Goal: Information Seeking & Learning: Find specific fact

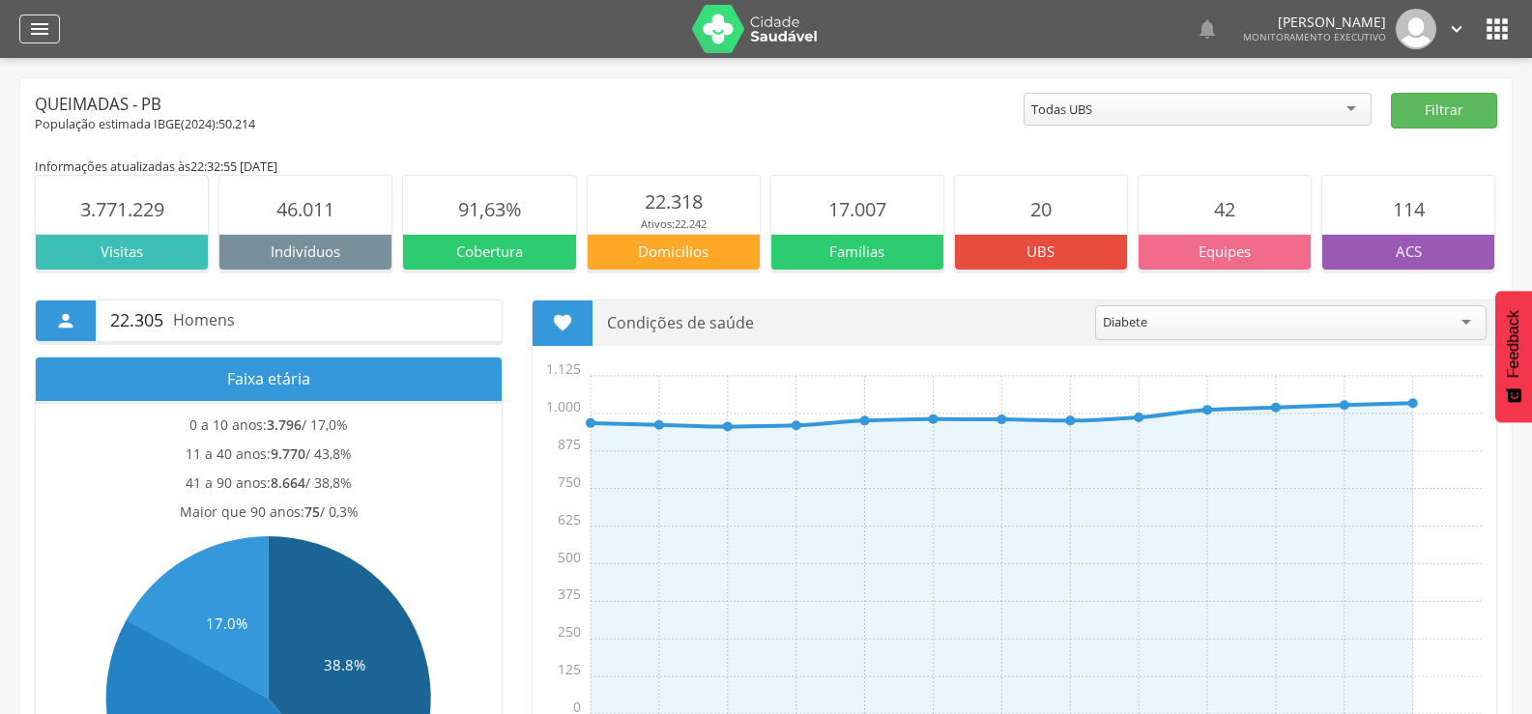
click at [29, 30] on icon "" at bounding box center [39, 28] width 23 height 23
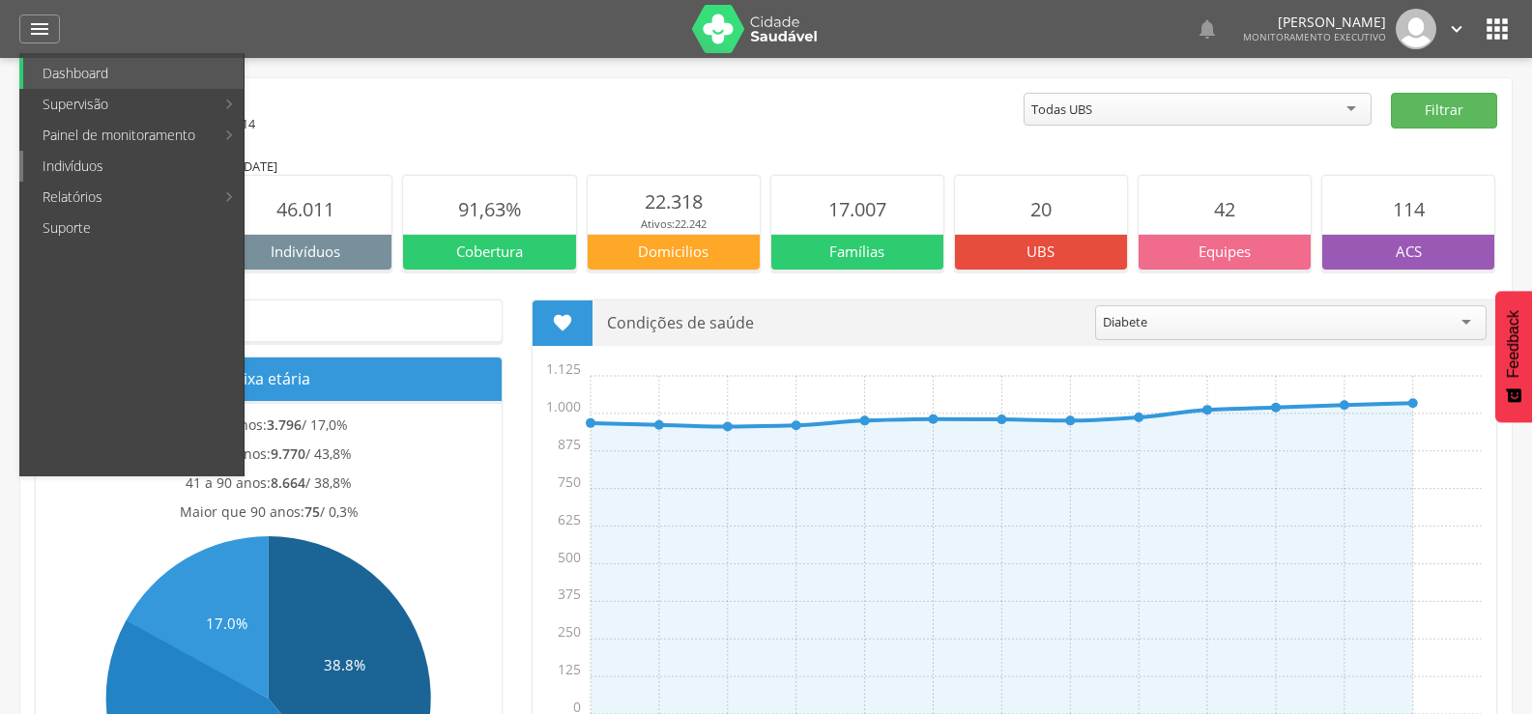
click at [73, 156] on link "Indivíduos" at bounding box center [133, 166] width 220 height 31
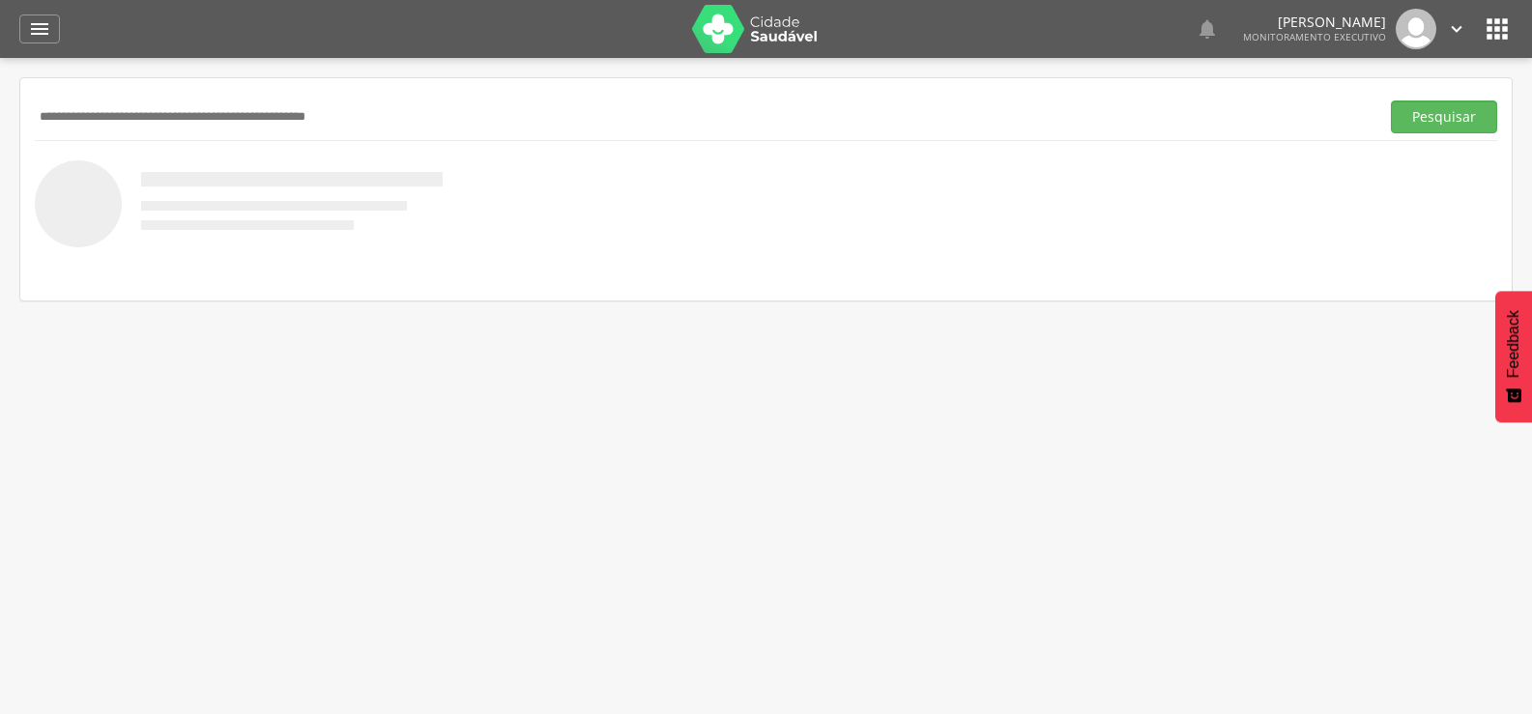
paste input "**********"
type input "**********"
click at [1391, 101] on button "Pesquisar" at bounding box center [1444, 117] width 106 height 33
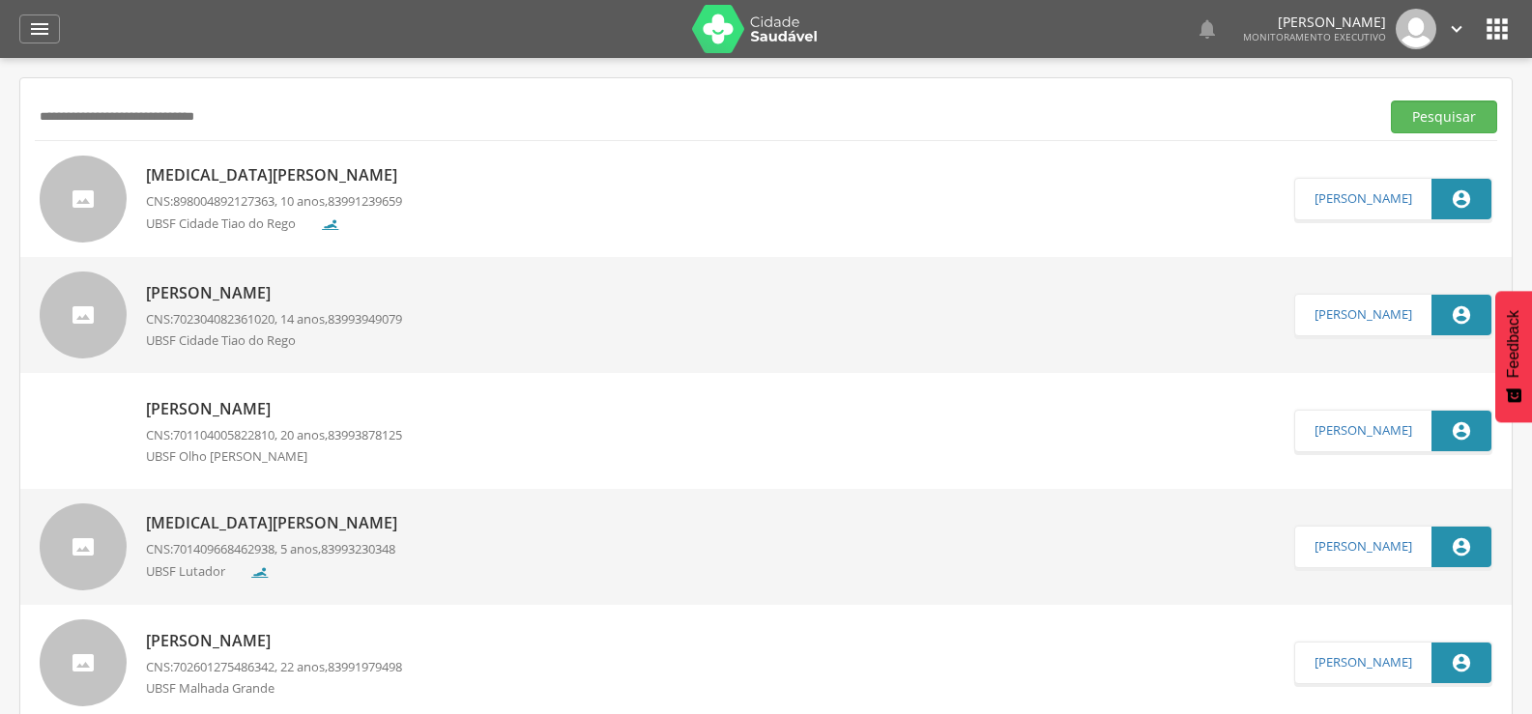
click at [379, 182] on p "[MEDICAL_DATA][PERSON_NAME]" at bounding box center [276, 175] width 261 height 22
type input "**********"
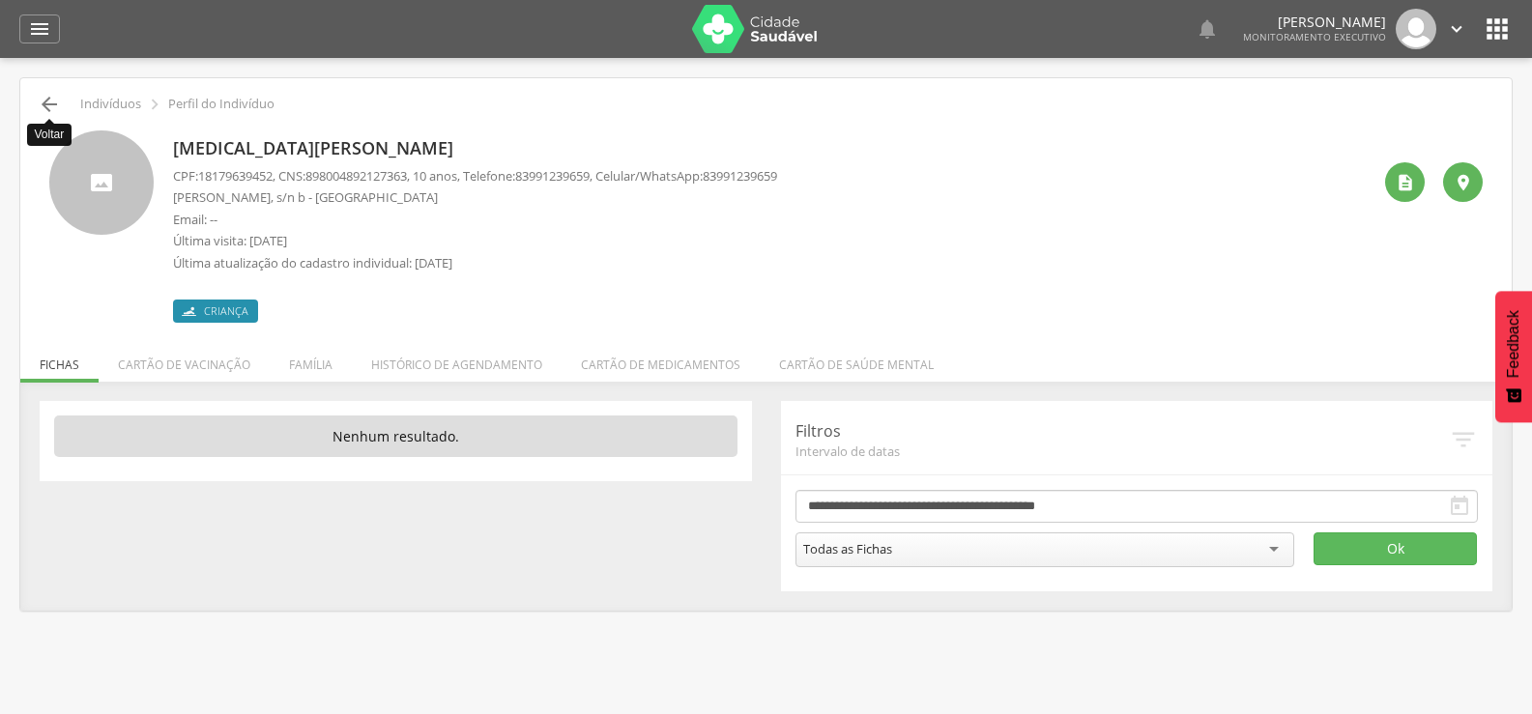
click at [42, 109] on icon "" at bounding box center [49, 104] width 23 height 23
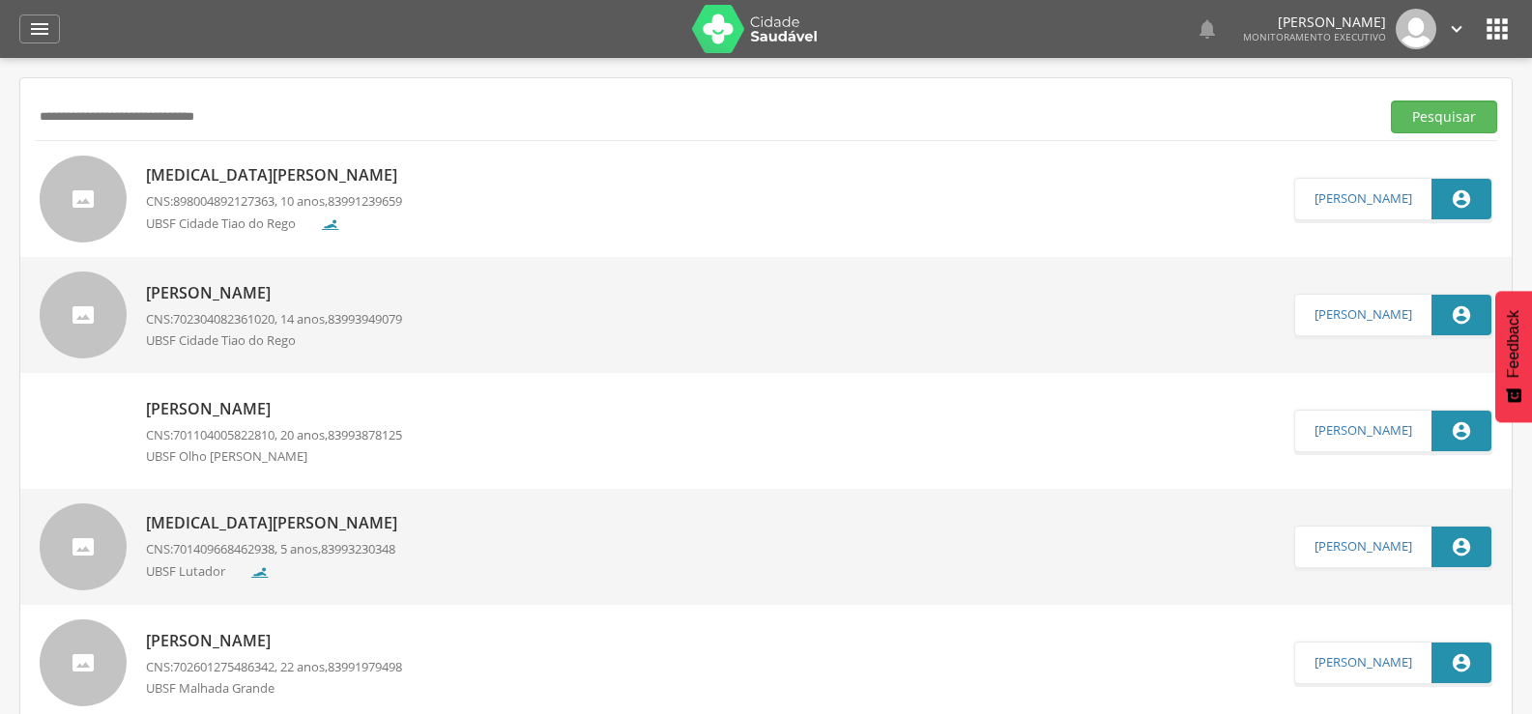
drag, startPoint x: 355, startPoint y: 131, endPoint x: 0, endPoint y: 129, distance: 354.8
click at [0, 129] on div " Supervisão  Distritos  Ubs Coordenador: - Queimadas / PB Intervalo de Tempo…" at bounding box center [766, 415] width 1532 height 714
type input "**********"
click at [1391, 101] on button "Pesquisar" at bounding box center [1444, 117] width 106 height 33
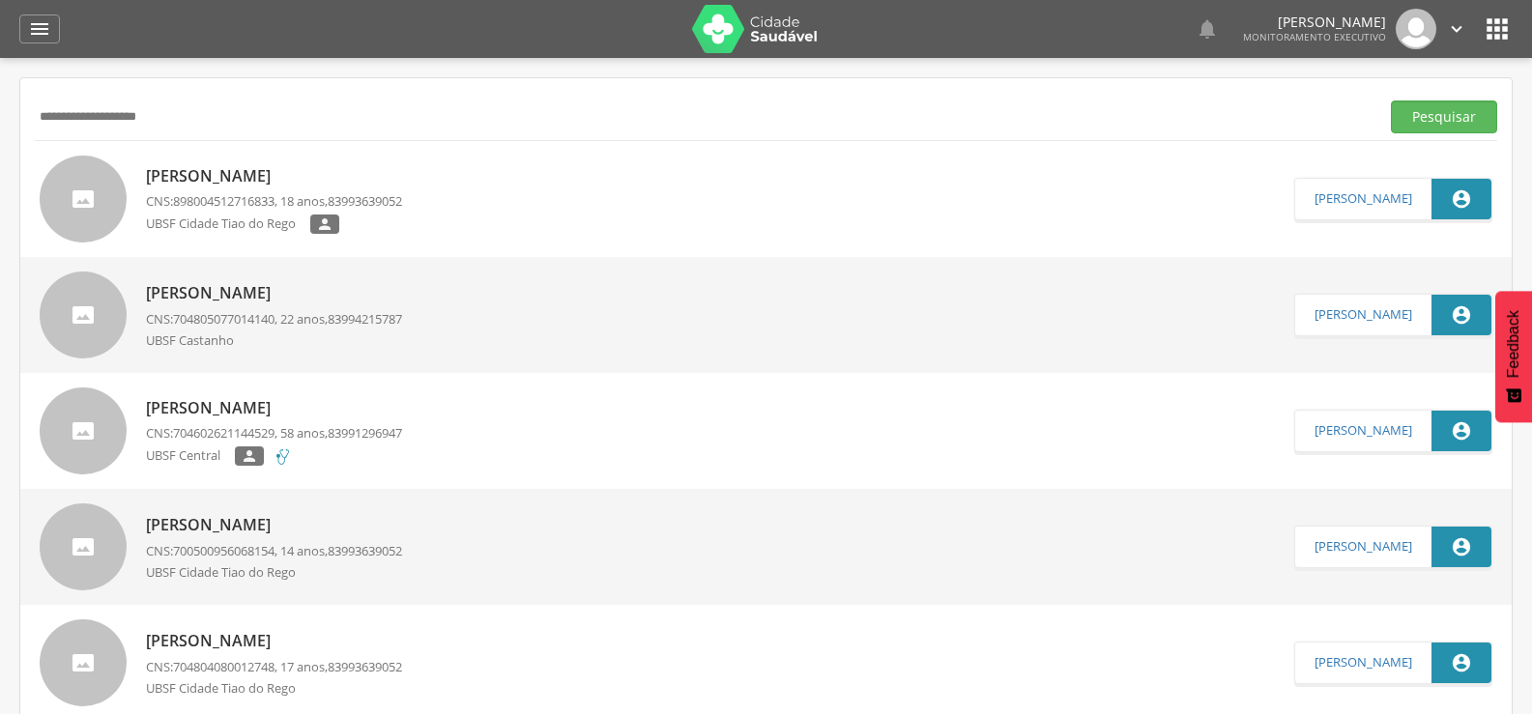
click at [226, 189] on div "[PERSON_NAME] CNS: 898004512716833 , 18 anos, 83993639052 [GEOGRAPHIC_DATA] " at bounding box center [274, 200] width 256 height 80
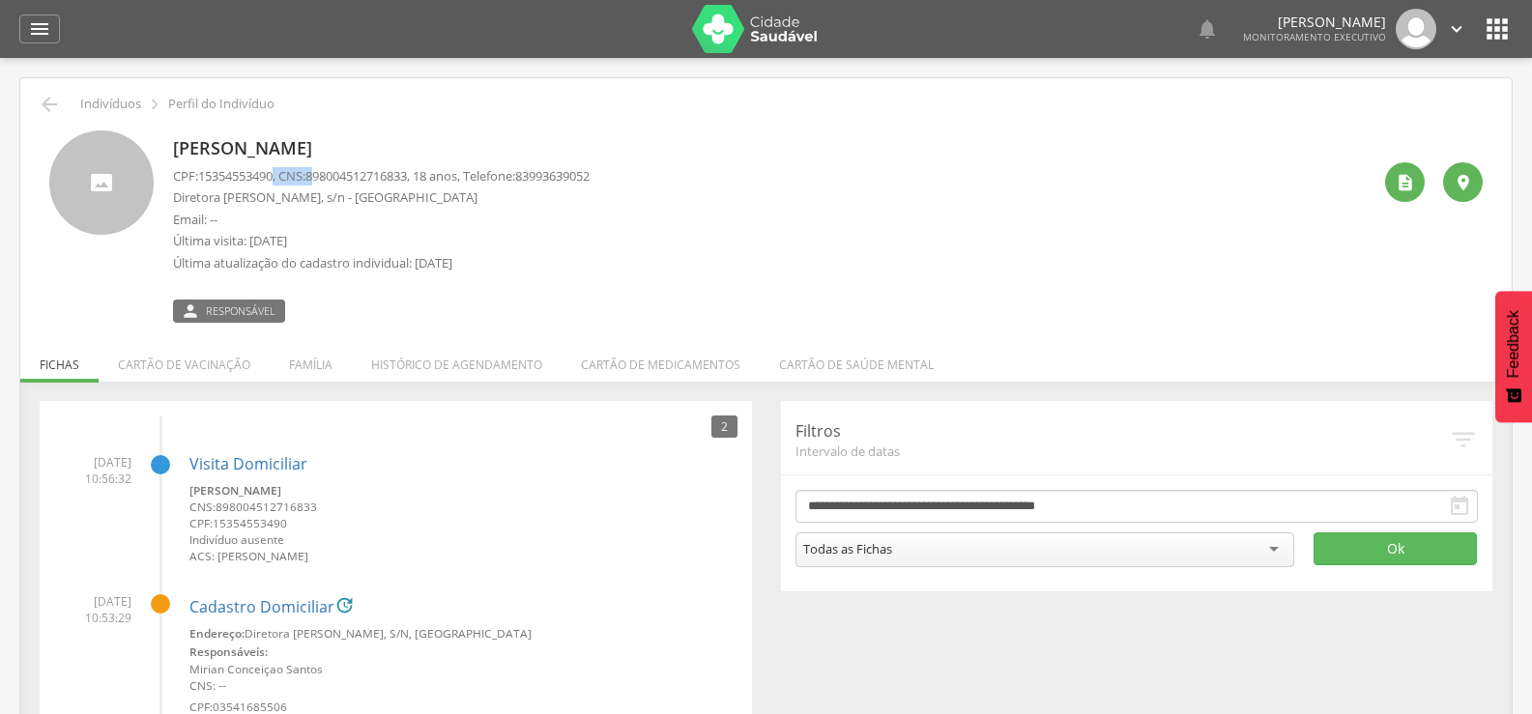
drag, startPoint x: 279, startPoint y: 175, endPoint x: 324, endPoint y: 180, distance: 44.7
click at [324, 180] on p "CPF: 15354553490 , CNS: [PHONE_NUMBER] , 18 anos, Telefone: [PHONE_NUMBER]" at bounding box center [381, 176] width 417 height 18
click at [328, 171] on span "898004512716833" at bounding box center [357, 175] width 102 height 17
drag, startPoint x: 319, startPoint y: 173, endPoint x: 424, endPoint y: 179, distance: 105.5
click at [407, 179] on span "898004512716833" at bounding box center [357, 175] width 102 height 17
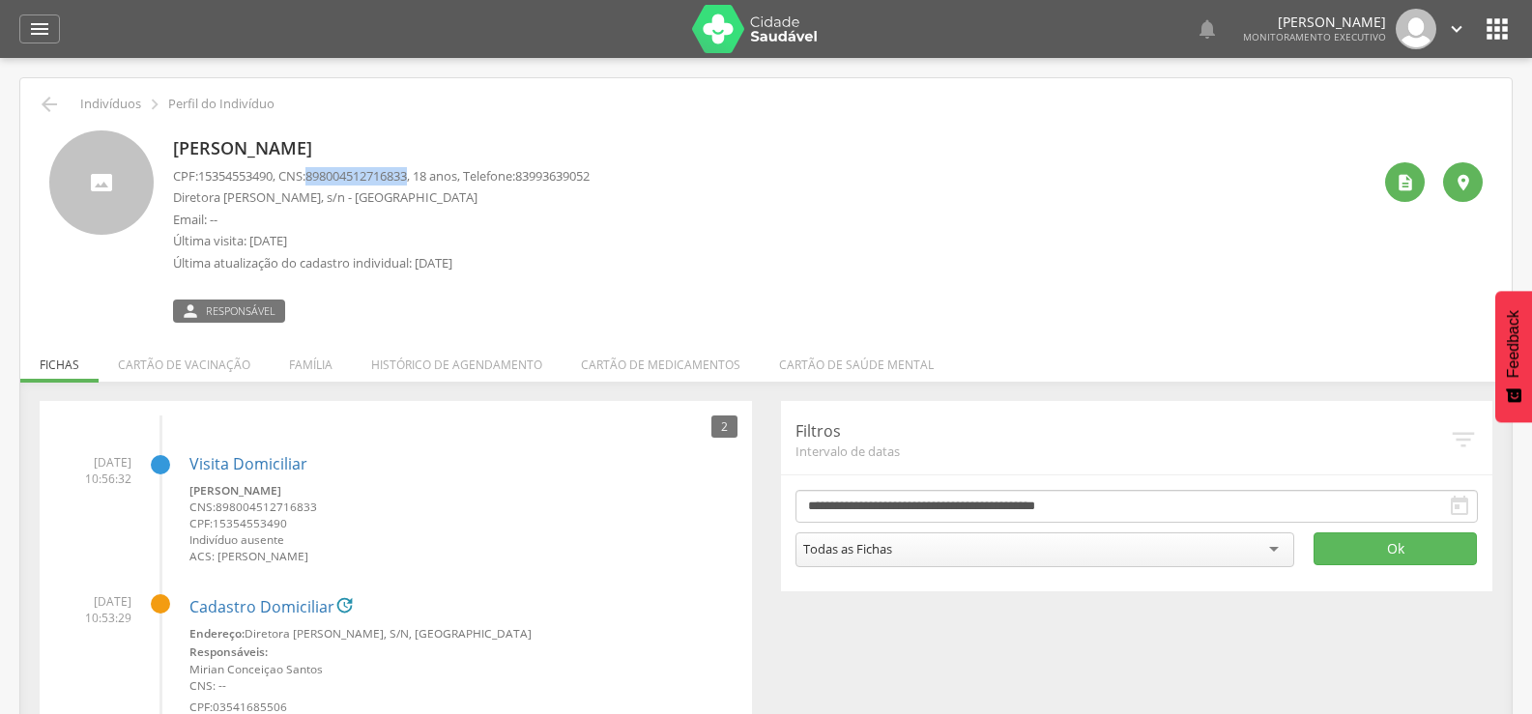
copy span "898004512716833"
click at [45, 95] on icon "" at bounding box center [49, 104] width 23 height 23
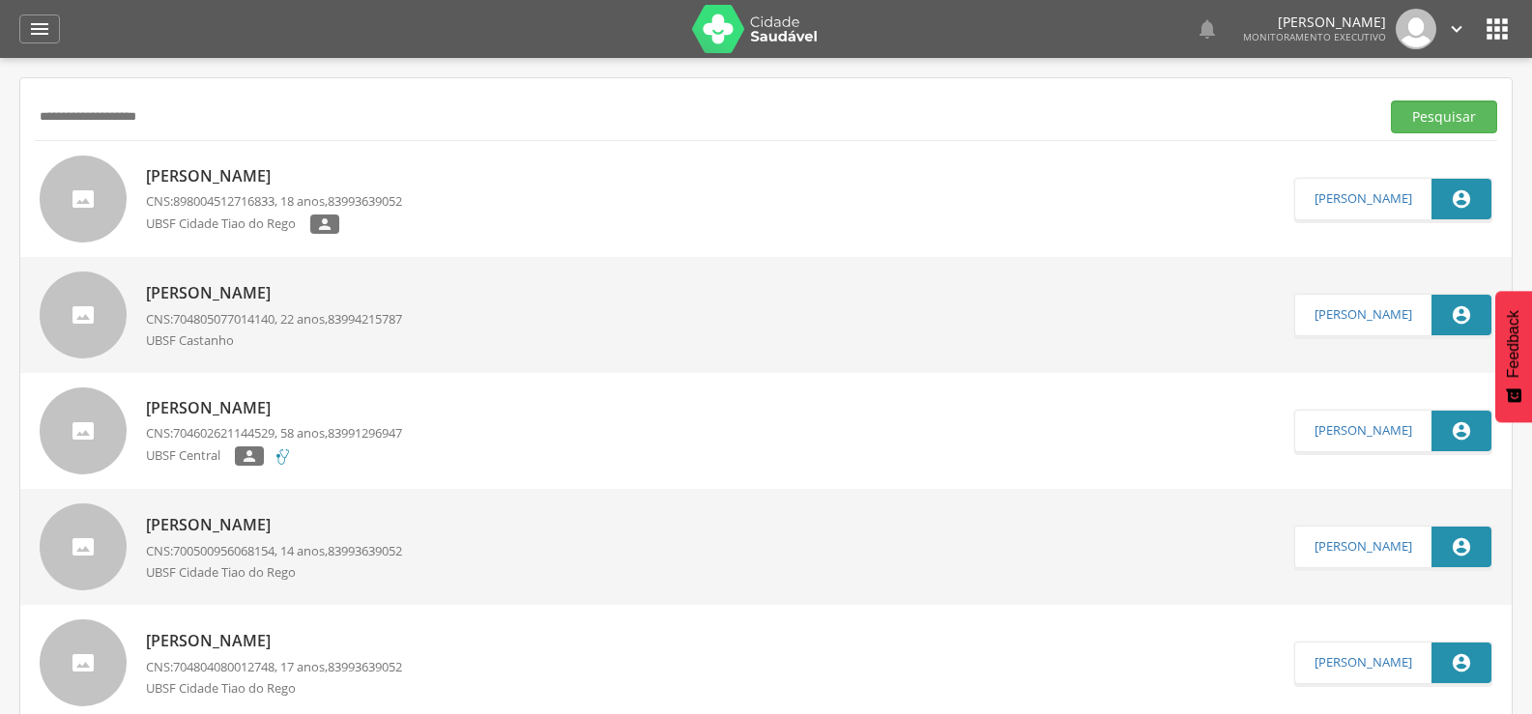
drag, startPoint x: 212, startPoint y: 111, endPoint x: 0, endPoint y: 132, distance: 212.8
click at [0, 152] on div " Supervisão  Distritos  Ubs Coordenador: - Queimadas / PB Intervalo de Tempo…" at bounding box center [766, 415] width 1532 height 714
type input "**********"
click at [1391, 101] on button "Pesquisar" at bounding box center [1444, 117] width 106 height 33
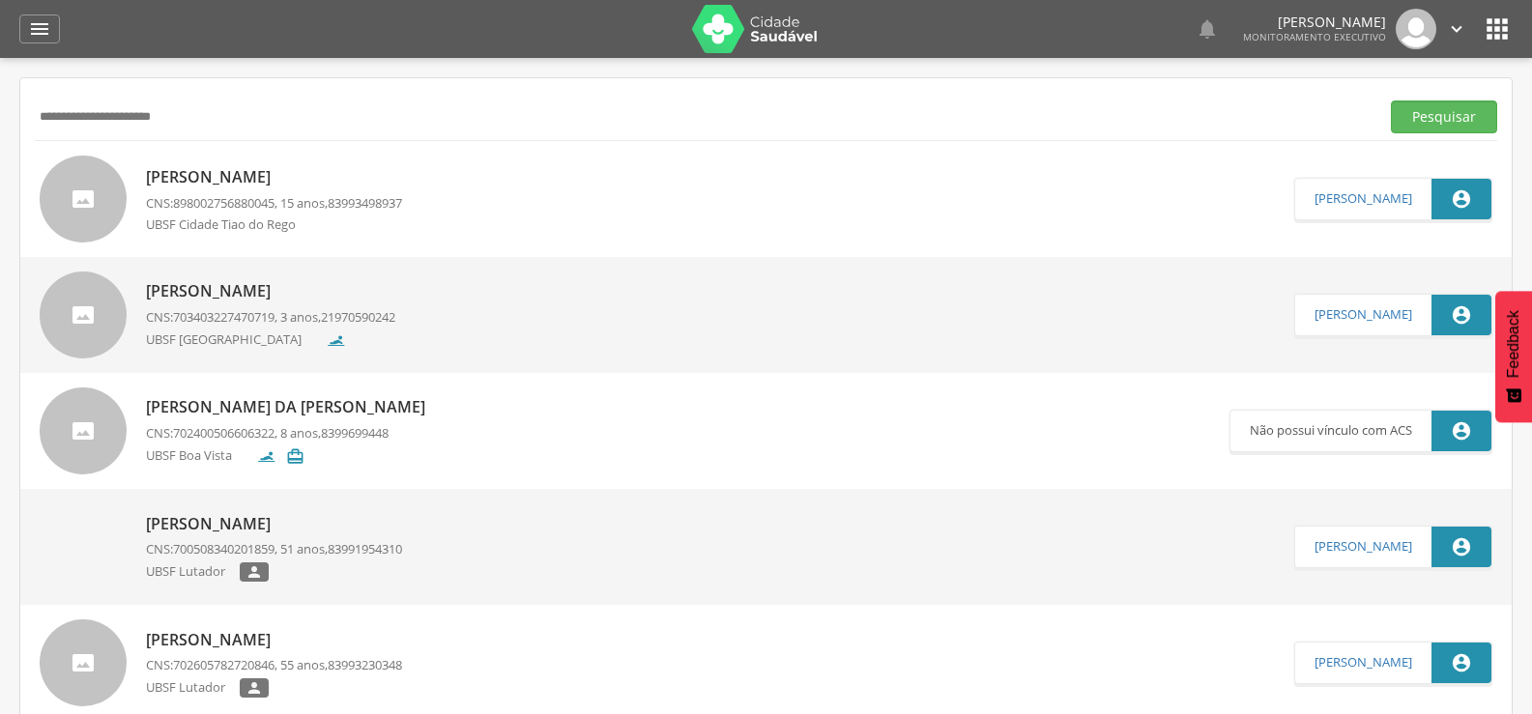
click at [206, 180] on p "[PERSON_NAME]" at bounding box center [274, 177] width 256 height 22
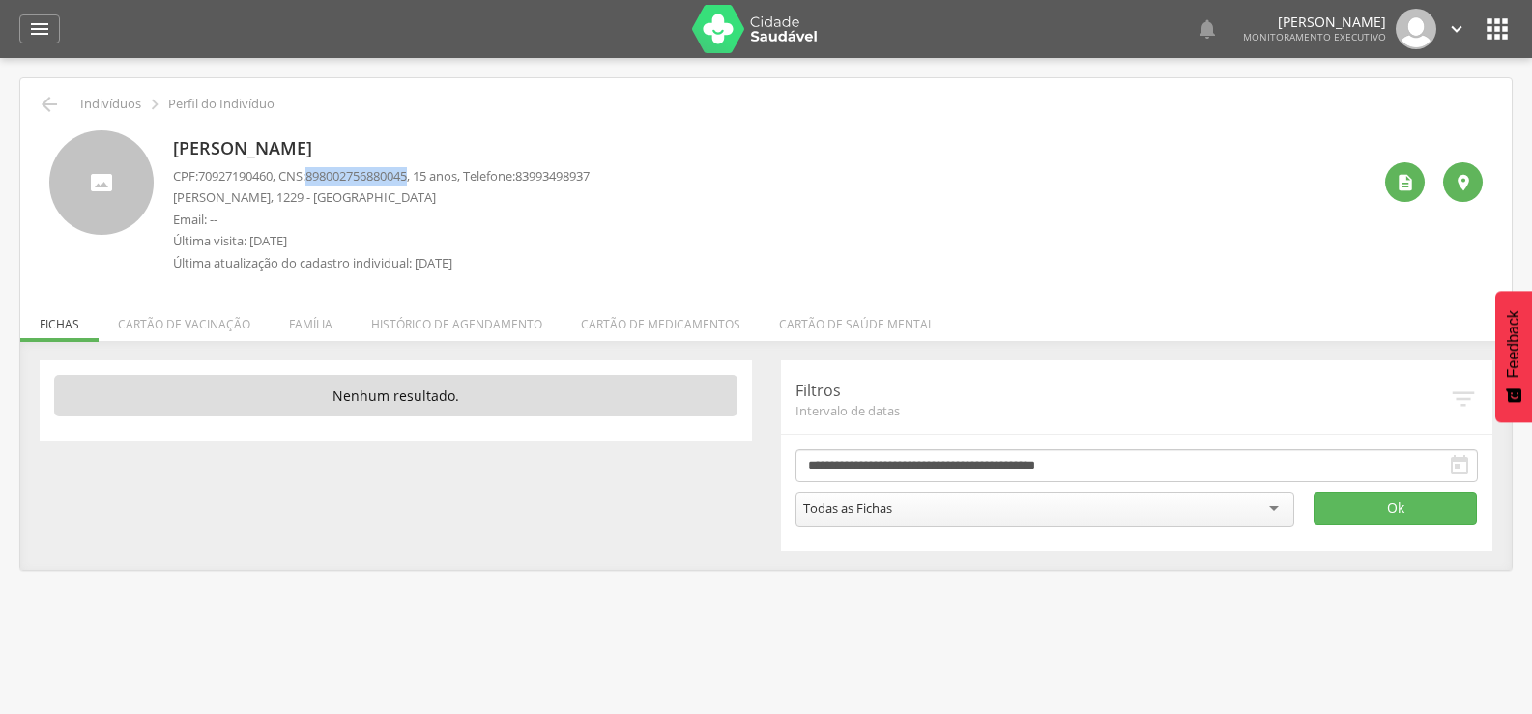
drag, startPoint x: 424, startPoint y: 173, endPoint x: 324, endPoint y: 172, distance: 100.6
click at [320, 172] on span "898002756880045" at bounding box center [357, 175] width 102 height 17
copy span "898002756880045"
click at [58, 97] on icon "" at bounding box center [49, 104] width 23 height 23
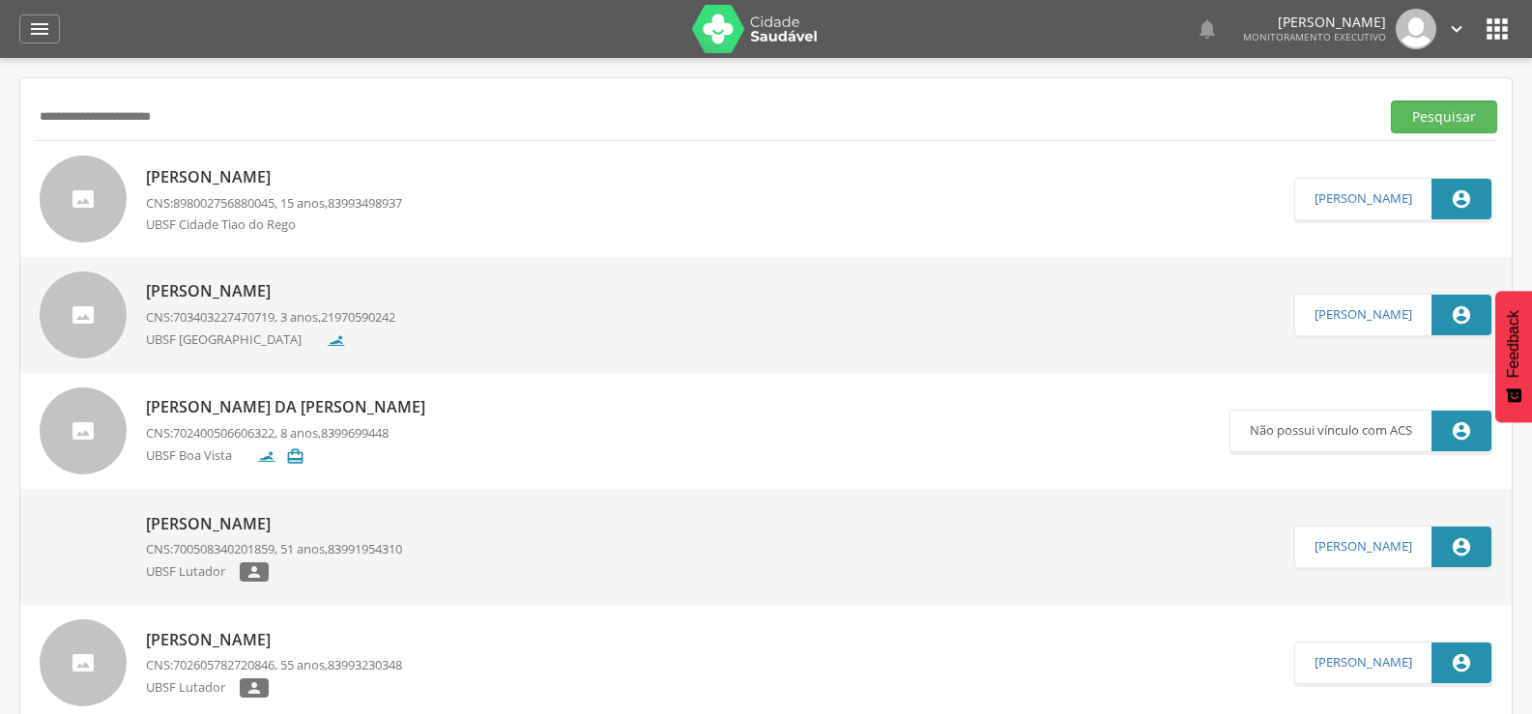
drag, startPoint x: 257, startPoint y: 115, endPoint x: 0, endPoint y: 207, distance: 273.1
click at [0, 189] on div " Supervisão  Distritos  Ubs Coordenador: - Queimadas / PB Intervalo de Tempo…" at bounding box center [766, 415] width 1532 height 714
type input "**********"
click at [1391, 101] on button "Pesquisar" at bounding box center [1444, 117] width 106 height 33
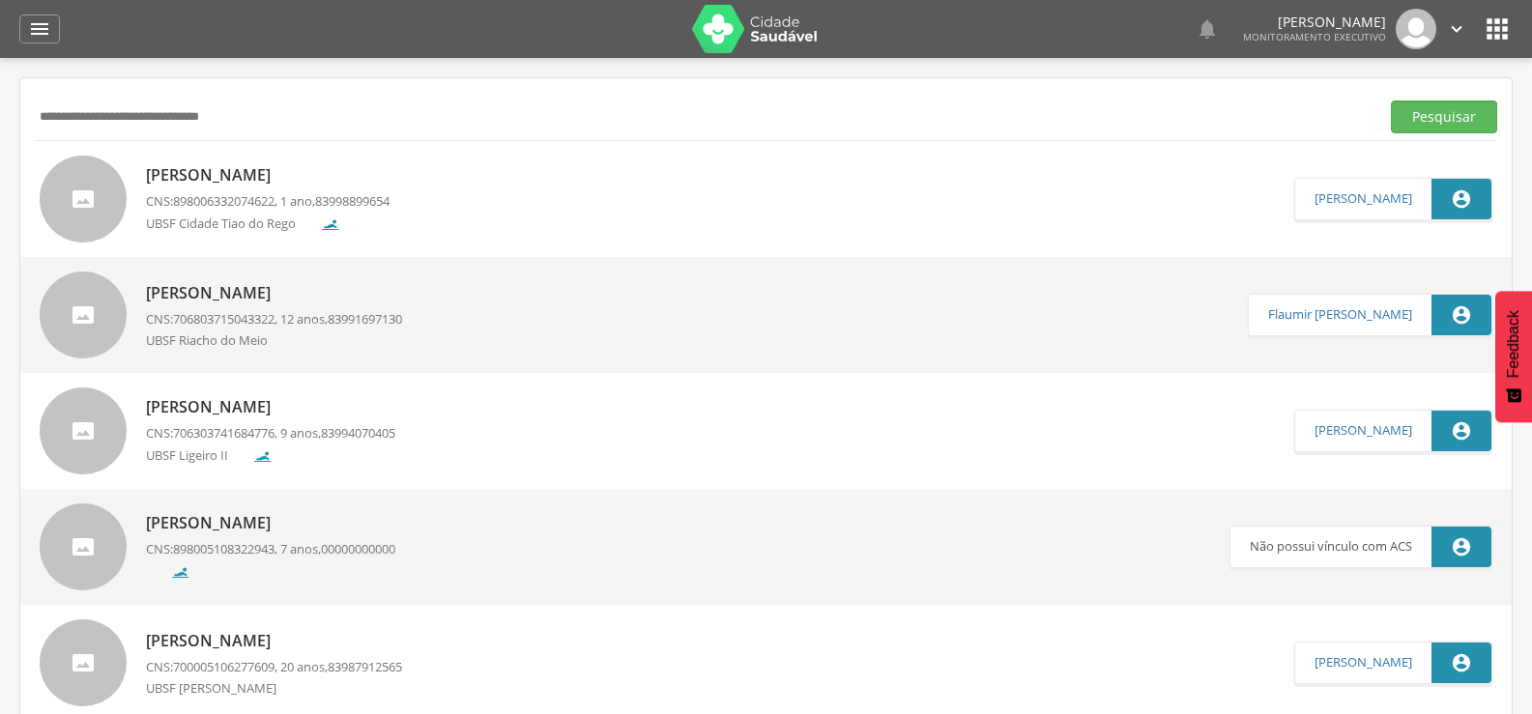
click at [202, 176] on p "[PERSON_NAME]" at bounding box center [268, 175] width 244 height 22
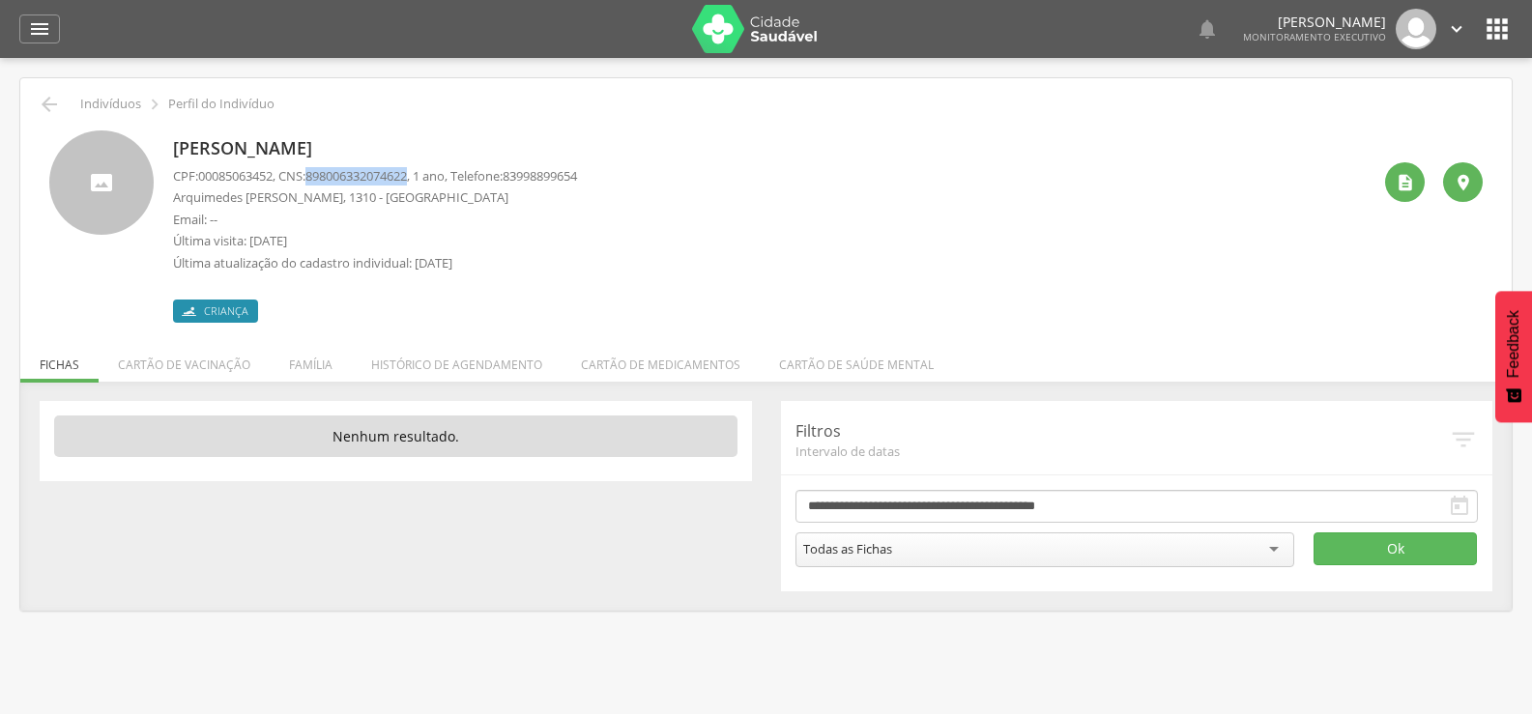
drag, startPoint x: 318, startPoint y: 171, endPoint x: 426, endPoint y: 179, distance: 108.6
click at [426, 179] on p "CPF: 00085063452 , CNS: [PHONE_NUMBER] , 1 ano, Telefone: [PHONE_NUMBER]" at bounding box center [375, 176] width 404 height 18
copy span "898006332074622"
click at [59, 97] on icon "" at bounding box center [49, 104] width 23 height 23
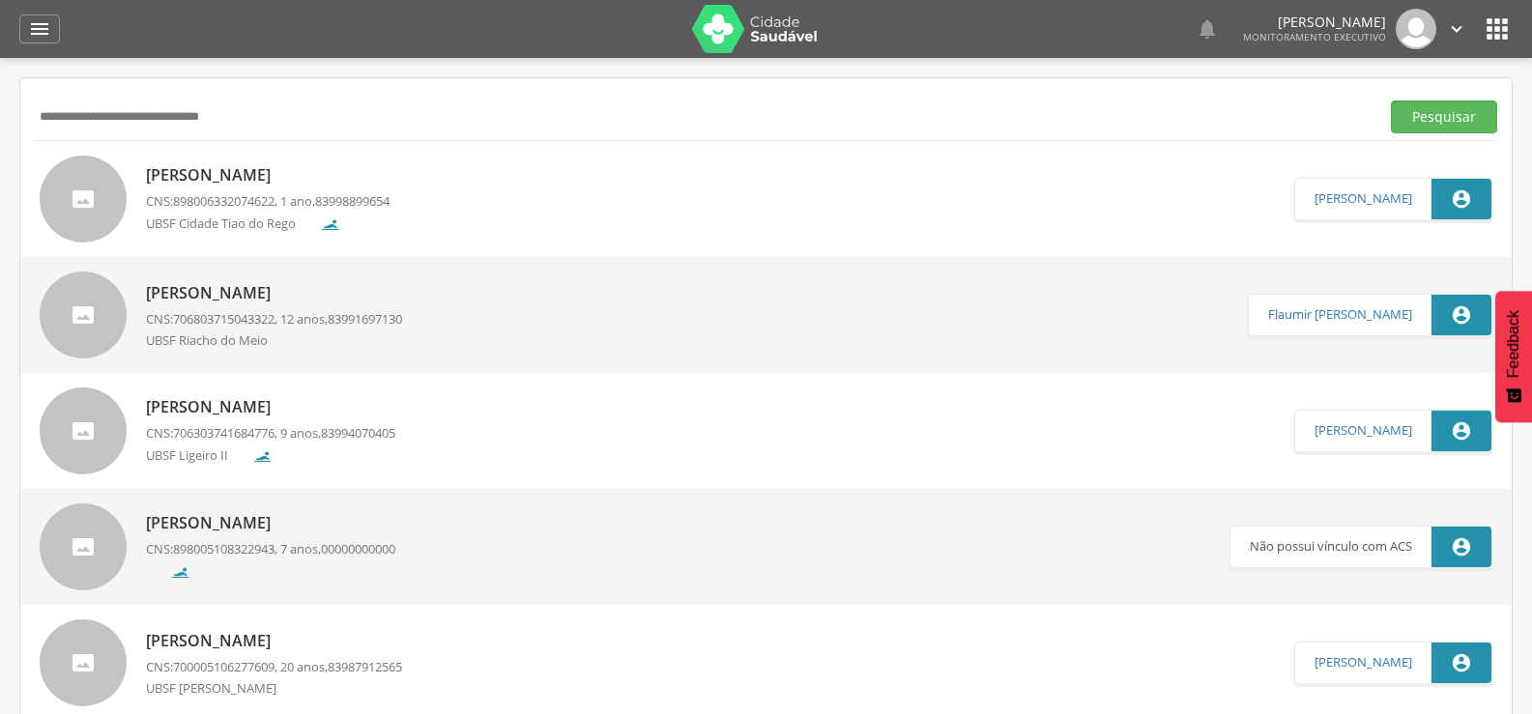
drag, startPoint x: 293, startPoint y: 107, endPoint x: 0, endPoint y: 170, distance: 299.6
click at [0, 169] on div " Supervisão  Distritos  Ubs Coordenador: - Queimadas / PB Intervalo de Tempo…" at bounding box center [766, 415] width 1532 height 714
type input "**********"
click at [1391, 101] on button "Pesquisar" at bounding box center [1444, 117] width 106 height 33
click at [195, 191] on div "[PERSON_NAME] CNS: , 2 anos, 83998888855 UBSF [GEOGRAPHIC_DATA]" at bounding box center [243, 199] width 194 height 80
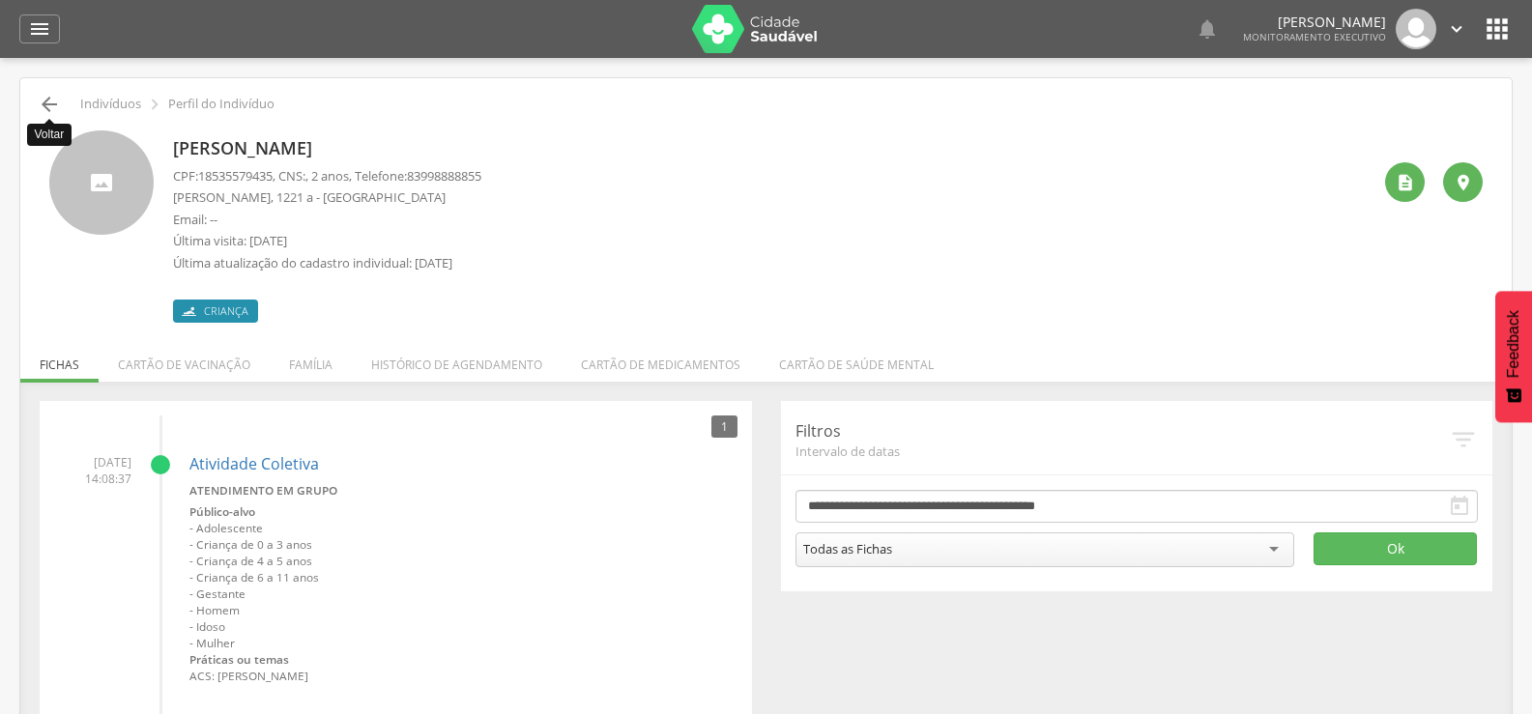
click at [40, 107] on icon "" at bounding box center [49, 104] width 23 height 23
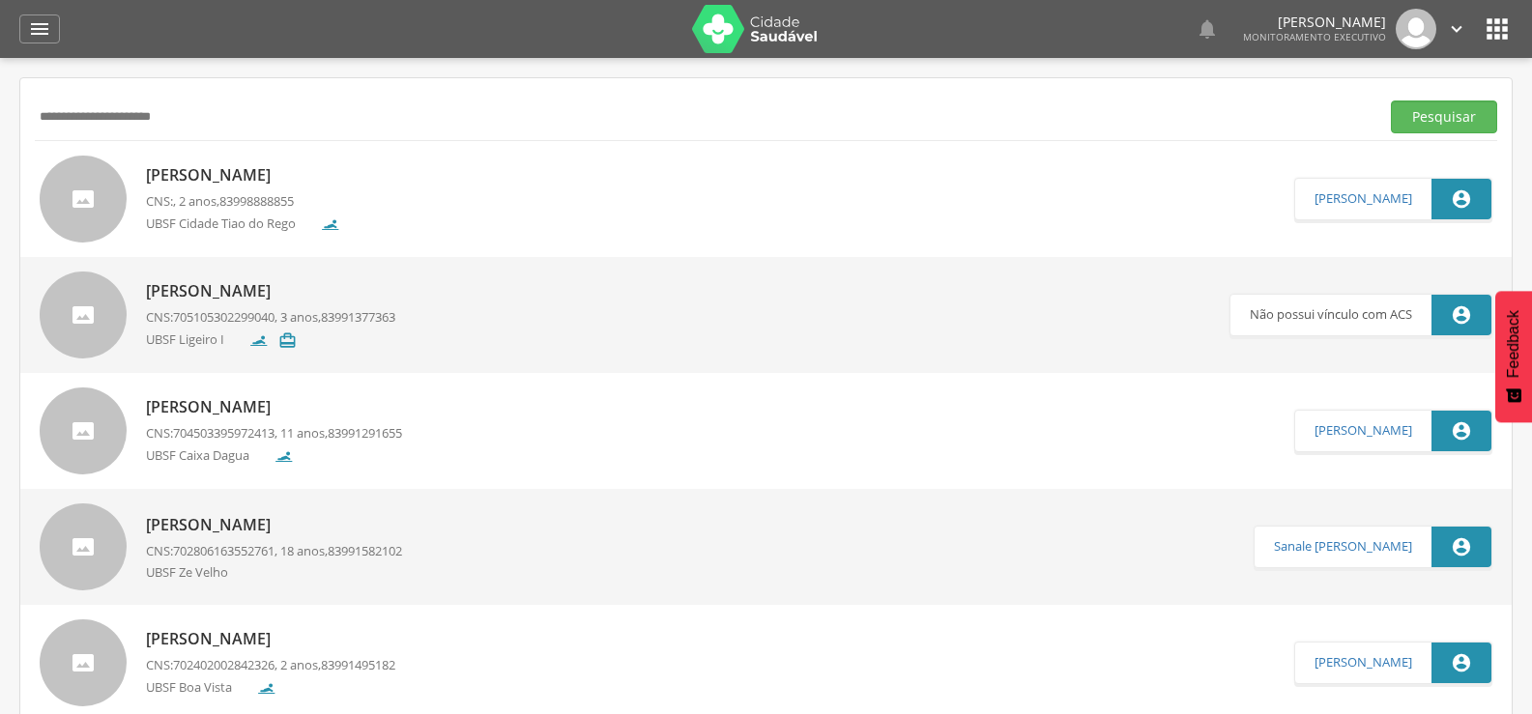
drag, startPoint x: 328, startPoint y: 125, endPoint x: 0, endPoint y: 234, distance: 345.5
click at [0, 234] on div " Supervisão  Distritos  Ubs Coordenador: - Queimadas / PB Intervalo de Tempo…" at bounding box center [766, 415] width 1532 height 714
type input "**********"
click at [1391, 101] on button "Pesquisar" at bounding box center [1444, 117] width 106 height 33
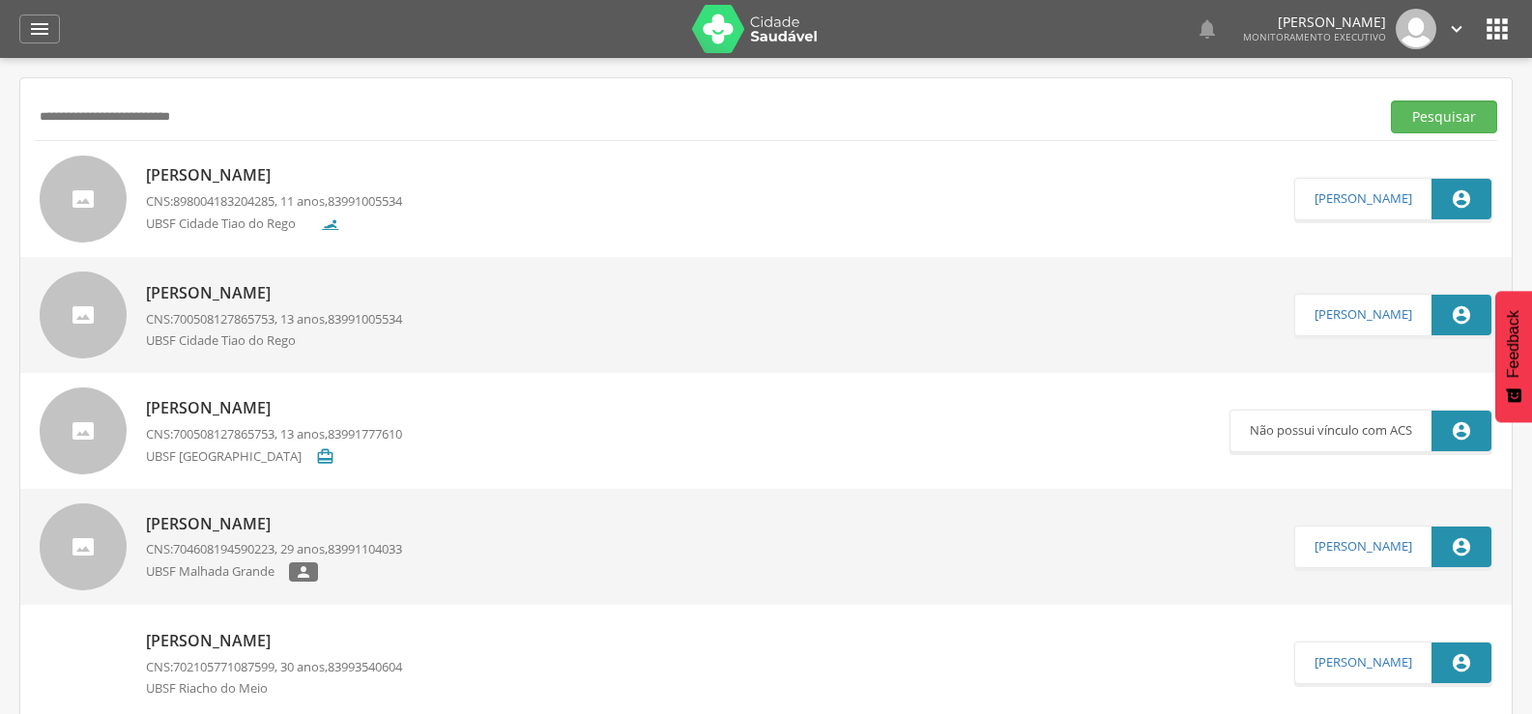
click at [346, 186] on p "[PERSON_NAME]" at bounding box center [274, 175] width 256 height 22
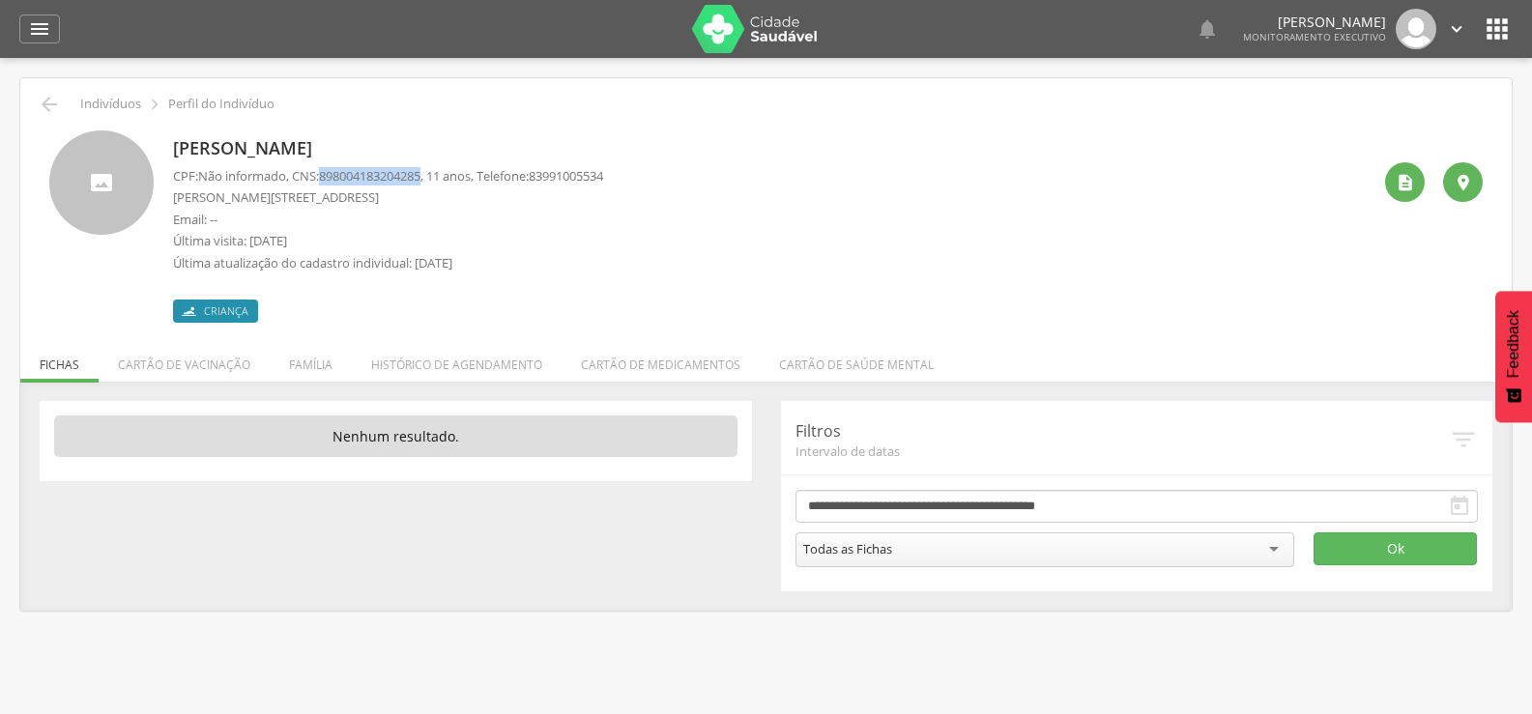
drag, startPoint x: 434, startPoint y: 175, endPoint x: 331, endPoint y: 176, distance: 103.5
click at [331, 176] on span "898004183204285" at bounding box center [370, 175] width 102 height 17
copy span "898004183204285"
click at [38, 108] on icon "" at bounding box center [49, 104] width 23 height 23
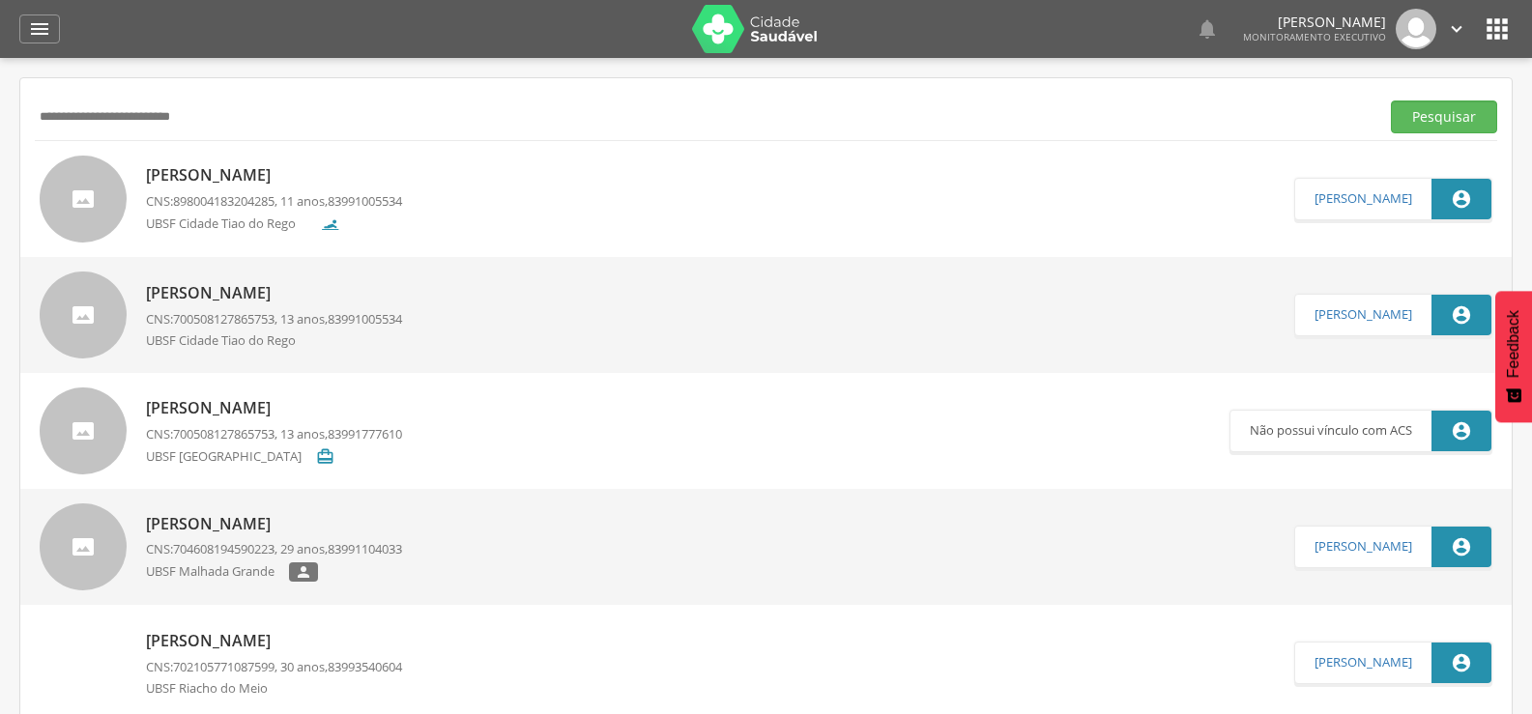
drag, startPoint x: 289, startPoint y: 112, endPoint x: 0, endPoint y: 111, distance: 289.1
click at [0, 103] on div " Supervisão  Distritos  Ubs Coordenador: - Queimadas / PB Intervalo de Tempo…" at bounding box center [766, 415] width 1532 height 714
type input "**********"
click at [1391, 101] on button "Pesquisar" at bounding box center [1444, 117] width 106 height 33
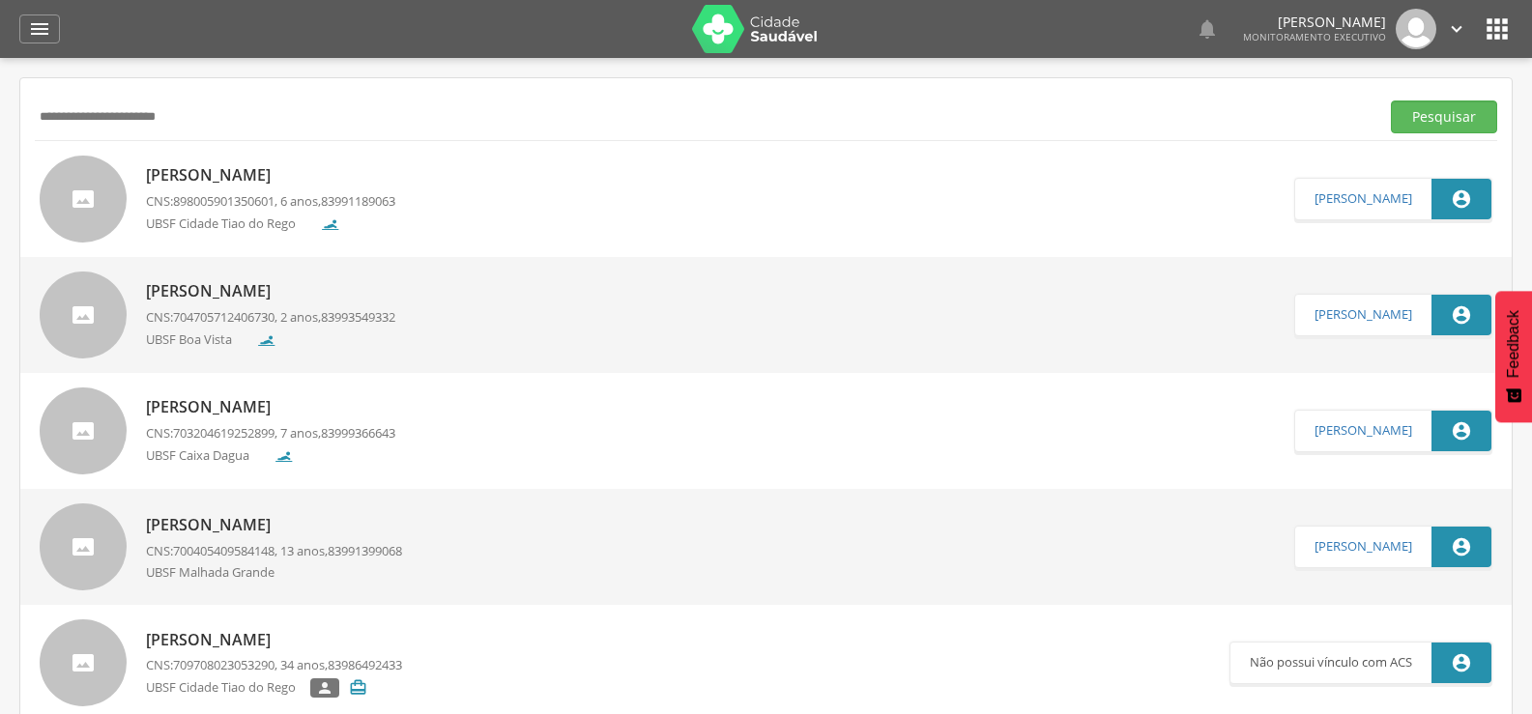
click at [374, 186] on p "[PERSON_NAME]" at bounding box center [270, 175] width 249 height 22
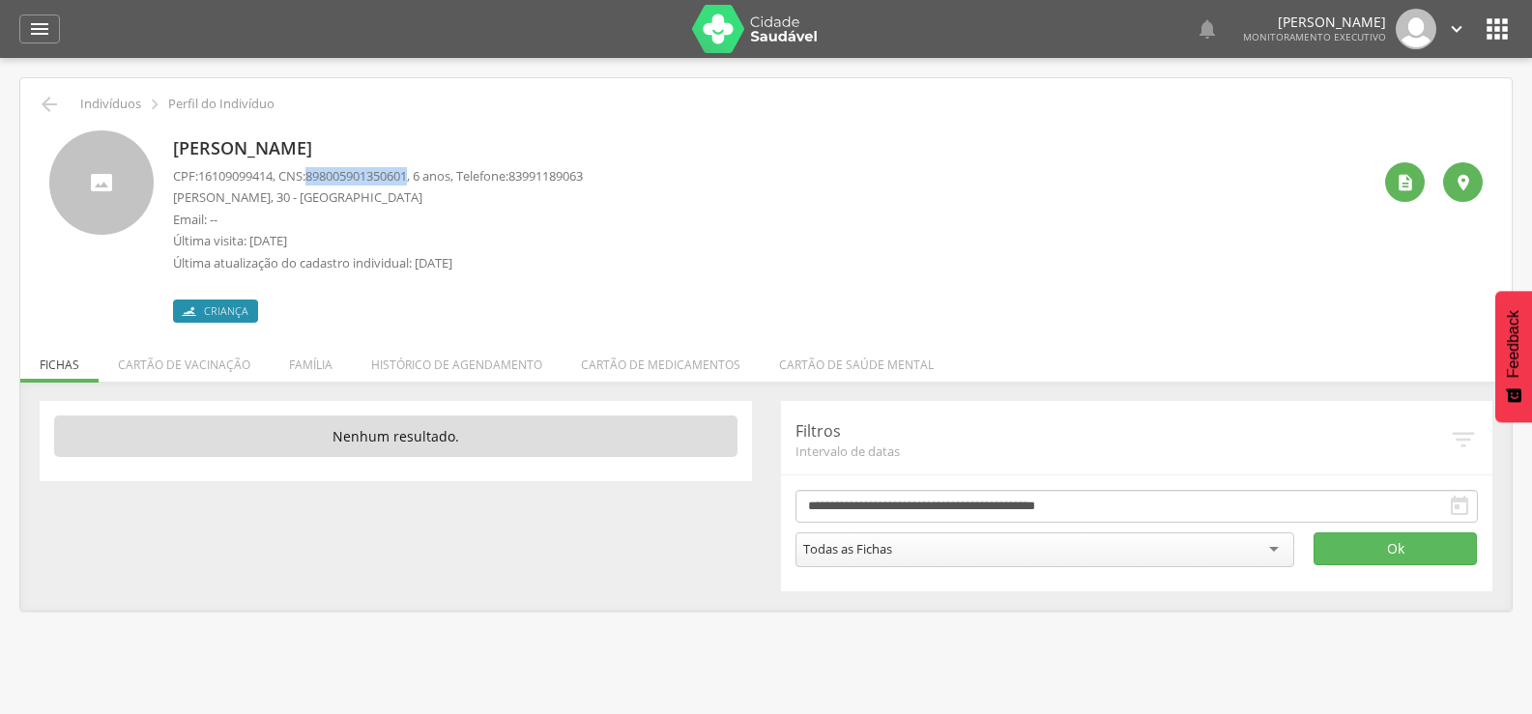
drag, startPoint x: 423, startPoint y: 173, endPoint x: 319, endPoint y: 169, distance: 103.5
click at [319, 169] on span "898005901350601" at bounding box center [357, 175] width 102 height 17
copy span "898005901350601"
click at [49, 107] on icon "" at bounding box center [49, 104] width 23 height 23
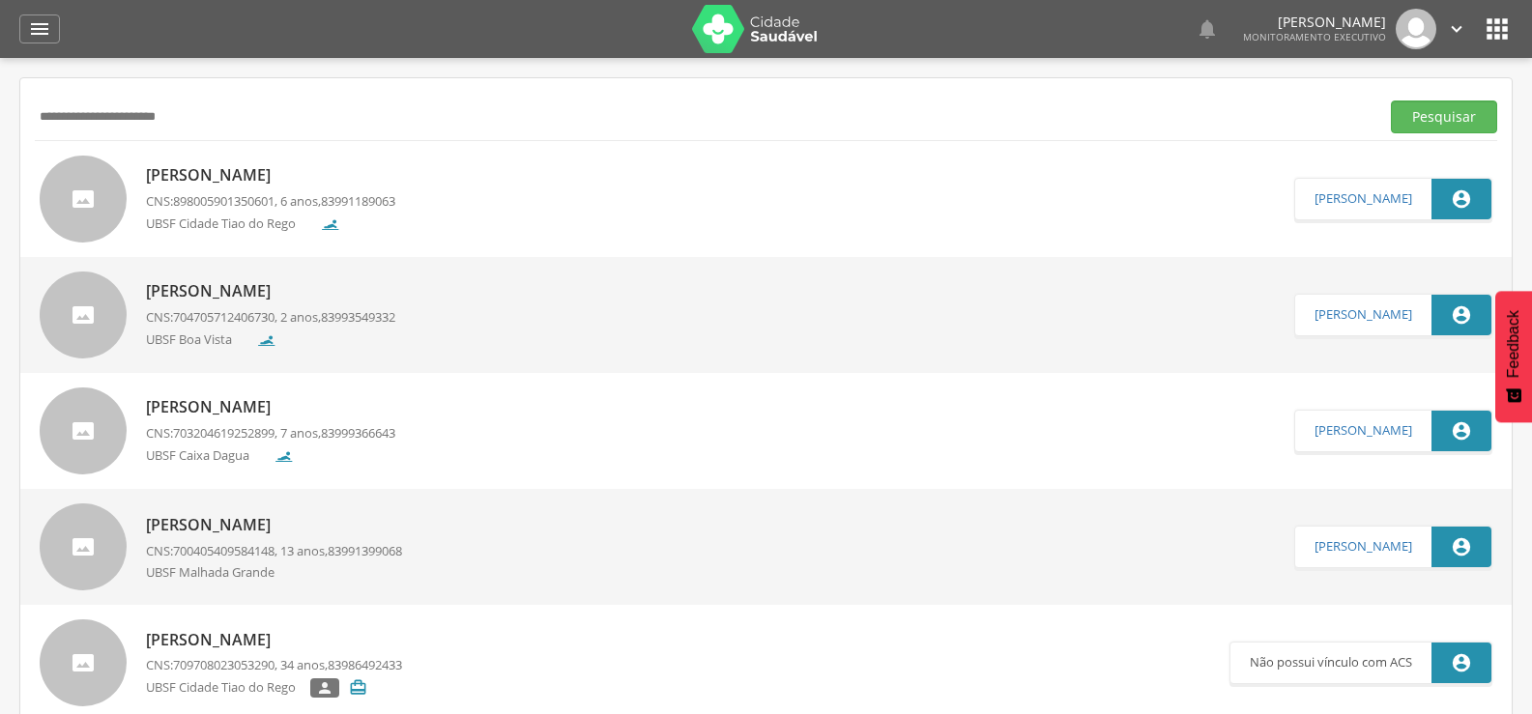
drag, startPoint x: 214, startPoint y: 113, endPoint x: 0, endPoint y: 150, distance: 216.8
click at [0, 141] on div " Supervisão  Distritos  Ubs Coordenador: - Queimadas / PB Intervalo de Tempo…" at bounding box center [766, 415] width 1532 height 714
type input "**********"
click at [1391, 101] on button "Pesquisar" at bounding box center [1444, 117] width 106 height 33
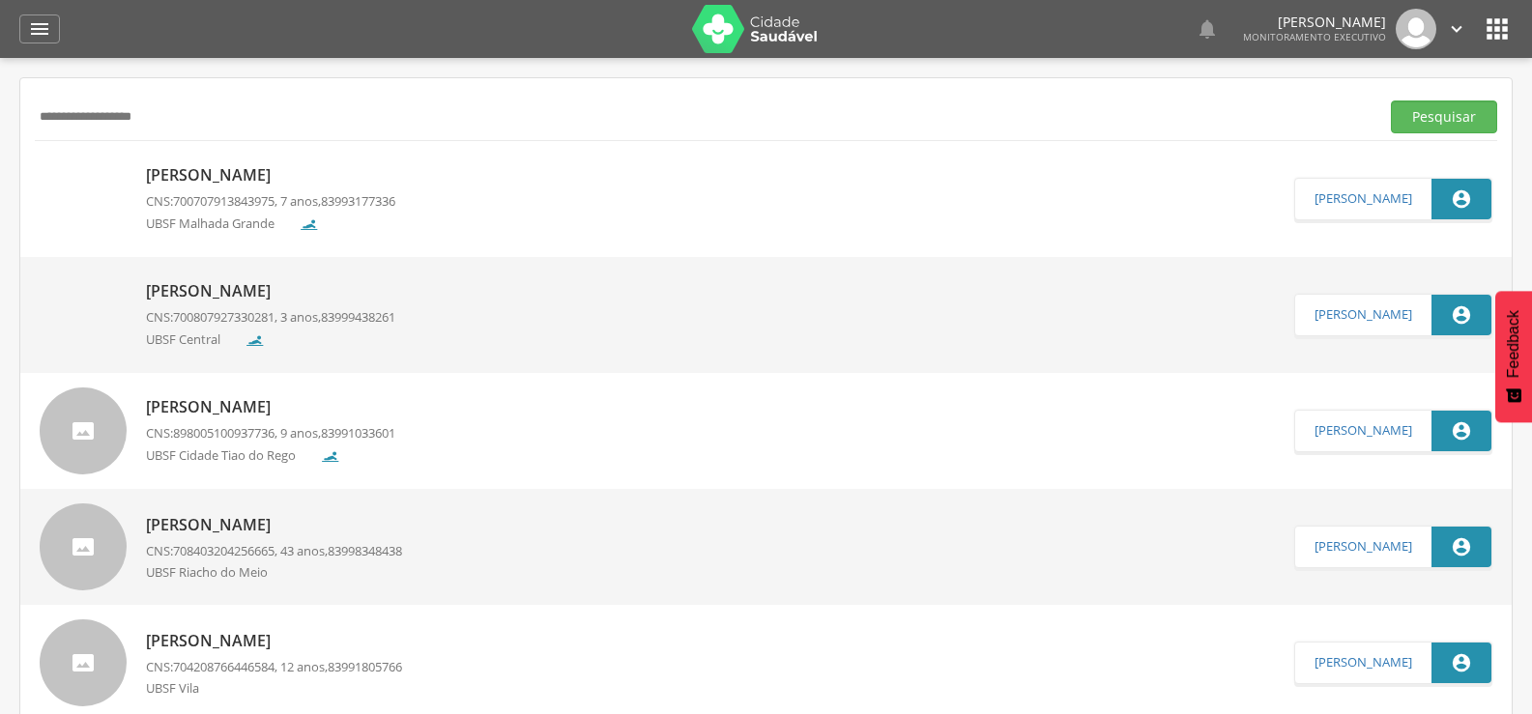
click at [309, 391] on div "[PERSON_NAME] CNS: 898005100937736 , 9 anos, 83991033601 [GEOGRAPHIC_DATA]" at bounding box center [270, 431] width 249 height 80
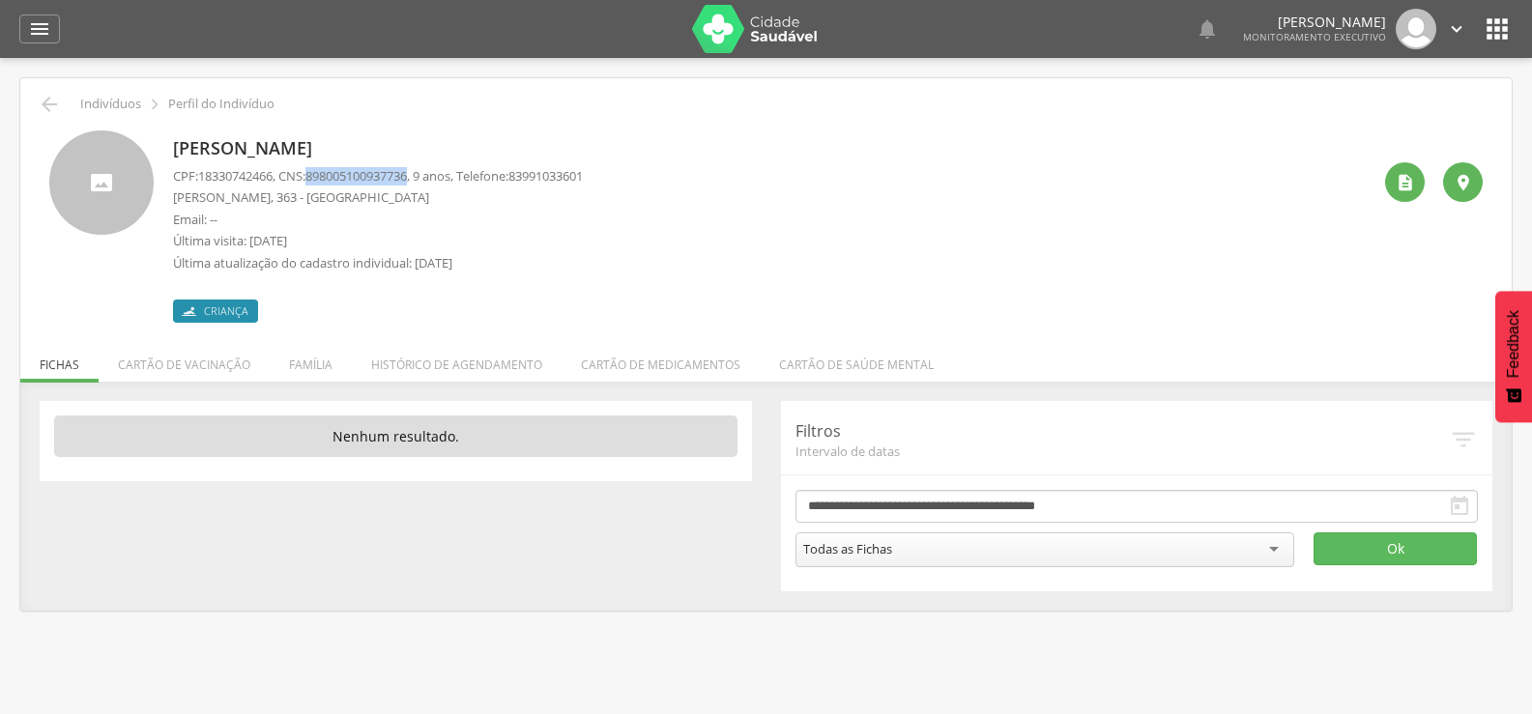
drag, startPoint x: 320, startPoint y: 174, endPoint x: 425, endPoint y: 173, distance: 105.4
click at [425, 173] on p "CPF: 18330742466 , CNS: [PHONE_NUMBER] , 9 anos, Telefone: [PHONE_NUMBER]" at bounding box center [378, 176] width 410 height 18
copy span "898005100937736"
click at [57, 92] on div " Indivíduos  Perfil do Indivíduo [PERSON_NAME] CPF: 18330742466 , CNS: [PHONE…" at bounding box center [766, 344] width 1492 height 533
click at [42, 107] on icon "" at bounding box center [49, 104] width 23 height 23
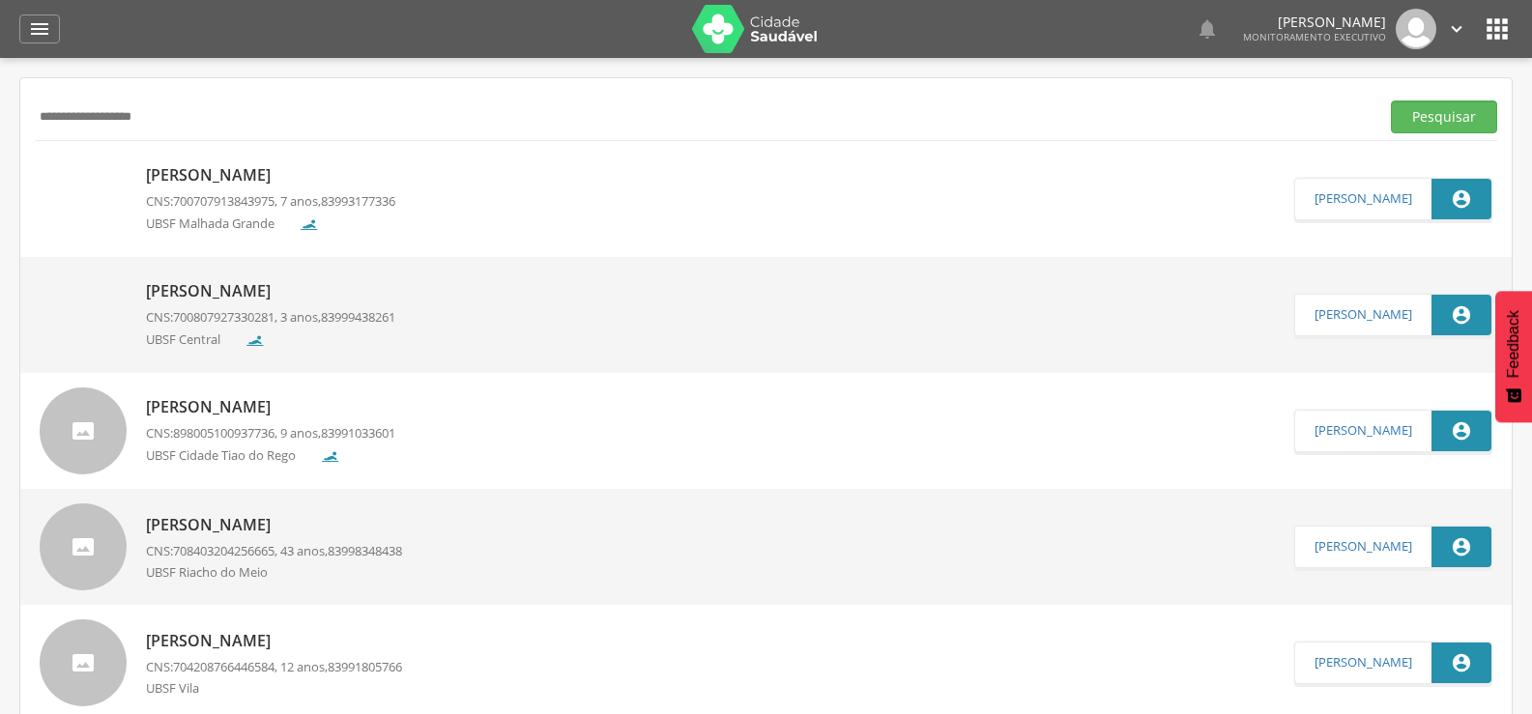
drag, startPoint x: 210, startPoint y: 120, endPoint x: 0, endPoint y: 177, distance: 217.4
click at [0, 166] on div " Supervisão  Distritos  Ubs Coordenador: - Queimadas / PB Intervalo de Tempo…" at bounding box center [766, 415] width 1532 height 714
type input "**********"
click at [1391, 101] on button "Pesquisar" at bounding box center [1444, 117] width 106 height 33
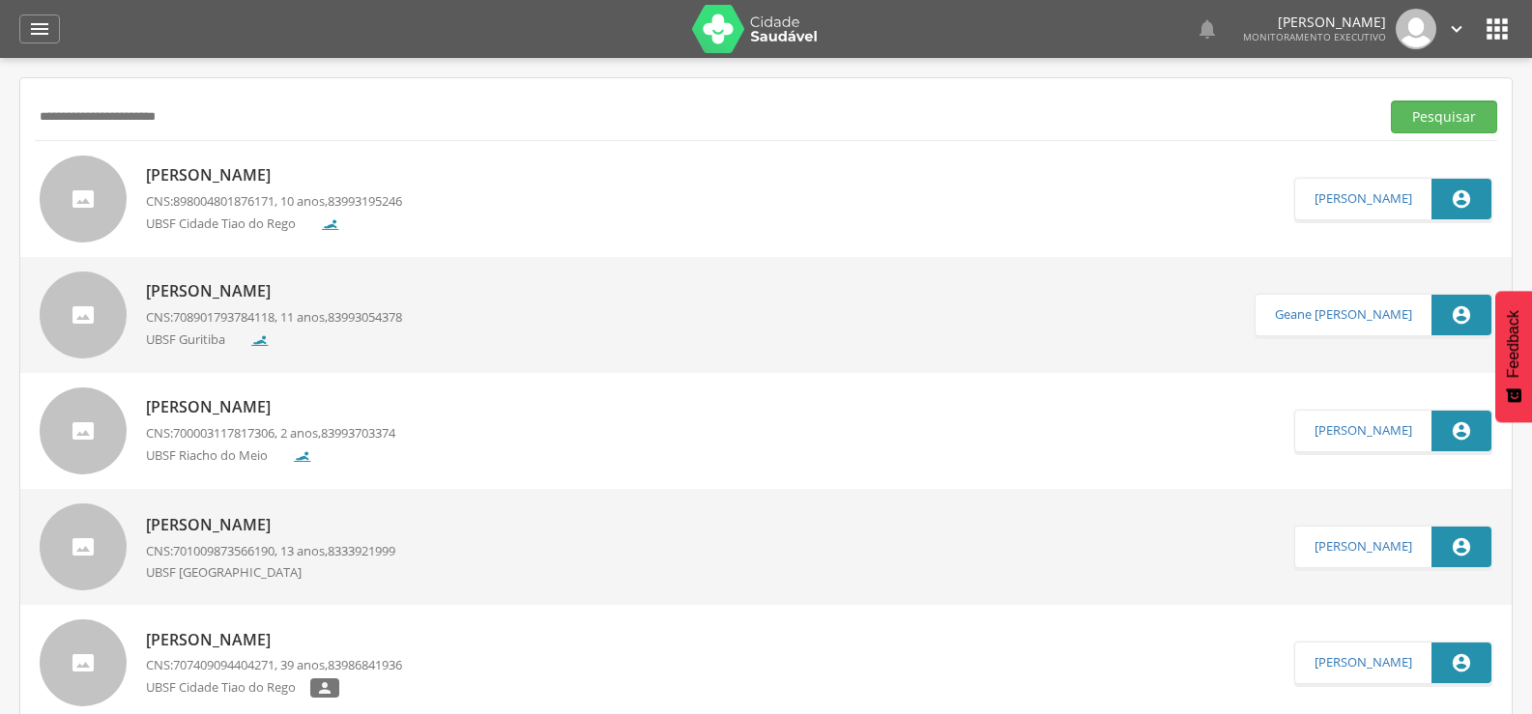
click at [203, 177] on p "[PERSON_NAME]" at bounding box center [274, 175] width 256 height 22
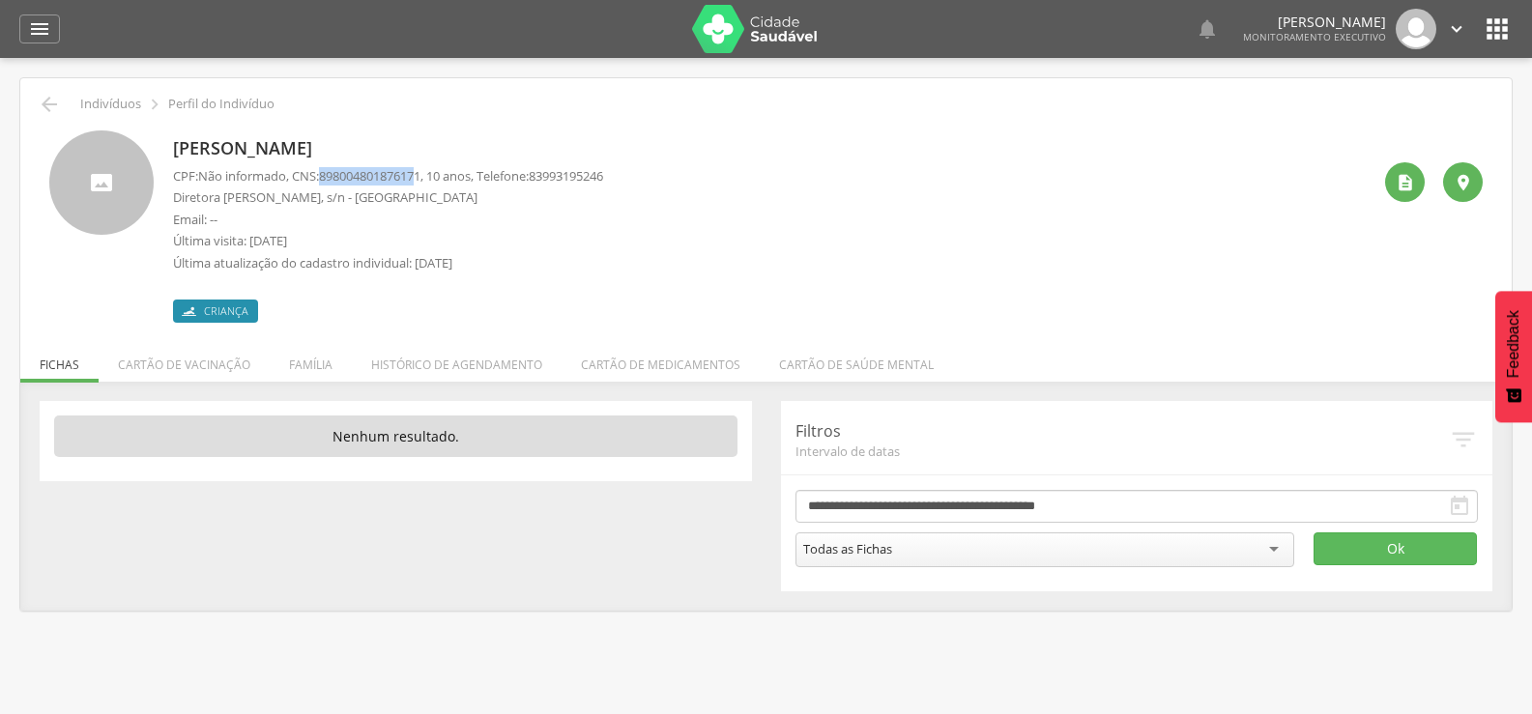
drag, startPoint x: 432, startPoint y: 173, endPoint x: 330, endPoint y: 168, distance: 102.6
click at [330, 168] on span "898004801876171" at bounding box center [370, 175] width 102 height 17
copy span "89800480187617"
click at [421, 172] on span "898004801876171" at bounding box center [370, 175] width 102 height 17
drag, startPoint x: 437, startPoint y: 171, endPoint x: 330, endPoint y: 168, distance: 107.4
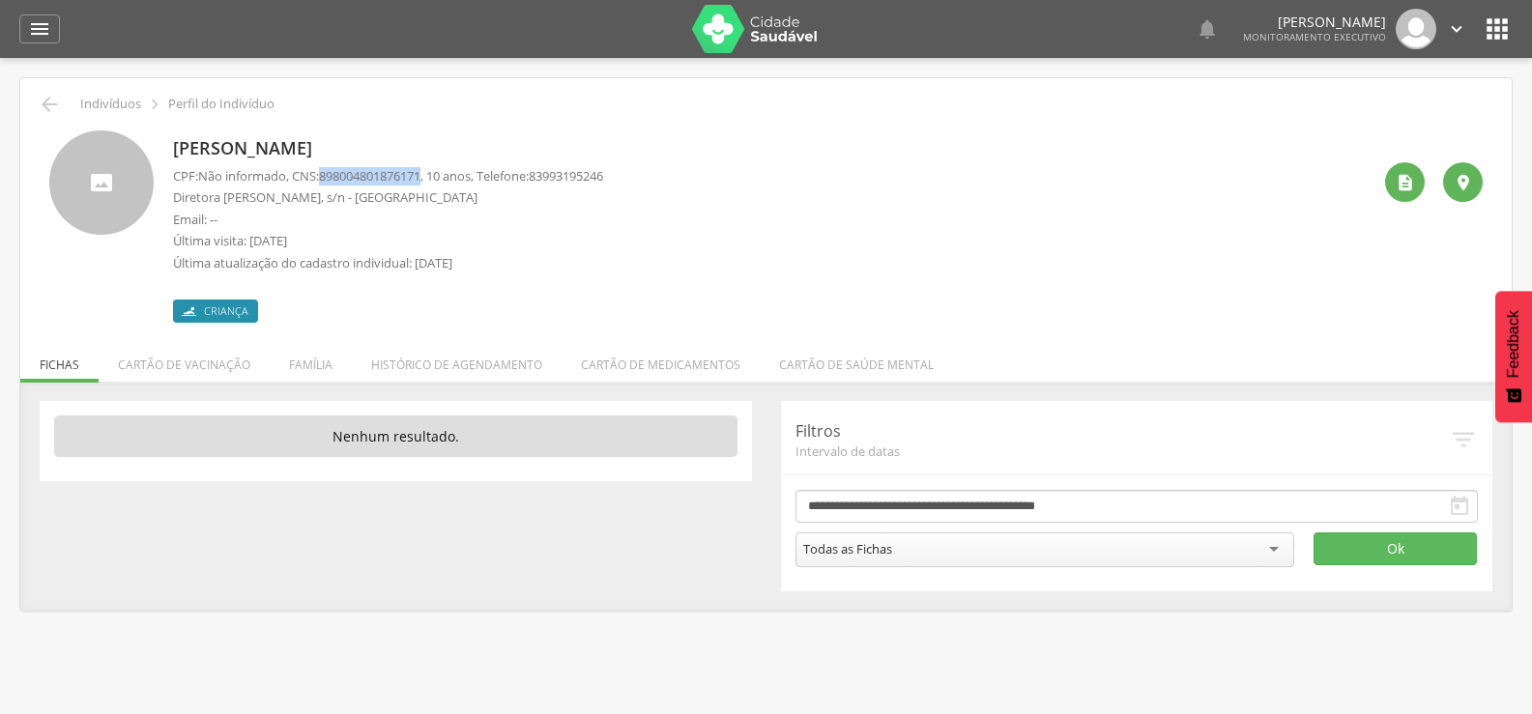
click at [330, 168] on p "CPF: Não informado , CNS: [PHONE_NUMBER] , 10 anos, Telefone: [PHONE_NUMBER]" at bounding box center [388, 176] width 430 height 18
copy span "898004801876171"
click at [315, 363] on li "Família" at bounding box center [311, 359] width 82 height 45
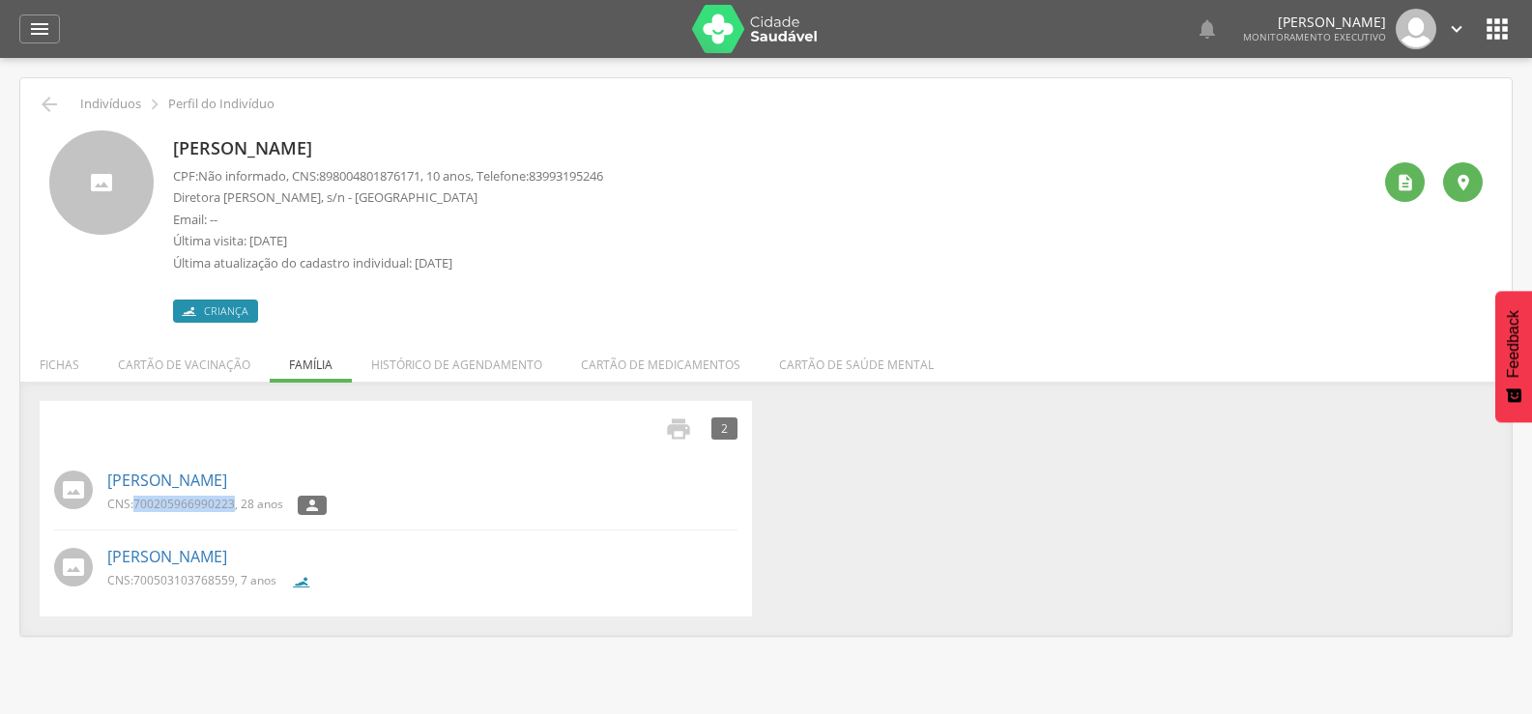
drag, startPoint x: 138, startPoint y: 504, endPoint x: 236, endPoint y: 505, distance: 97.7
click at [236, 505] on p "CNS: 700205966990223 , 28 anos" at bounding box center [195, 504] width 176 height 16
copy span "700205966990223"
click at [1396, 181] on icon "" at bounding box center [1405, 182] width 19 height 19
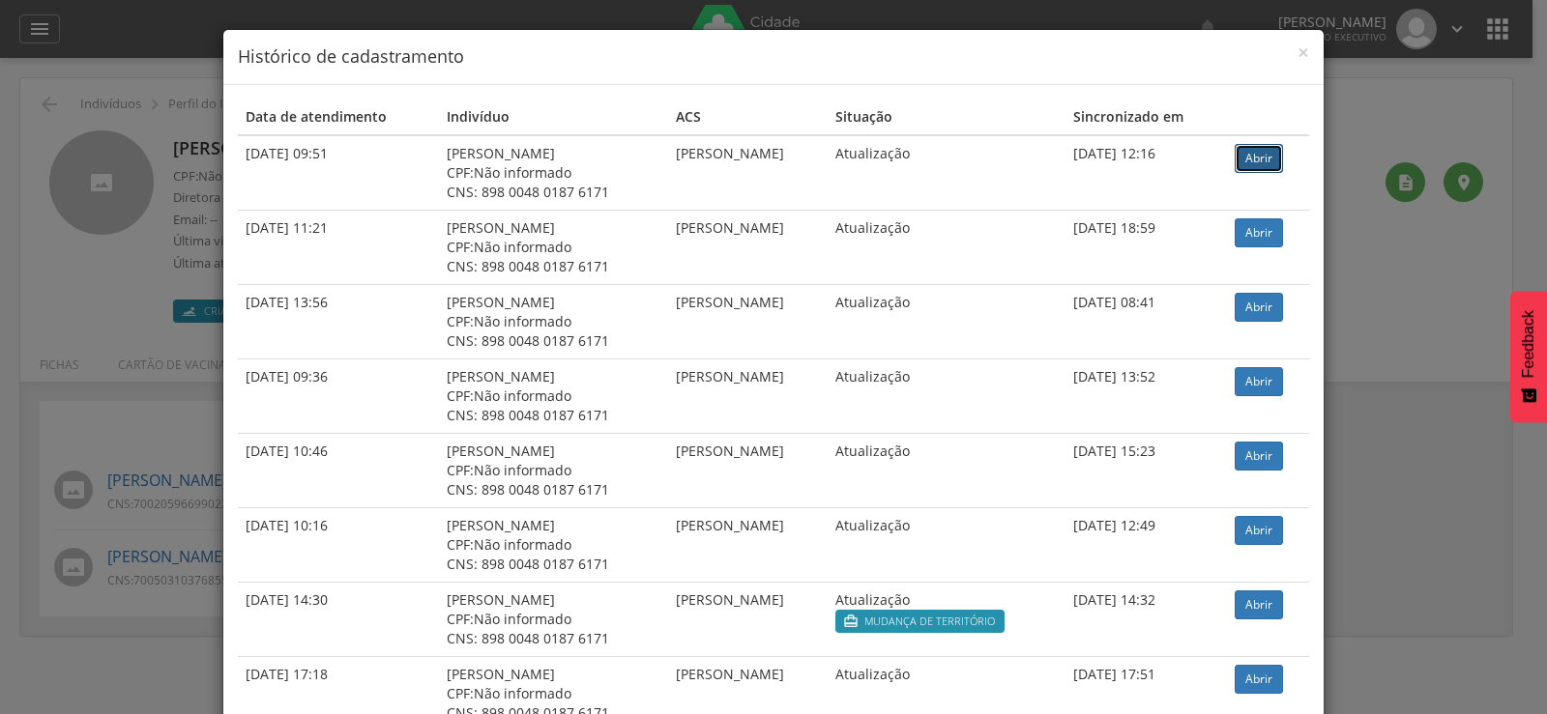
click at [1268, 158] on link "Abrir" at bounding box center [1259, 158] width 48 height 29
click at [114, 196] on div "× Histórico de cadastramento Data de atendimento Indivíduo ACS Situação Sincron…" at bounding box center [773, 357] width 1547 height 714
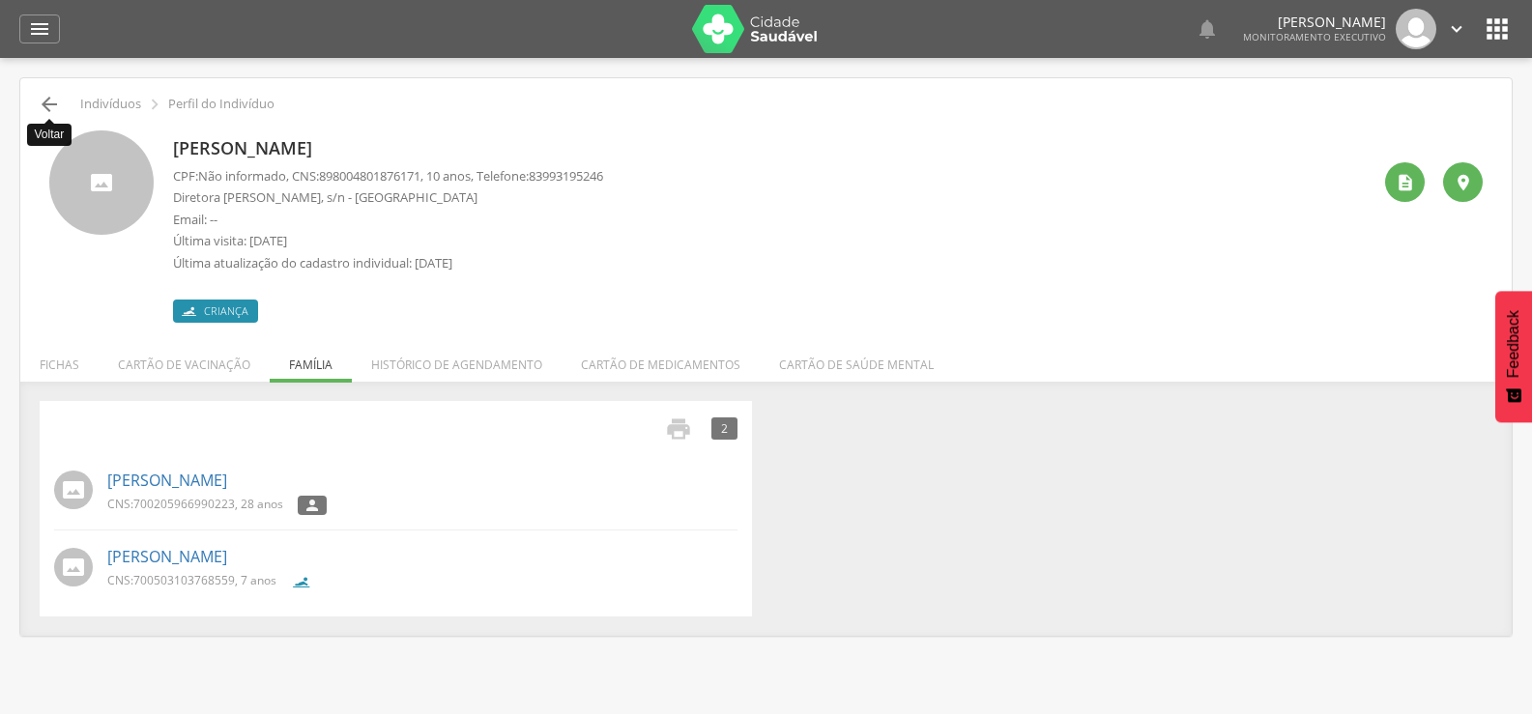
click at [50, 100] on icon "" at bounding box center [49, 104] width 23 height 23
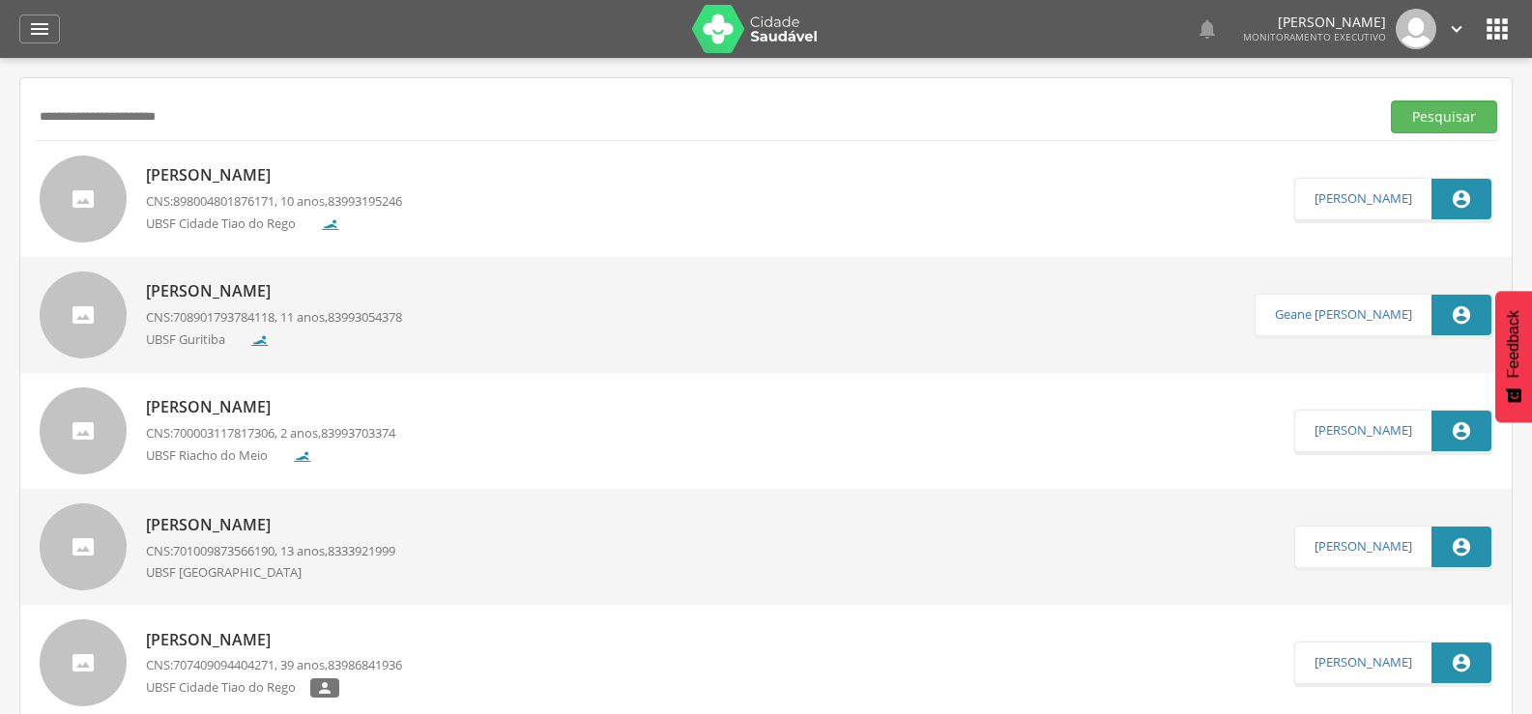
drag, startPoint x: 258, startPoint y: 103, endPoint x: 0, endPoint y: 196, distance: 274.3
click at [0, 182] on div " Supervisão  Distritos  Ubs Coordenador: - Queimadas / PB Intervalo de Tempo…" at bounding box center [766, 415] width 1532 height 714
paste input "**********"
type input "**********"
click at [267, 170] on p "[PERSON_NAME]" at bounding box center [274, 175] width 256 height 22
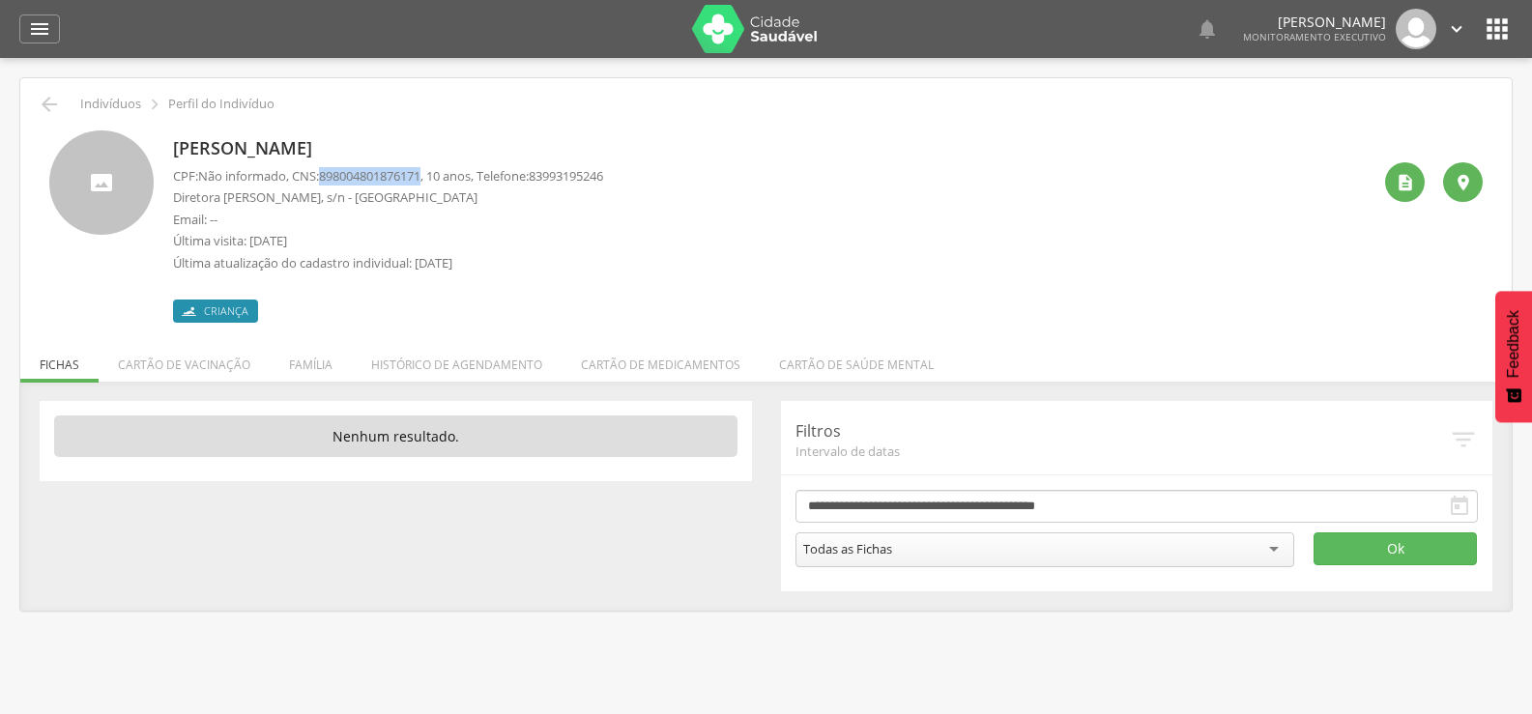
drag, startPoint x: 433, startPoint y: 175, endPoint x: 328, endPoint y: 174, distance: 105.4
click at [328, 174] on span "898004801876171" at bounding box center [370, 175] width 102 height 17
copy span "898004801876171"
drag, startPoint x: 426, startPoint y: 140, endPoint x: 175, endPoint y: 152, distance: 251.6
click at [175, 152] on p "[PERSON_NAME]" at bounding box center [388, 148] width 430 height 25
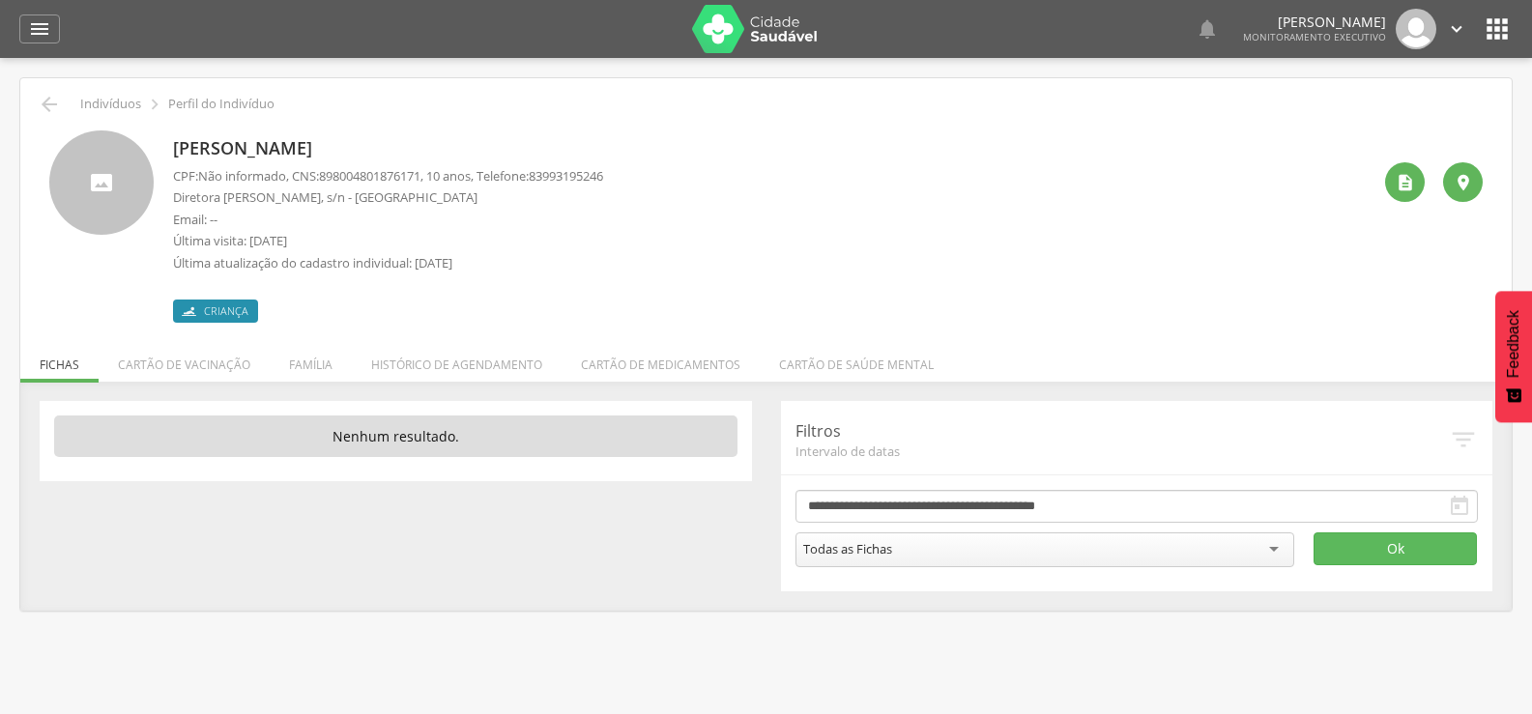
click at [1317, 215] on div "[PERSON_NAME] CPF: Não informado , CNS: [PHONE_NUMBER] , 10 anos, Telefone: 839…" at bounding box center [772, 227] width 1198 height 192
click at [312, 355] on li "Família" at bounding box center [311, 359] width 82 height 45
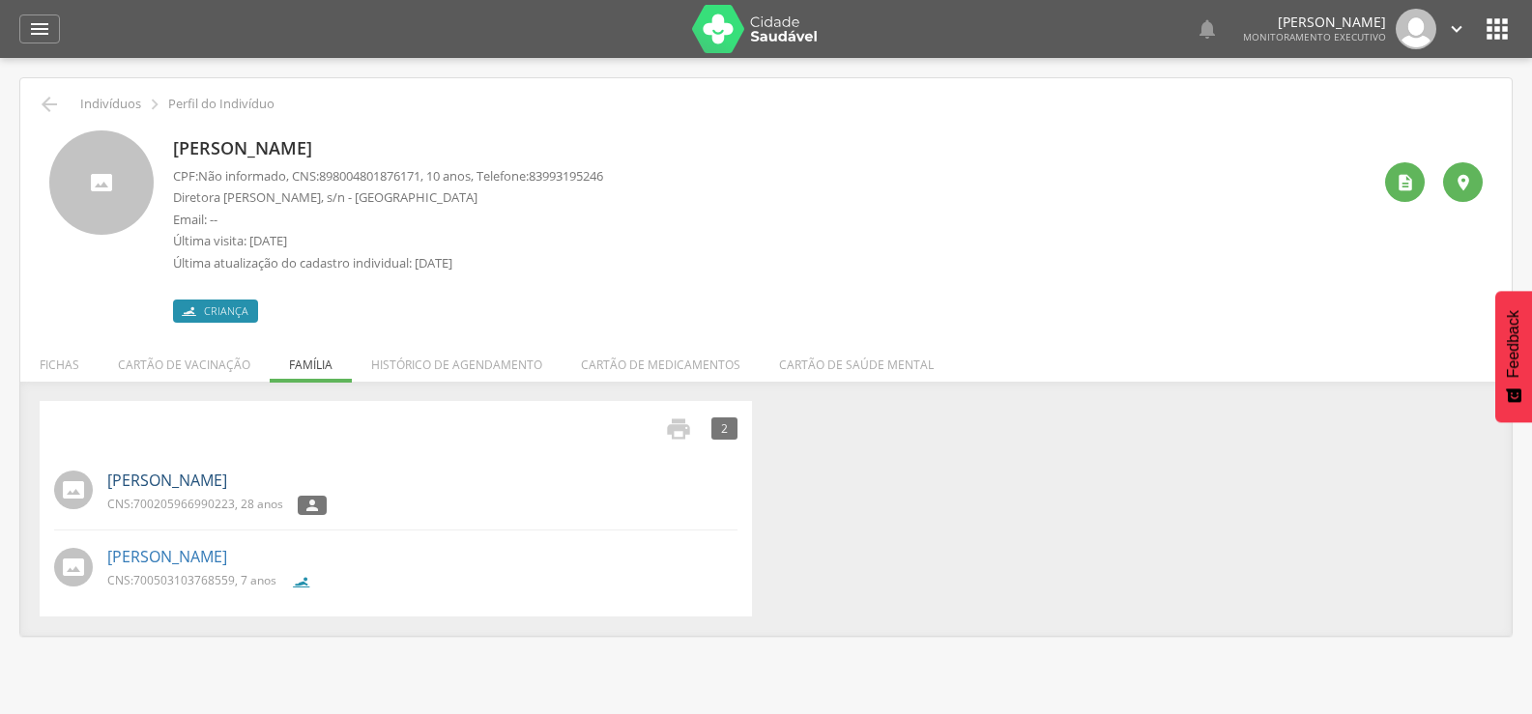
click at [227, 485] on link "[PERSON_NAME]" at bounding box center [167, 481] width 120 height 22
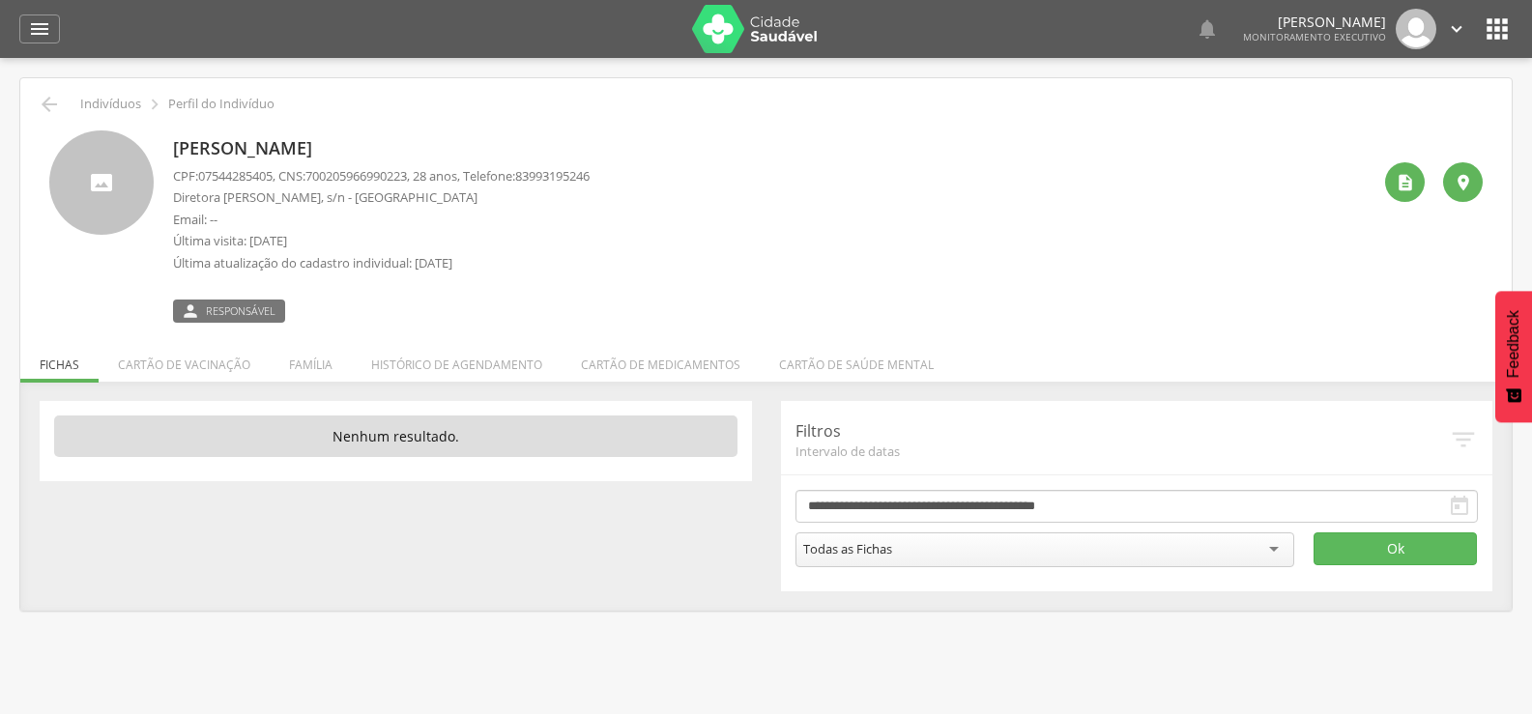
drag, startPoint x: 452, startPoint y: 135, endPoint x: 173, endPoint y: 150, distance: 279.8
click at [173, 150] on div "[PERSON_NAME] CPF: 07544285405 , CNS: [PHONE_NUMBER] , 28 anos, Telefone: 83993…" at bounding box center [381, 227] width 417 height 192
click at [1423, 174] on div "" at bounding box center [1405, 182] width 40 height 40
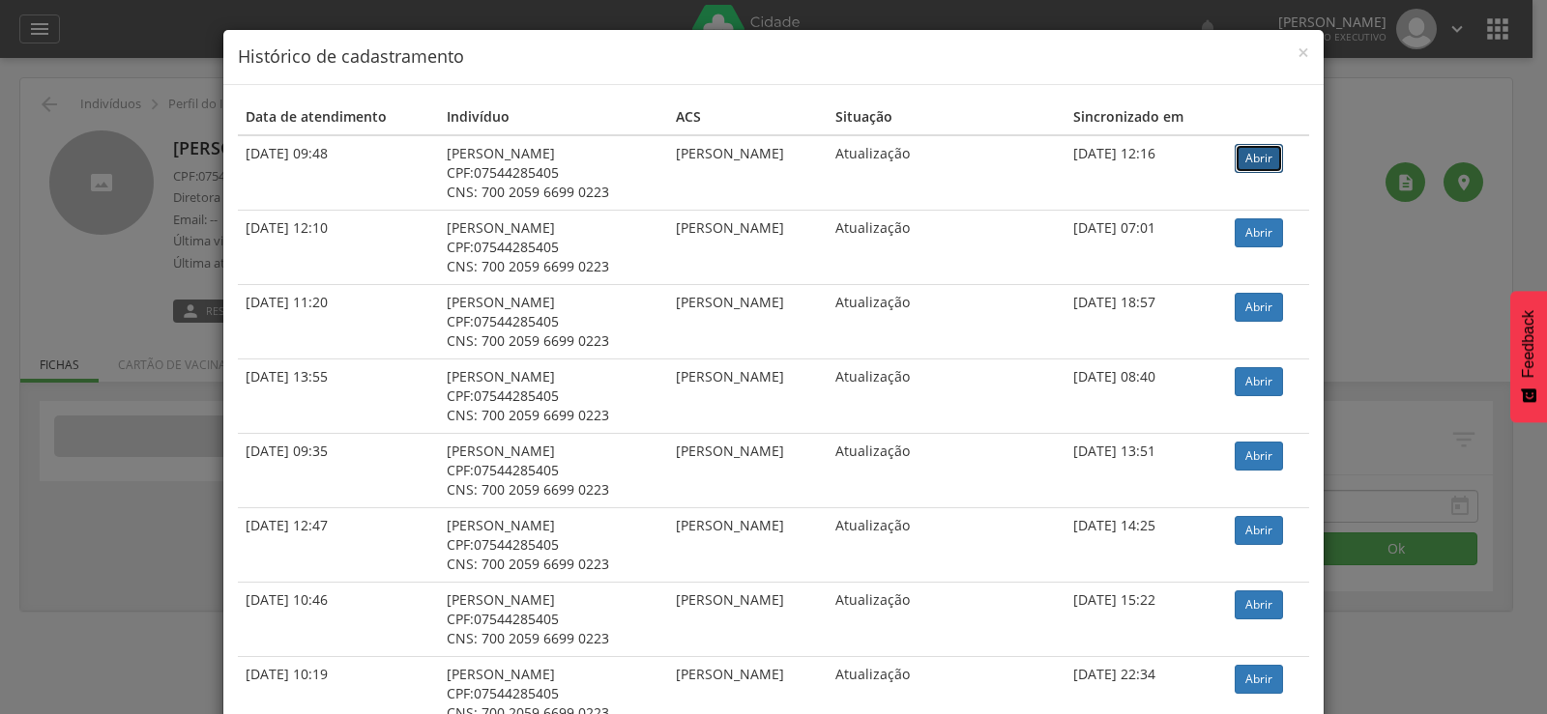
click at [1239, 160] on link "Abrir" at bounding box center [1259, 158] width 48 height 29
click at [128, 253] on div "× Histórico de cadastramento Data de atendimento Indivíduo ACS Situação Sincron…" at bounding box center [773, 357] width 1547 height 714
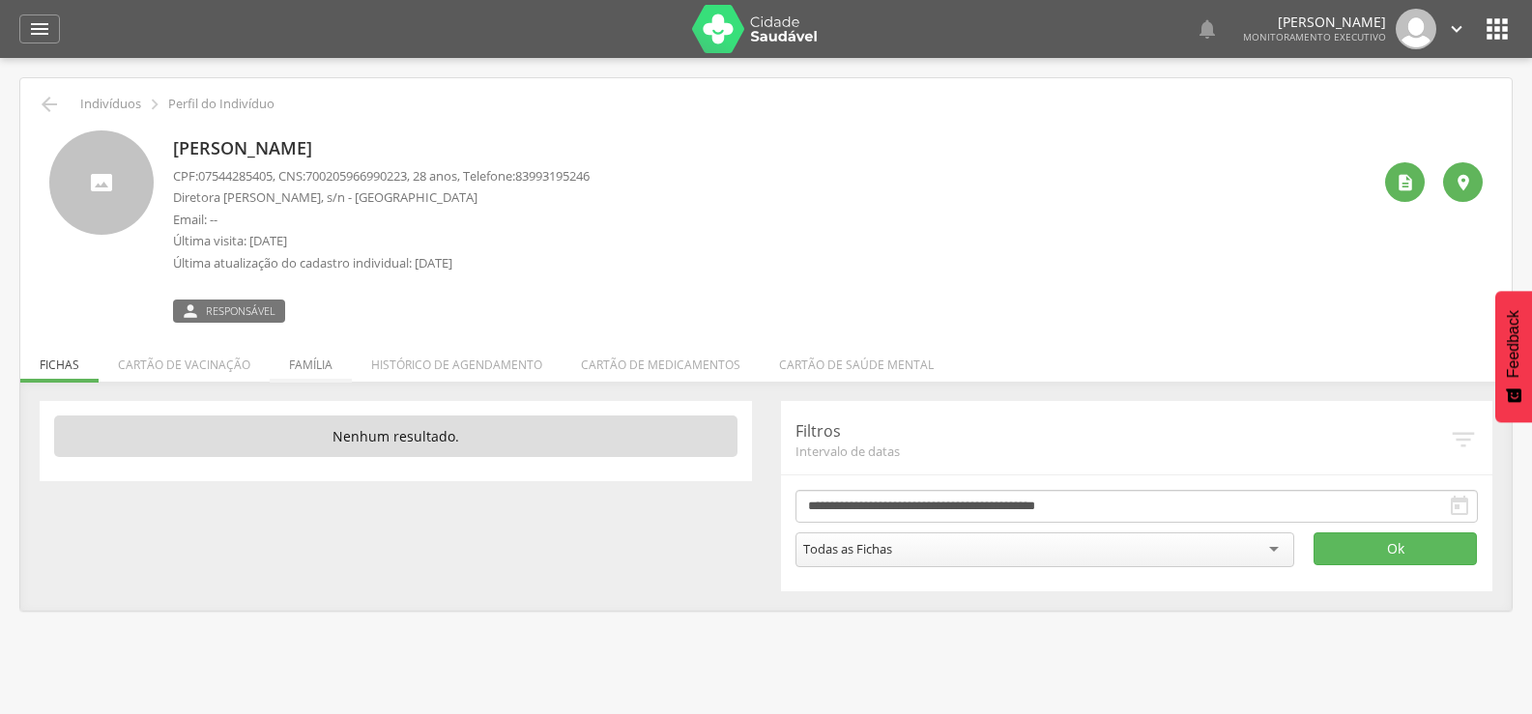
click at [289, 354] on li "Família" at bounding box center [311, 359] width 82 height 45
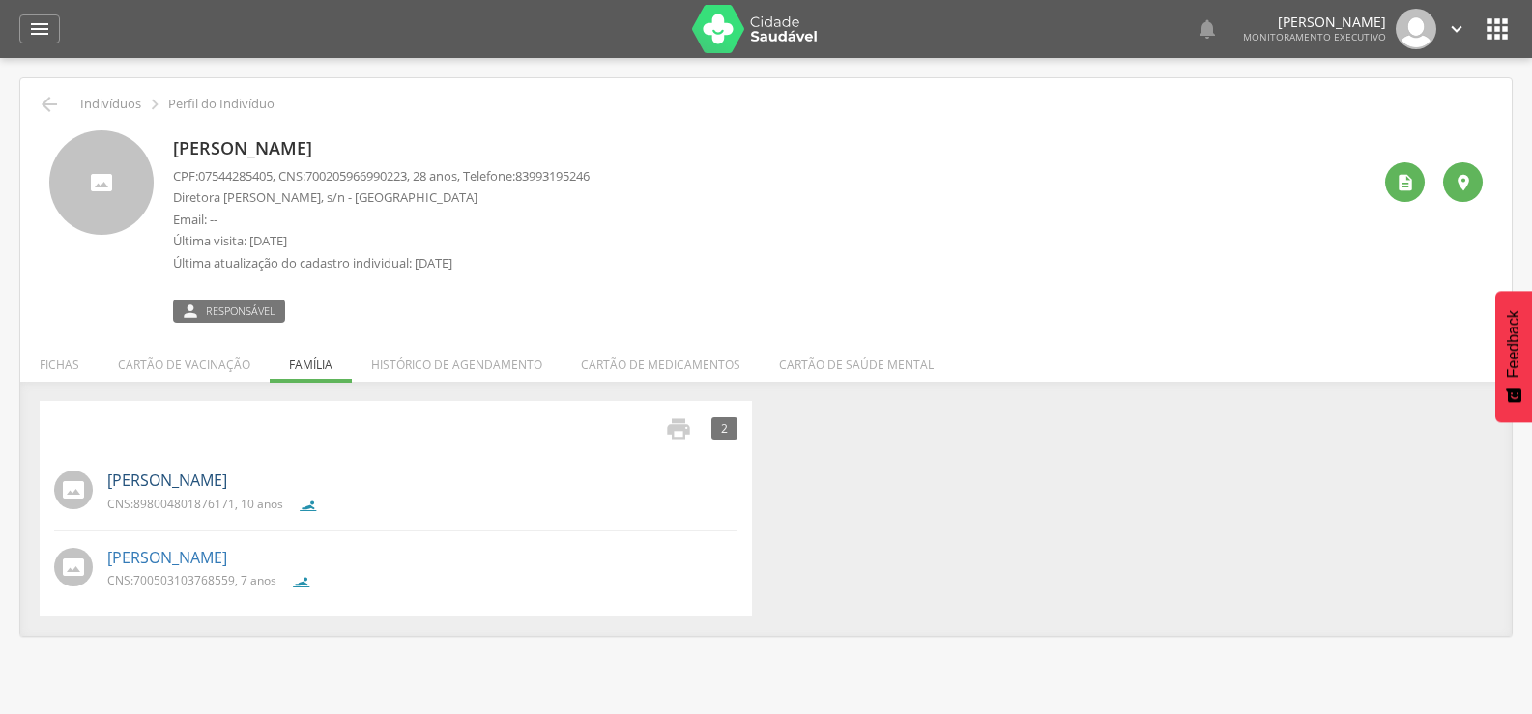
click at [176, 484] on link "[PERSON_NAME]" at bounding box center [167, 481] width 120 height 22
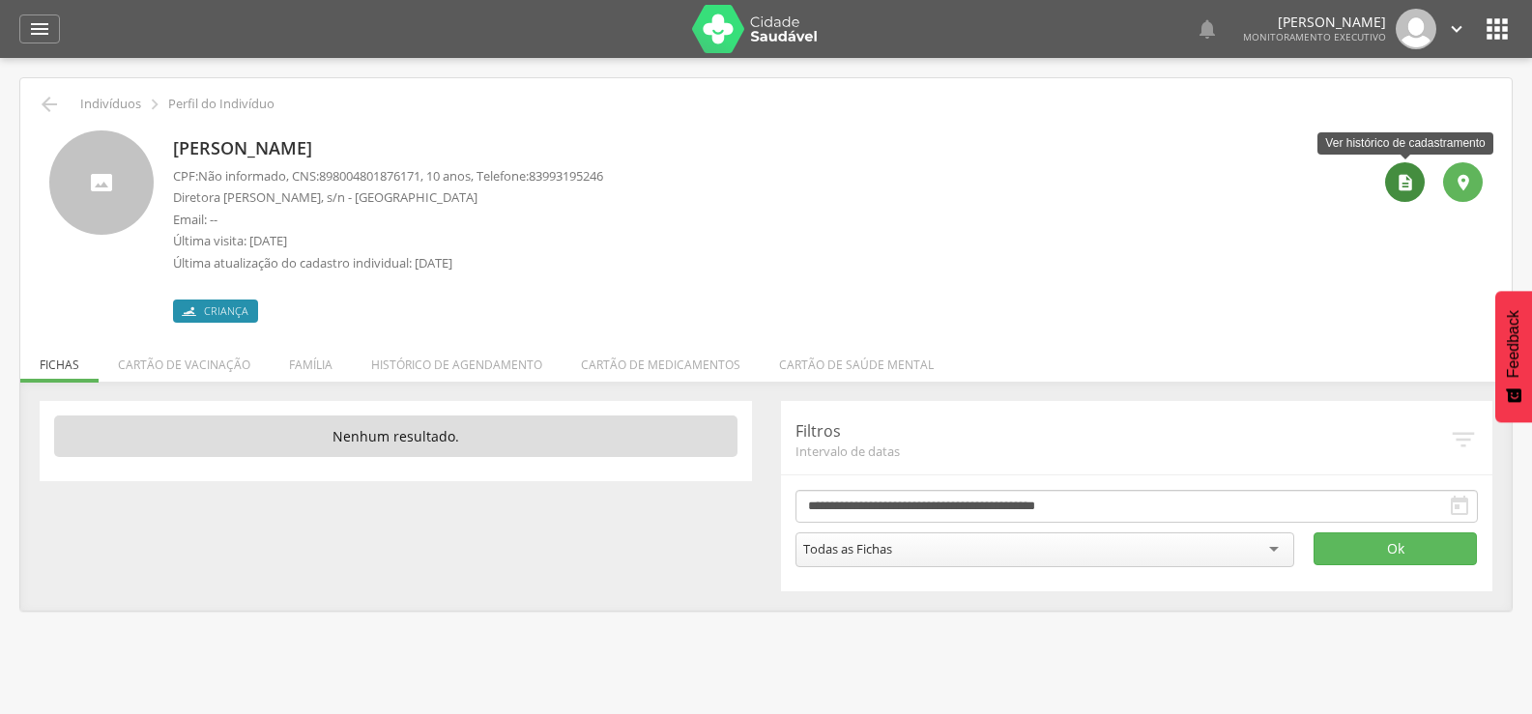
click at [1405, 186] on icon "" at bounding box center [1405, 182] width 19 height 19
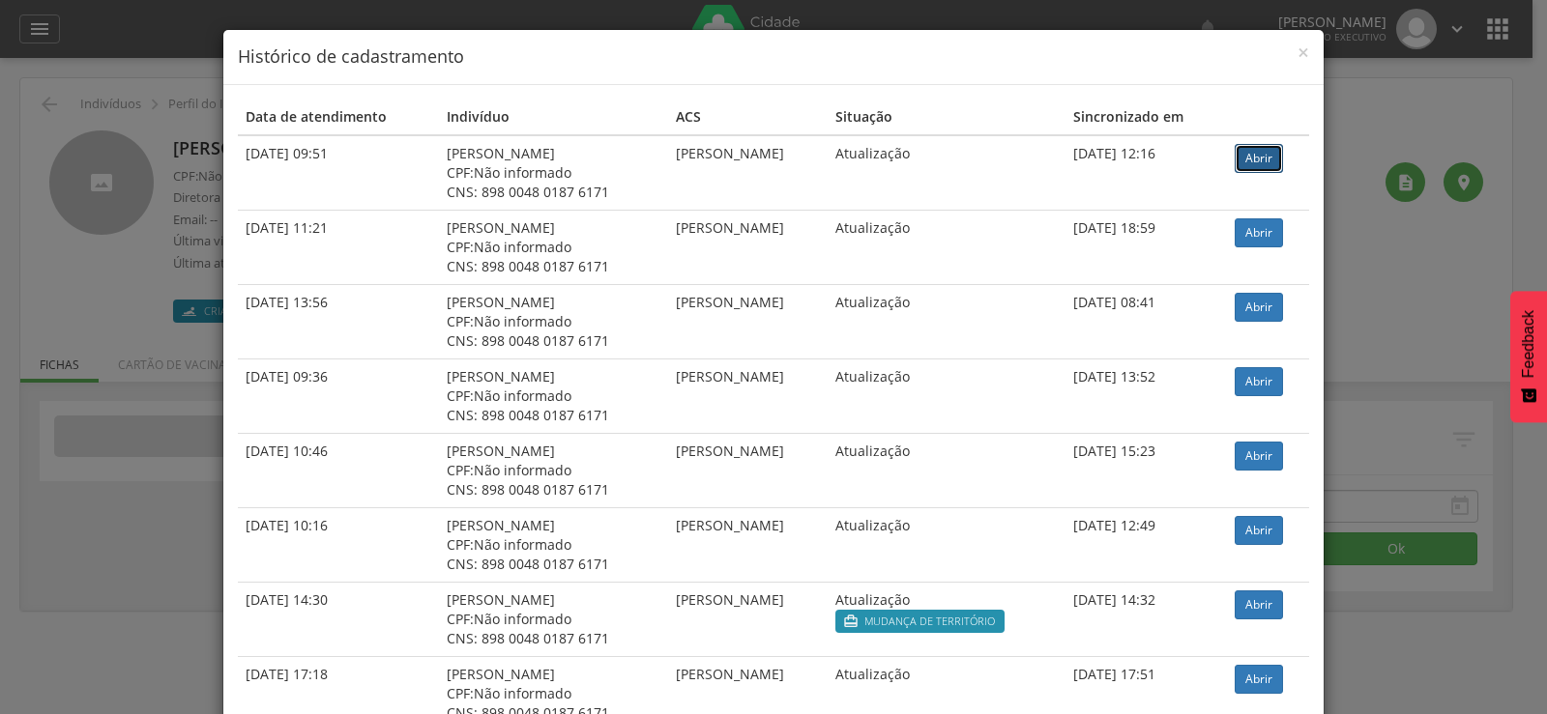
click at [1266, 163] on link "Abrir" at bounding box center [1259, 158] width 48 height 29
click at [135, 269] on div "× Histórico de cadastramento Data de atendimento Indivíduo ACS Situação Sincron…" at bounding box center [773, 357] width 1547 height 714
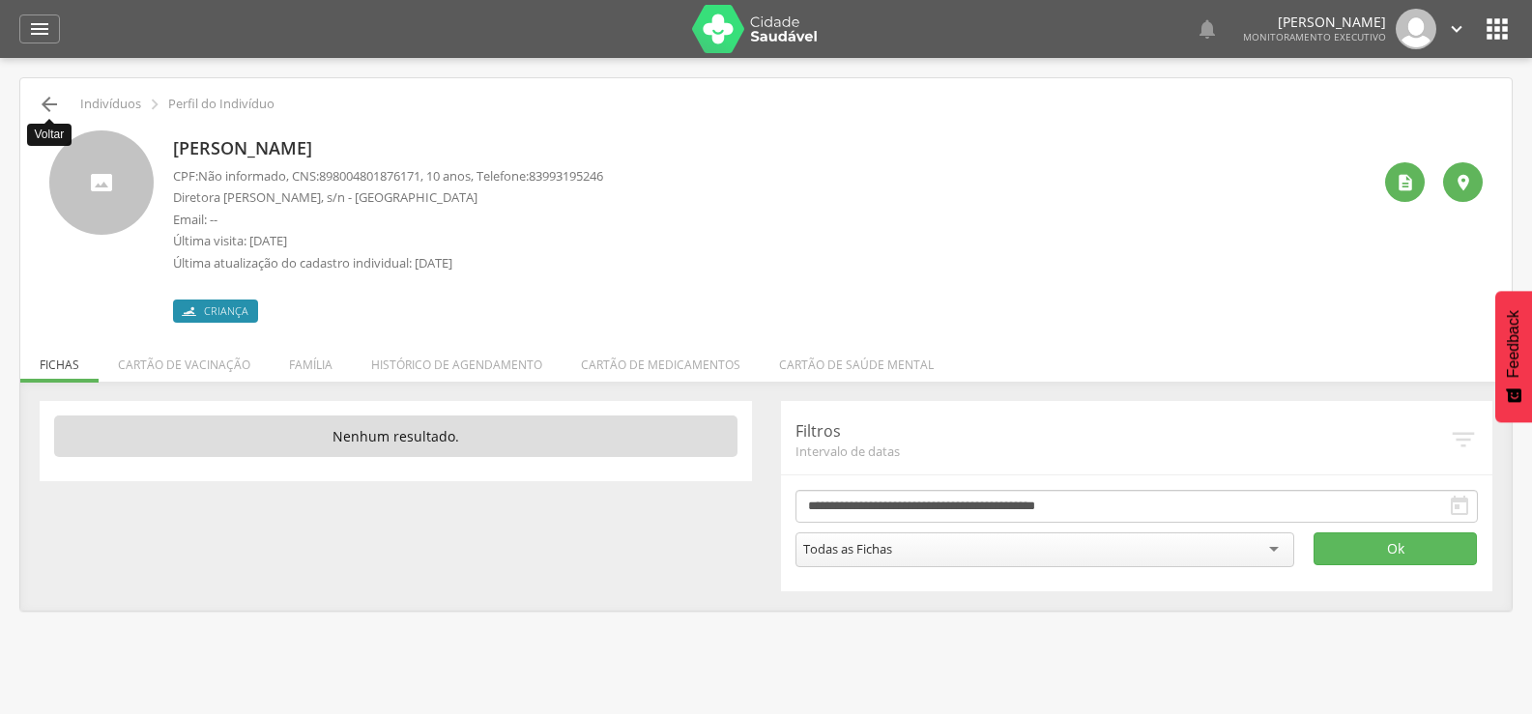
click at [45, 93] on icon "" at bounding box center [49, 104] width 23 height 23
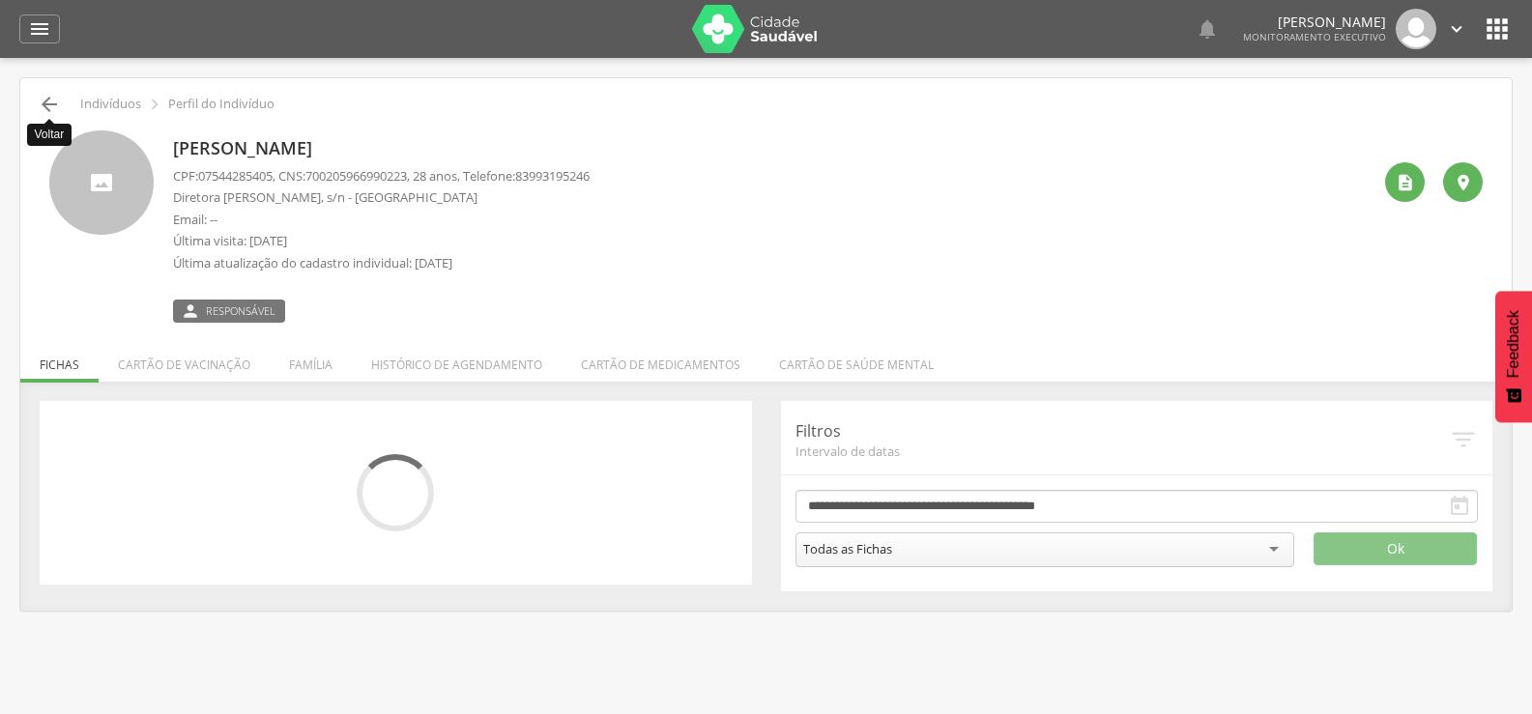
click at [45, 95] on icon "" at bounding box center [49, 104] width 23 height 23
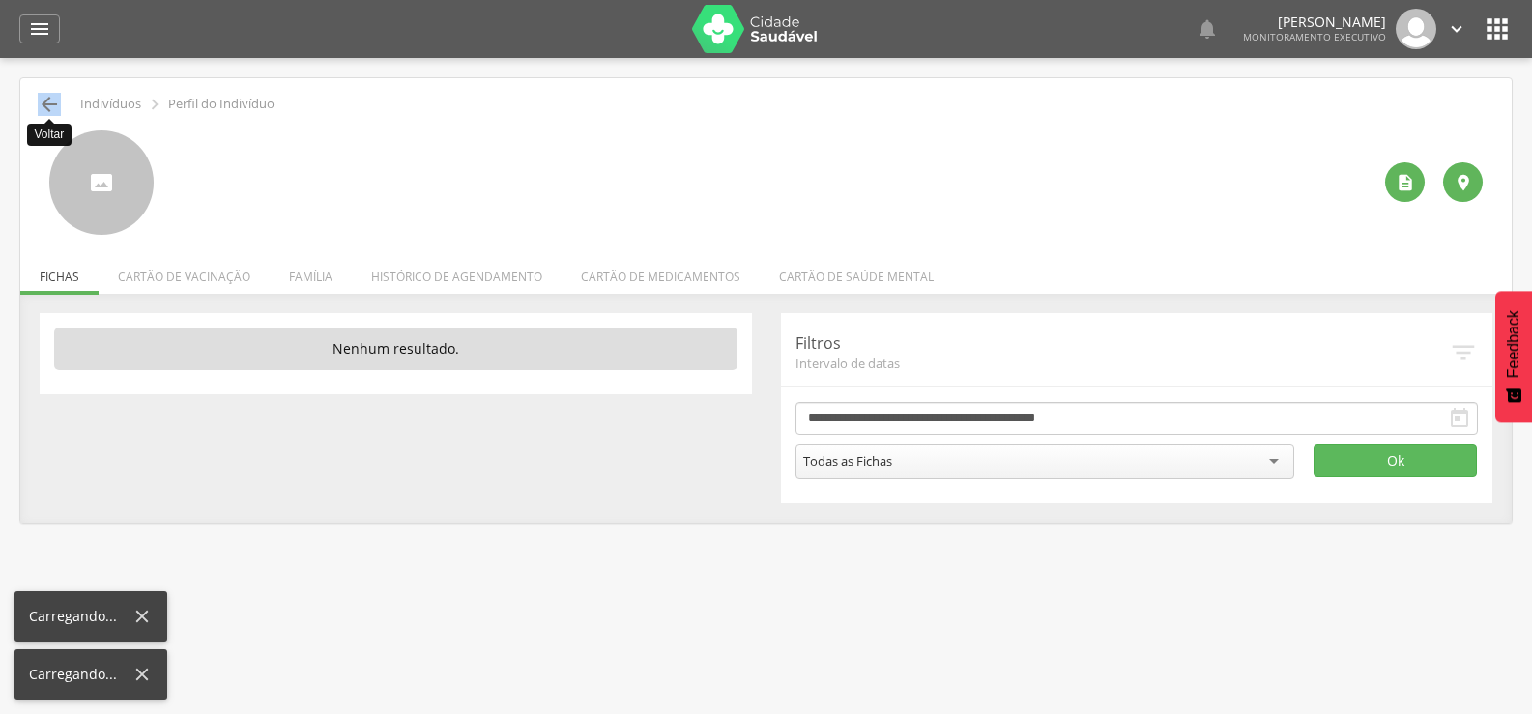
click at [45, 95] on icon "" at bounding box center [49, 104] width 23 height 23
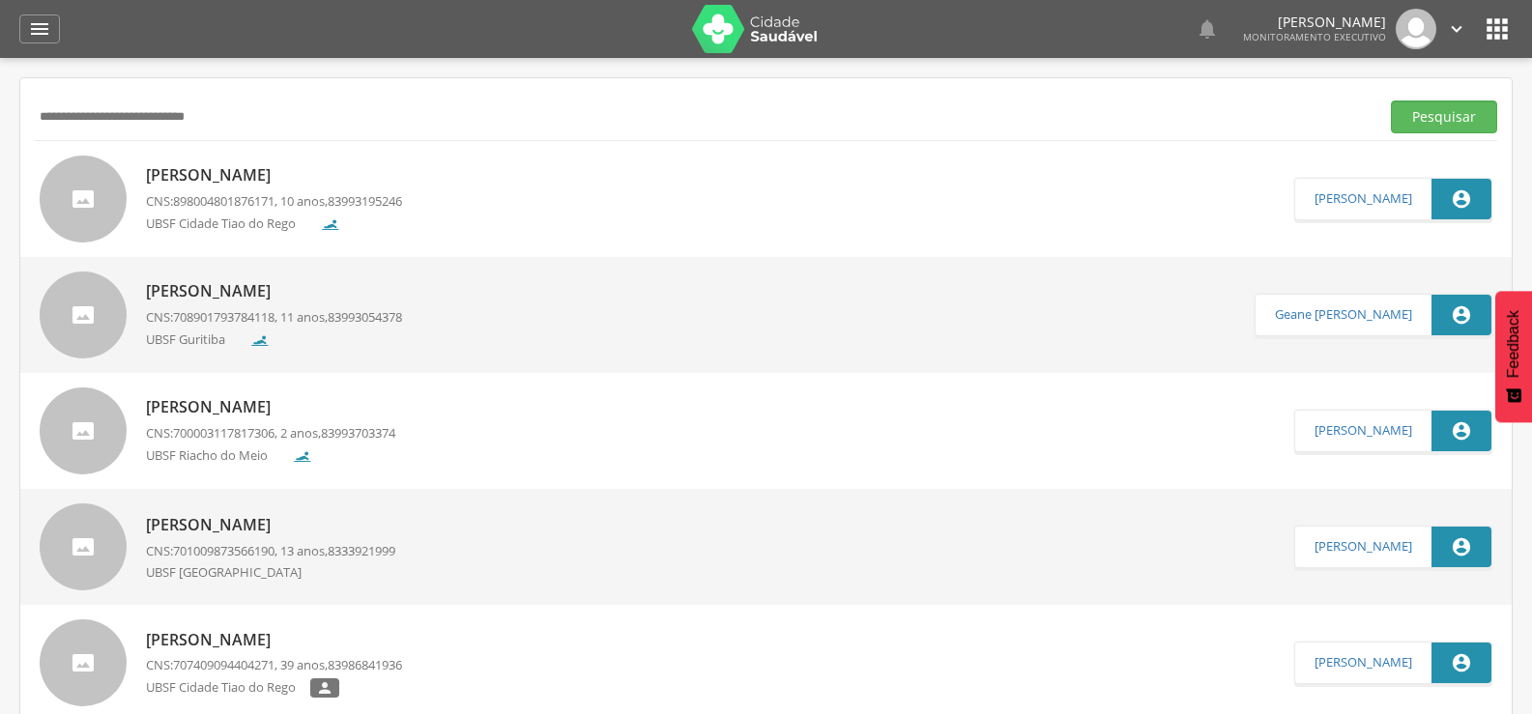
click at [1391, 101] on button "Pesquisar" at bounding box center [1444, 117] width 106 height 33
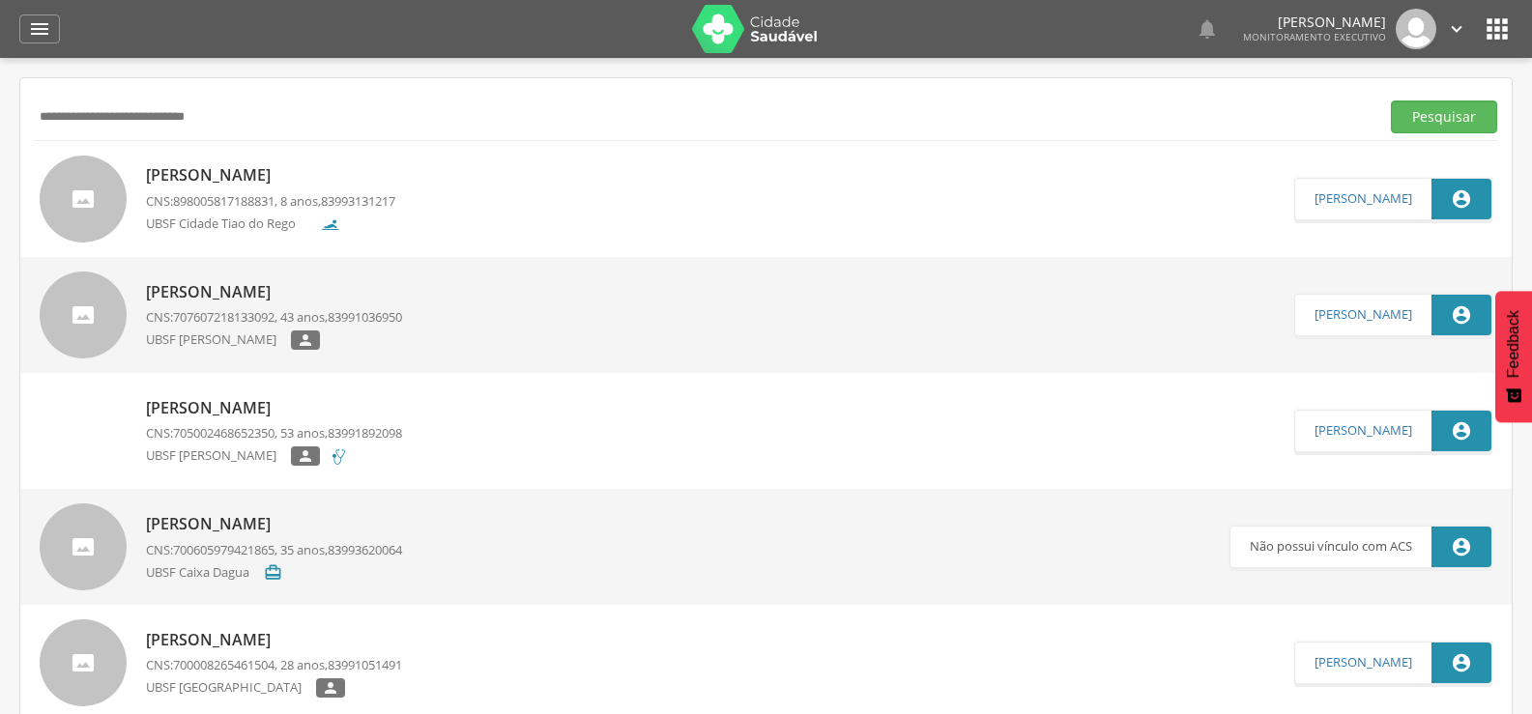
click at [290, 176] on p "[PERSON_NAME]" at bounding box center [270, 175] width 249 height 22
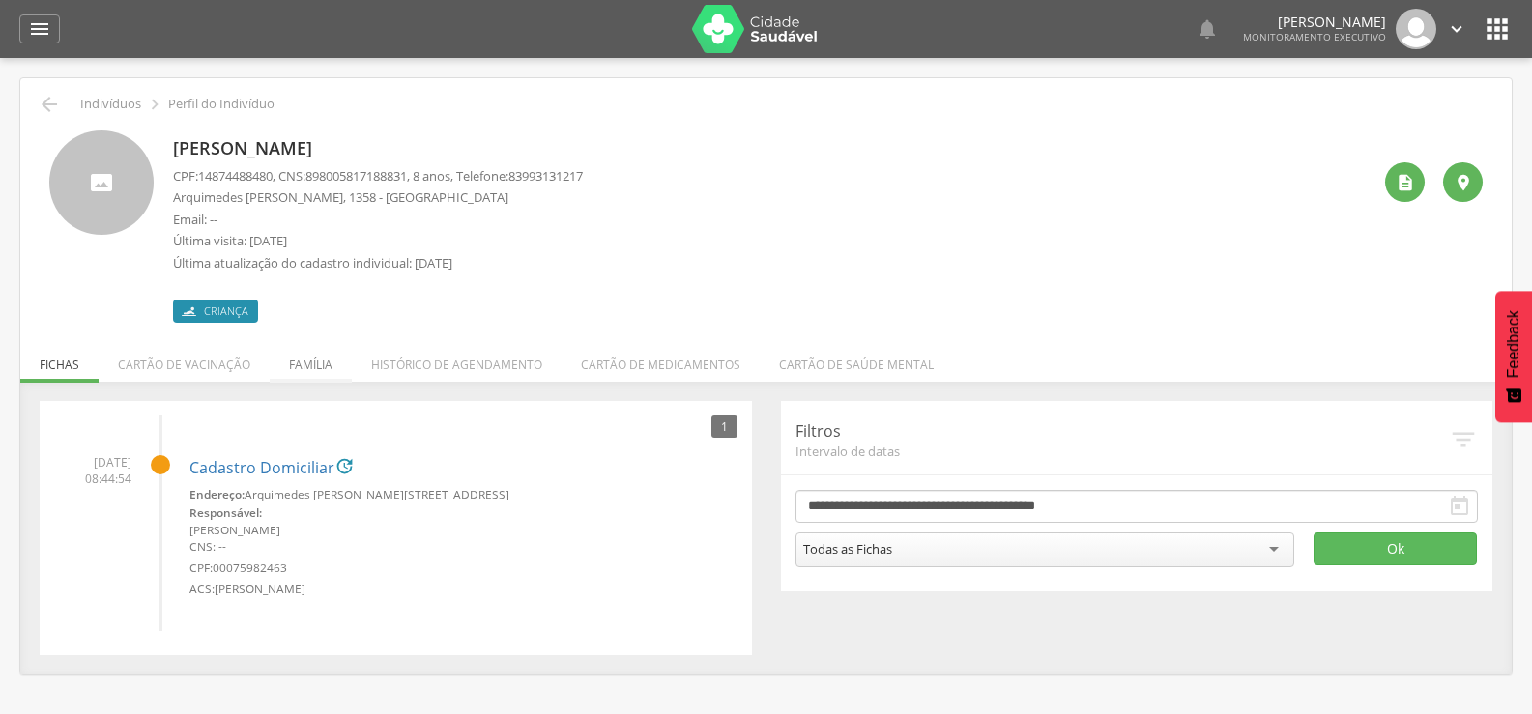
click at [313, 368] on li "Família" at bounding box center [311, 359] width 82 height 45
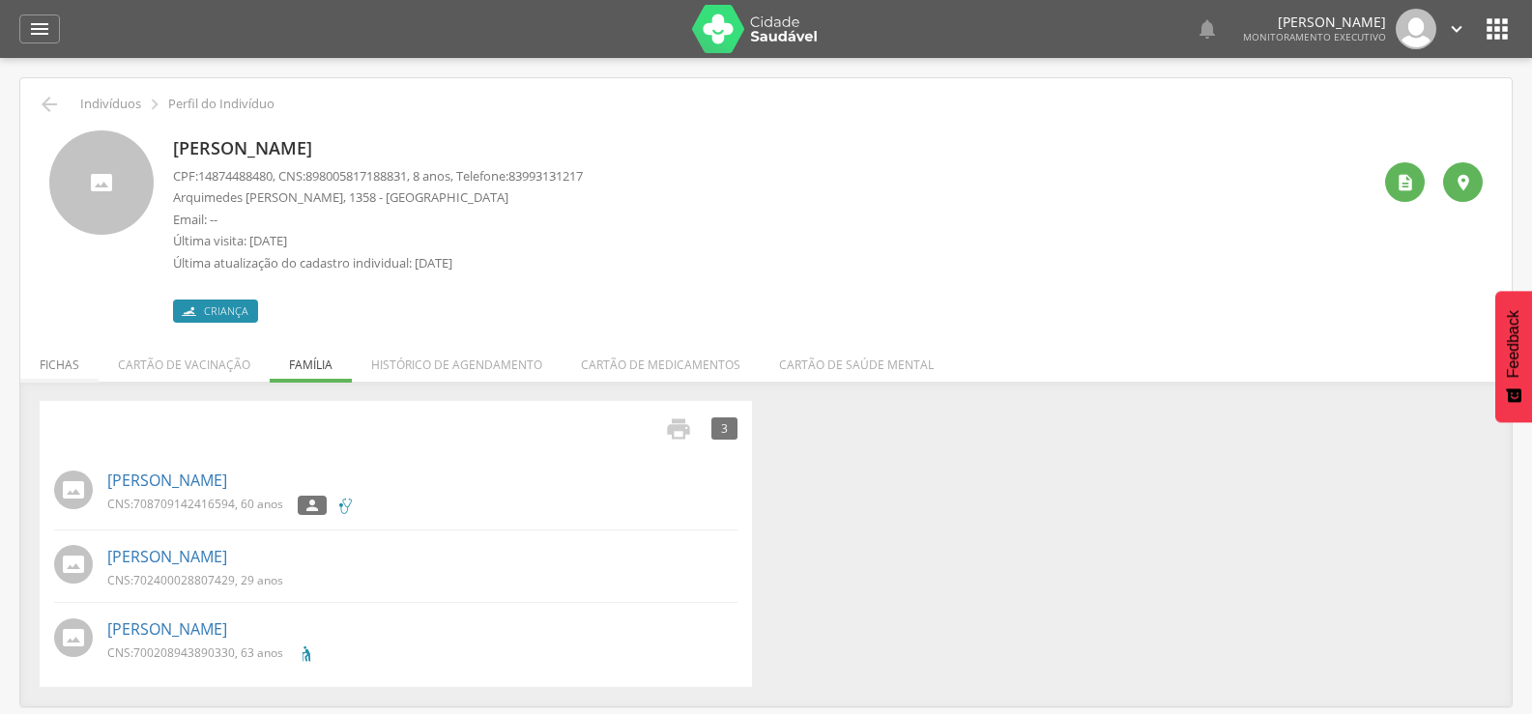
click at [63, 371] on li "Fichas" at bounding box center [59, 359] width 78 height 45
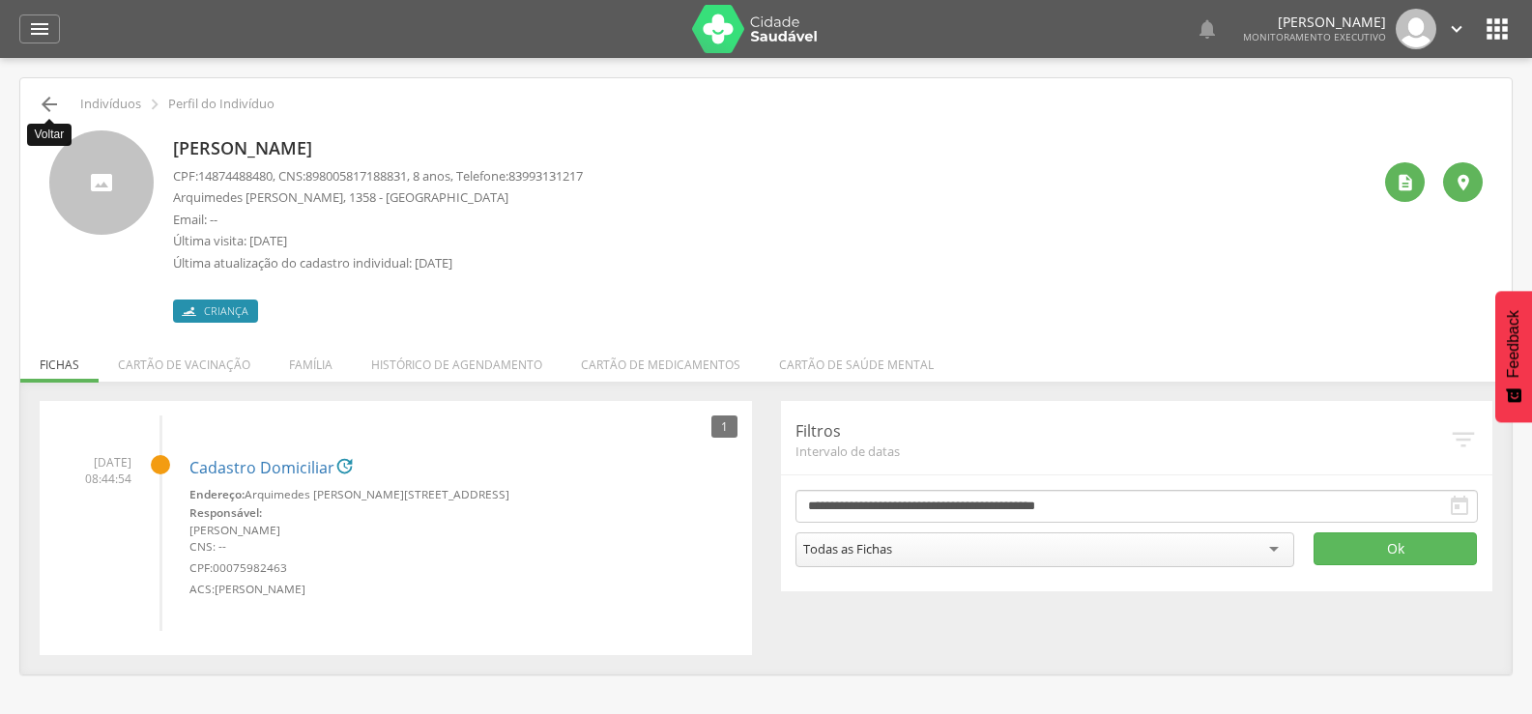
click at [60, 98] on icon "" at bounding box center [49, 104] width 23 height 23
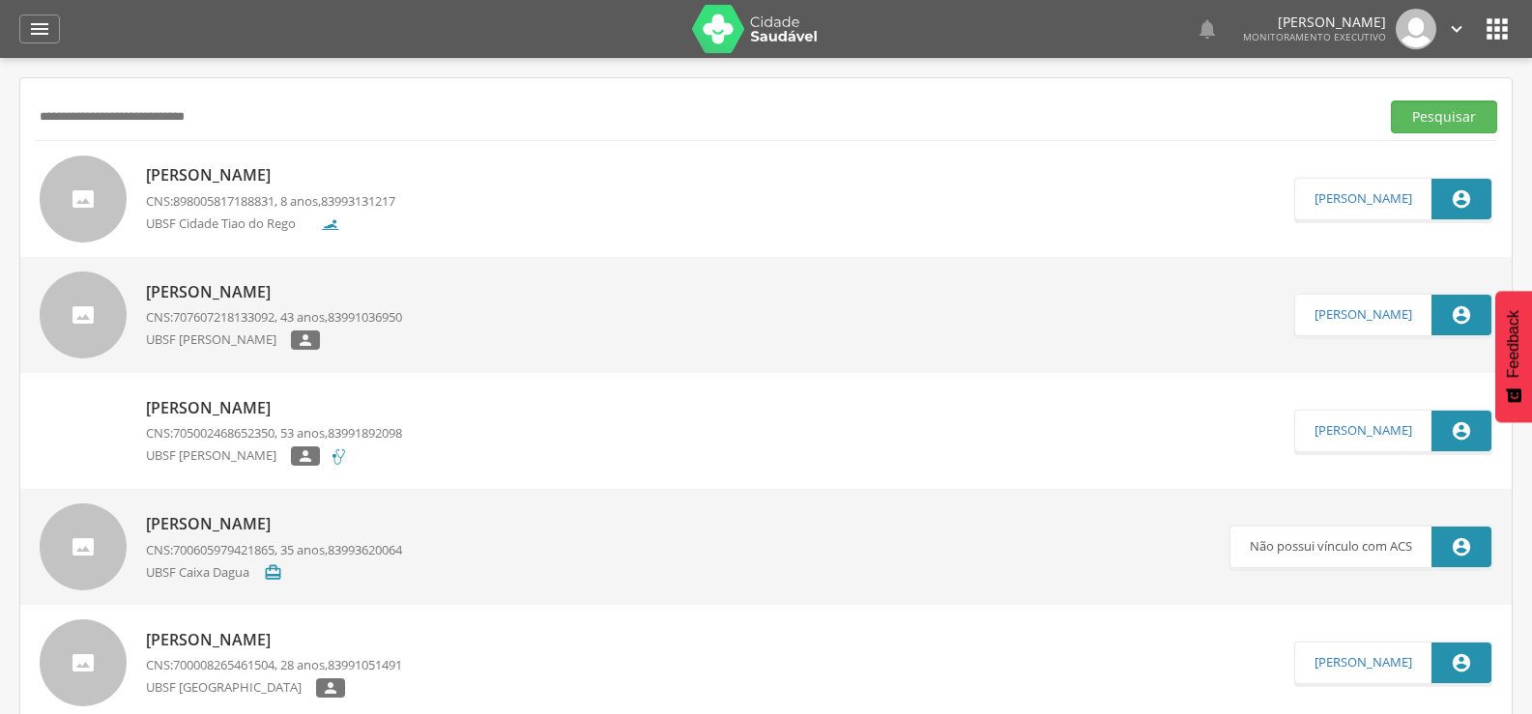
drag, startPoint x: 274, startPoint y: 116, endPoint x: 0, endPoint y: 157, distance: 276.6
click at [0, 157] on div " Supervisão  Distritos  Ubs Coordenador: - Queimadas / PB Intervalo de Tempo…" at bounding box center [766, 415] width 1532 height 714
type input "**********"
click at [1391, 101] on button "Pesquisar" at bounding box center [1444, 117] width 106 height 33
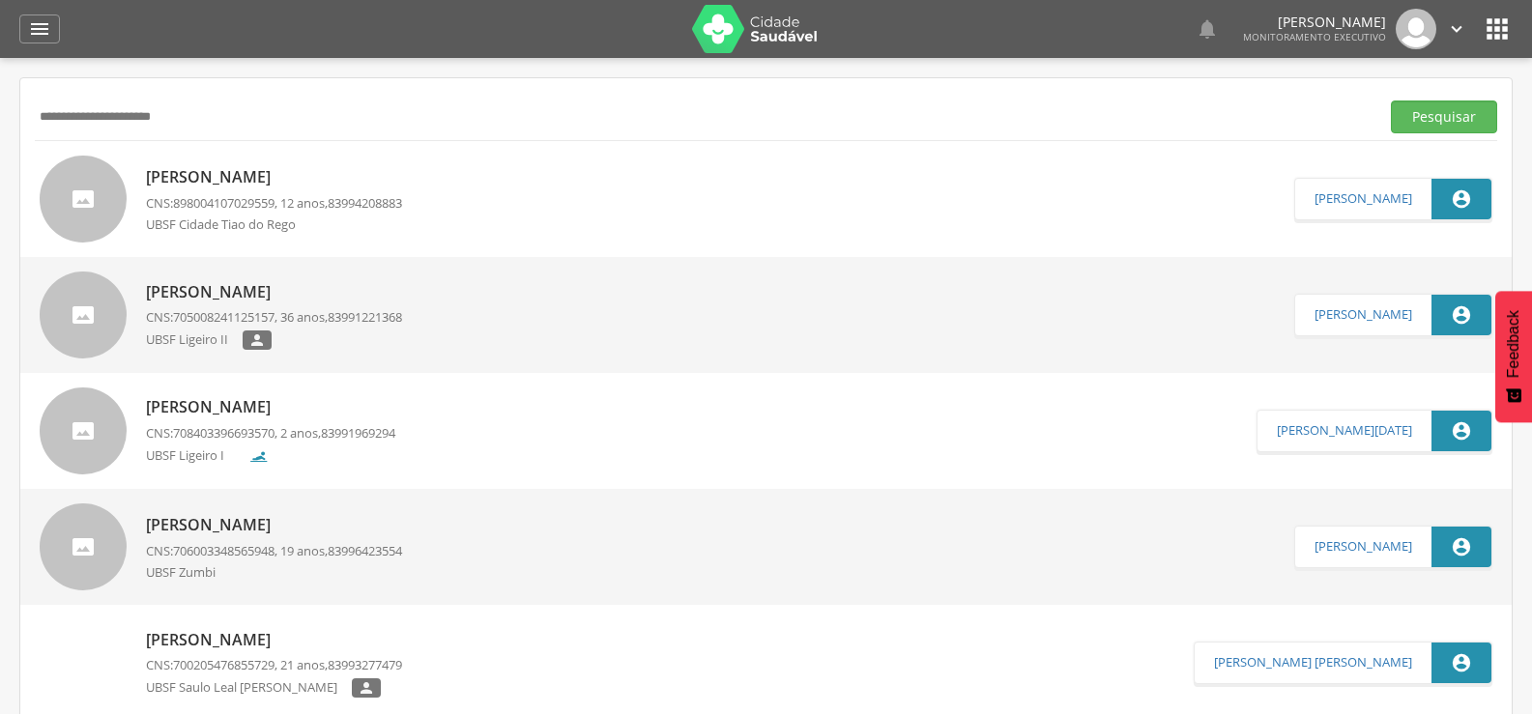
click at [259, 190] on div "[PERSON_NAME] CNS: 898004107029559 , 12 anos, 83994208883 [GEOGRAPHIC_DATA]" at bounding box center [274, 198] width 256 height 77
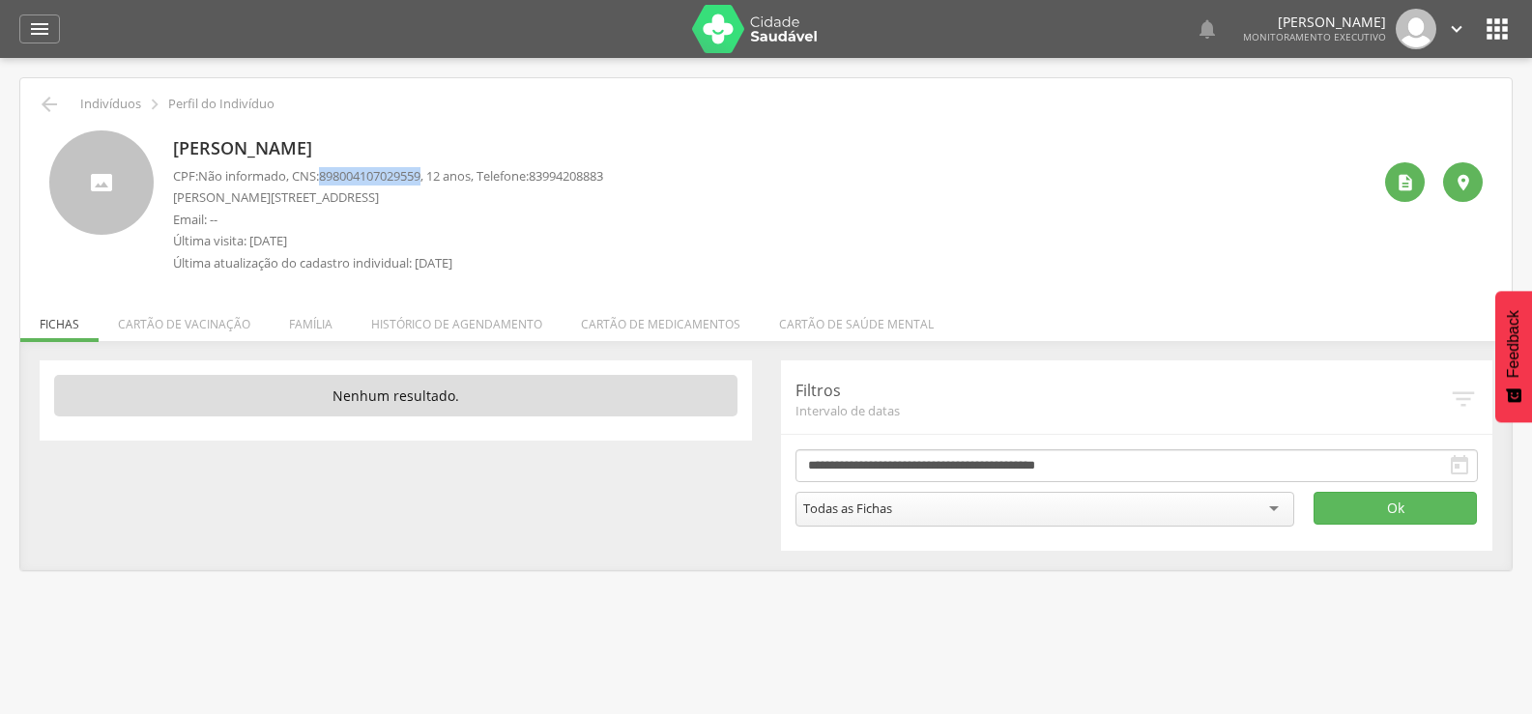
drag, startPoint x: 434, startPoint y: 171, endPoint x: 332, endPoint y: 173, distance: 102.5
click at [332, 176] on span "898004107029559" at bounding box center [370, 175] width 102 height 17
drag, startPoint x: 419, startPoint y: 143, endPoint x: 176, endPoint y: 148, distance: 242.7
click at [176, 148] on p "[PERSON_NAME]" at bounding box center [388, 148] width 430 height 25
click at [324, 321] on li "Família" at bounding box center [311, 319] width 82 height 45
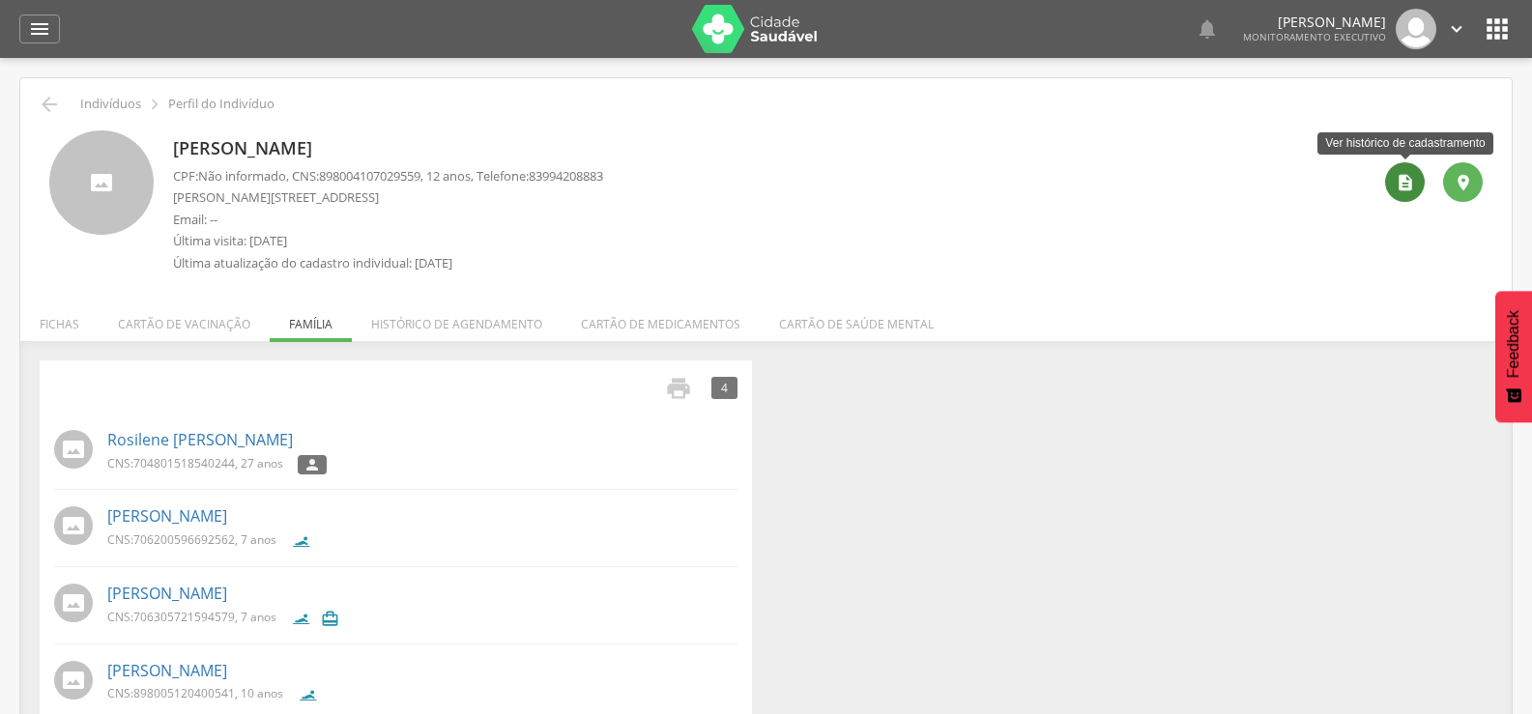
click at [1407, 192] on div "" at bounding box center [1405, 182] width 40 height 40
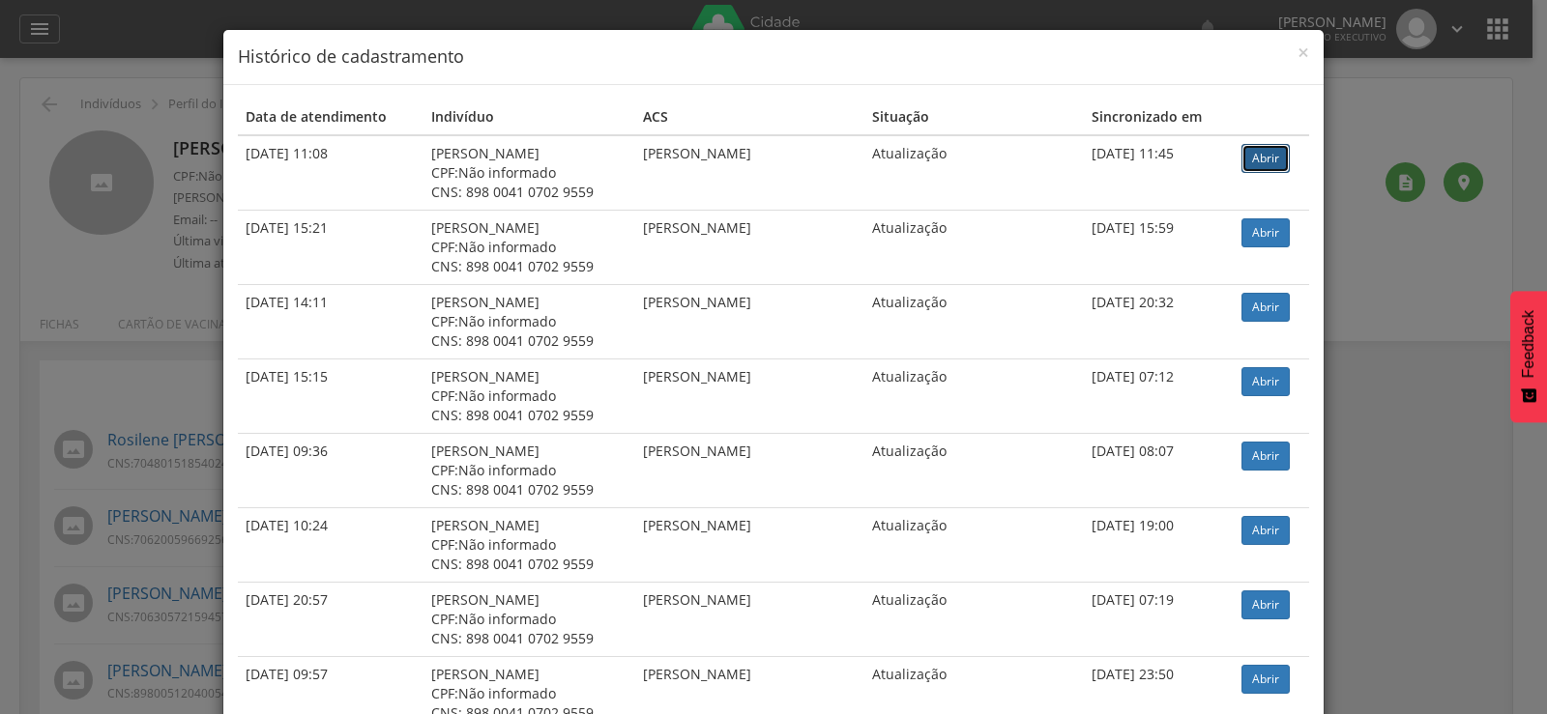
click at [1263, 165] on link "Abrir" at bounding box center [1265, 158] width 48 height 29
click at [100, 314] on div "× Histórico de cadastramento Data de atendimento Indivíduo ACS Situação Sincron…" at bounding box center [773, 357] width 1547 height 714
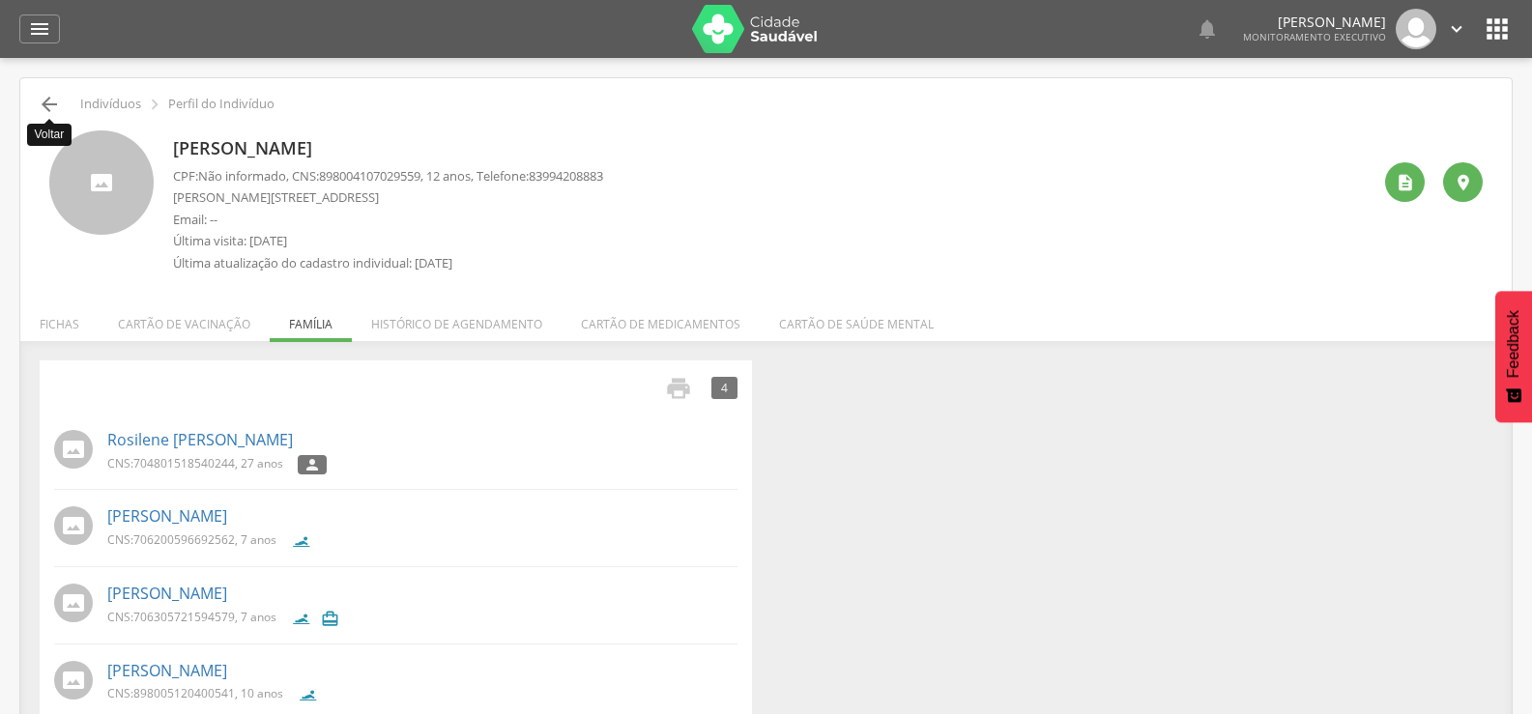
click at [53, 102] on icon "" at bounding box center [49, 104] width 23 height 23
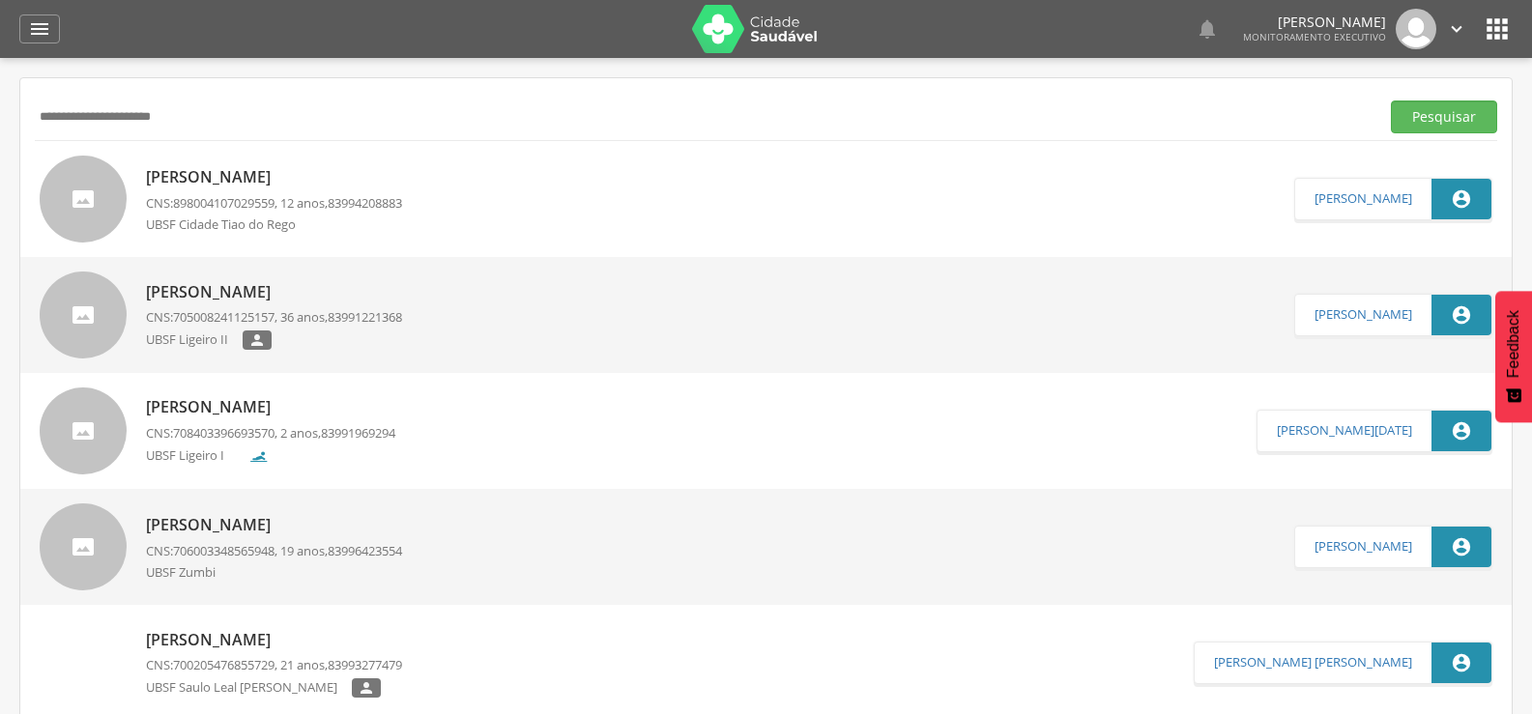
drag, startPoint x: 250, startPoint y: 119, endPoint x: 0, endPoint y: 180, distance: 257.7
click at [0, 168] on div " Supervisão  Distritos  Ubs Coordenador: - Queimadas / PB Intervalo de Tempo…" at bounding box center [766, 415] width 1532 height 714
paste input "**********"
type input "**********"
click at [1391, 101] on button "Pesquisar" at bounding box center [1444, 117] width 106 height 33
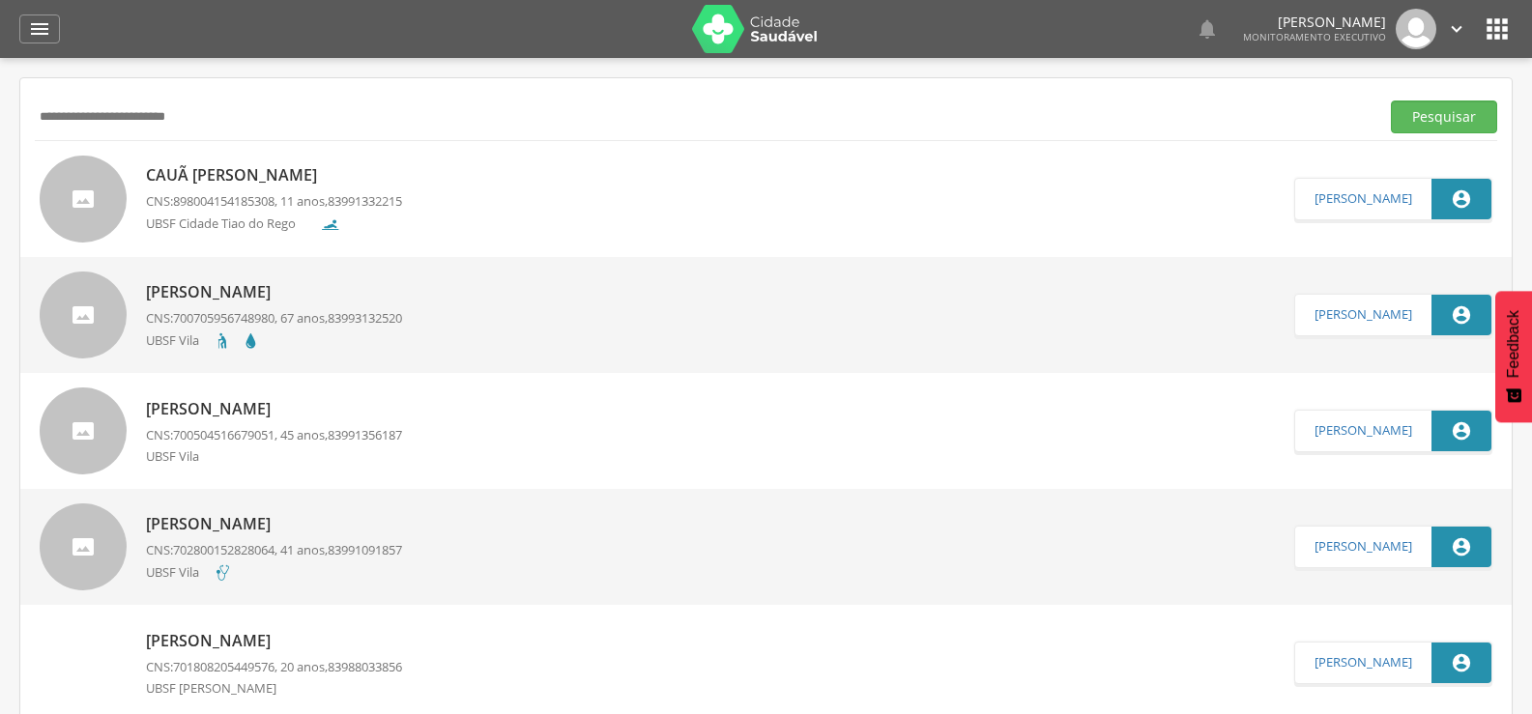
click at [394, 181] on p "Cauã [PERSON_NAME]" at bounding box center [274, 175] width 256 height 22
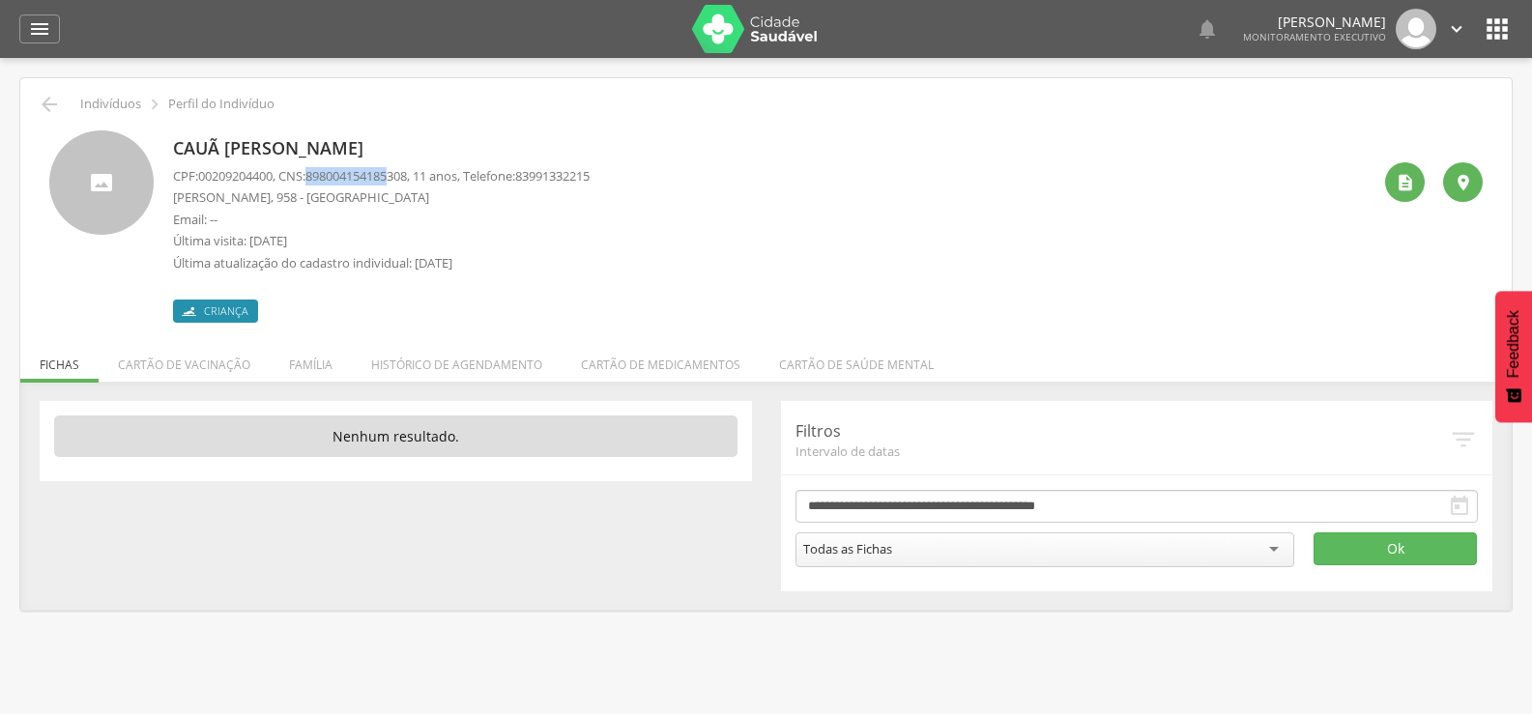
drag, startPoint x: 317, startPoint y: 173, endPoint x: 405, endPoint y: 180, distance: 88.2
click at [405, 180] on span "898004154185308" at bounding box center [357, 175] width 102 height 17
drag, startPoint x: 423, startPoint y: 173, endPoint x: 315, endPoint y: 174, distance: 107.3
click at [315, 174] on p "CPF: 00209204400 , CNS: [PHONE_NUMBER] , 11 anos, Telefone: [PHONE_NUMBER]" at bounding box center [381, 176] width 417 height 18
click at [44, 103] on icon "" at bounding box center [49, 104] width 23 height 23
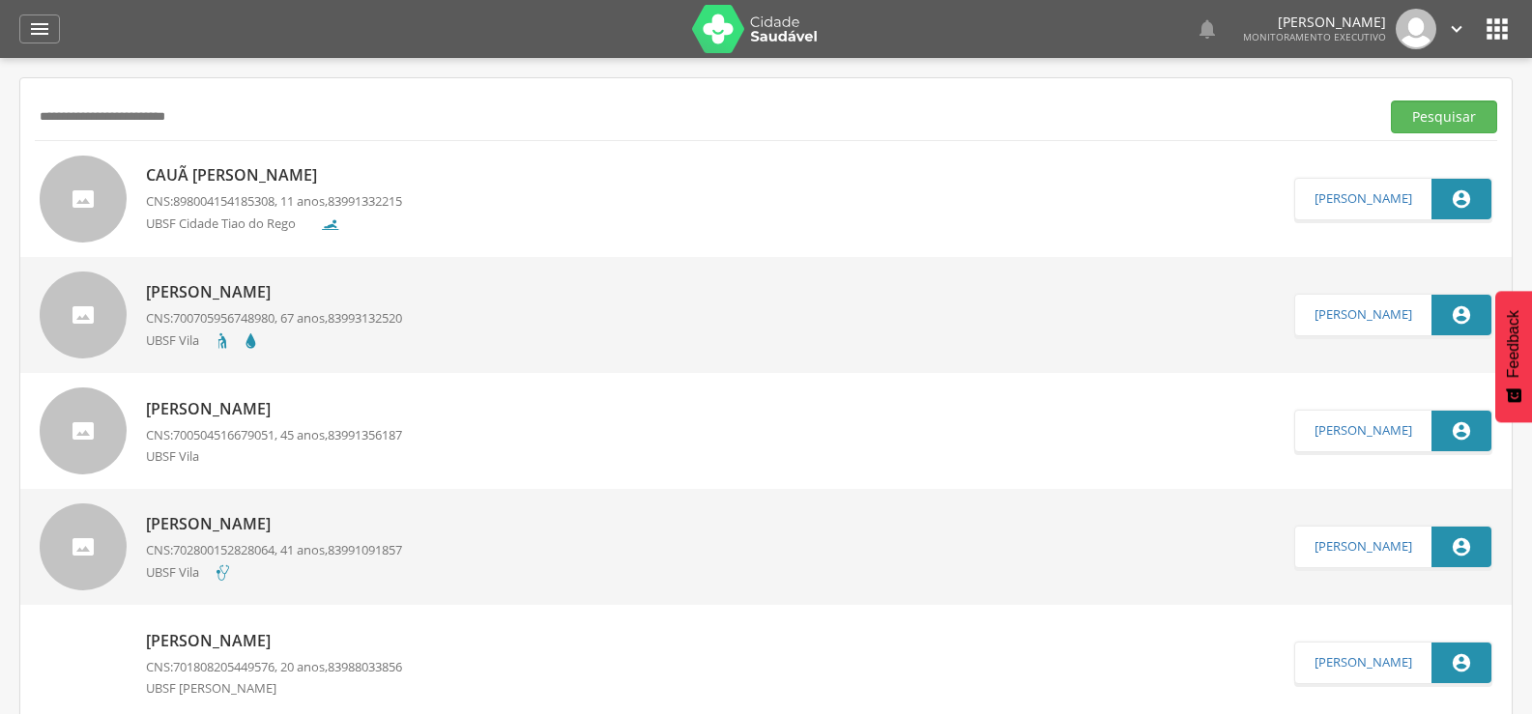
drag, startPoint x: 234, startPoint y: 111, endPoint x: 0, endPoint y: 168, distance: 240.8
click at [0, 132] on div " Supervisão  Distritos  Ubs Coordenador: - Queimadas / PB Intervalo de Tempo…" at bounding box center [766, 415] width 1532 height 714
type input "**********"
click at [1391, 101] on button "Pesquisar" at bounding box center [1444, 117] width 106 height 33
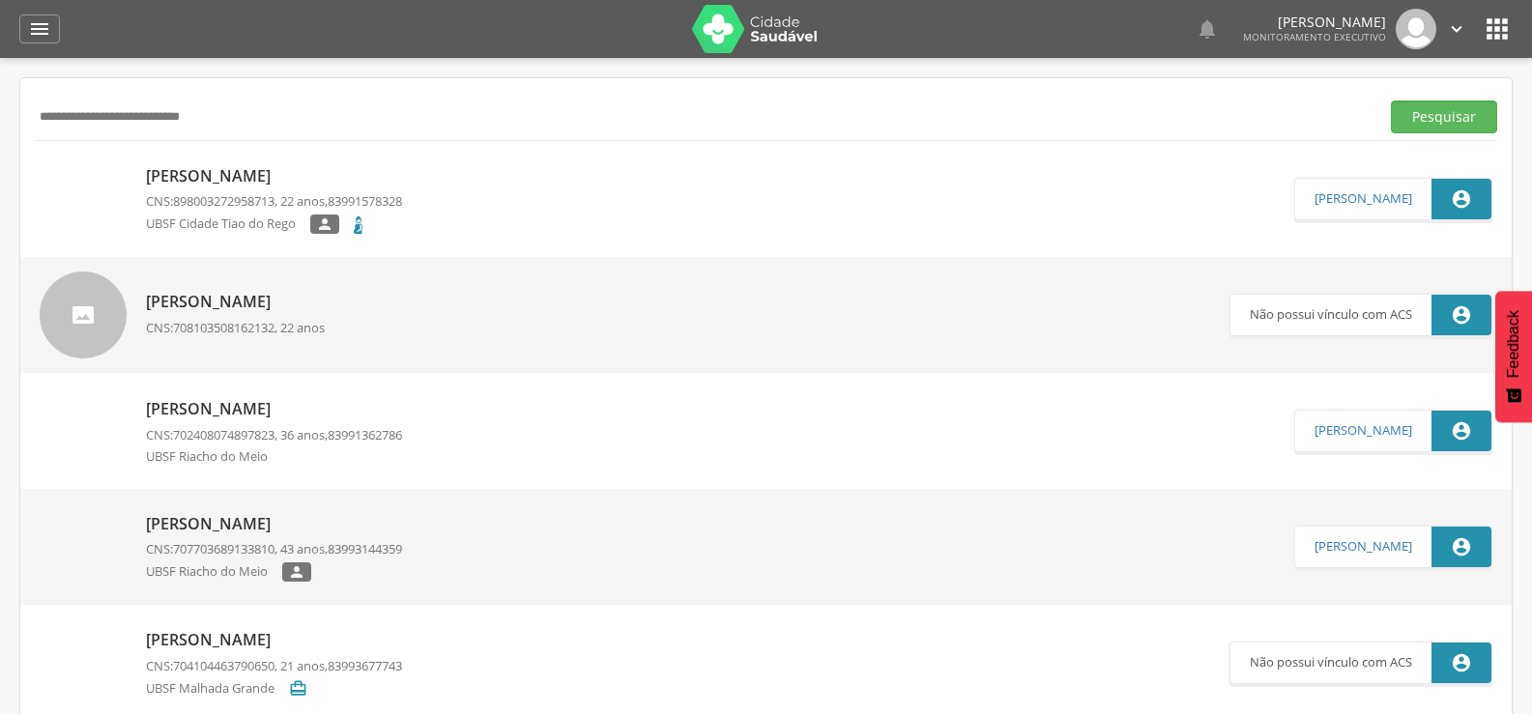
click at [313, 178] on p "[PERSON_NAME]" at bounding box center [274, 176] width 256 height 22
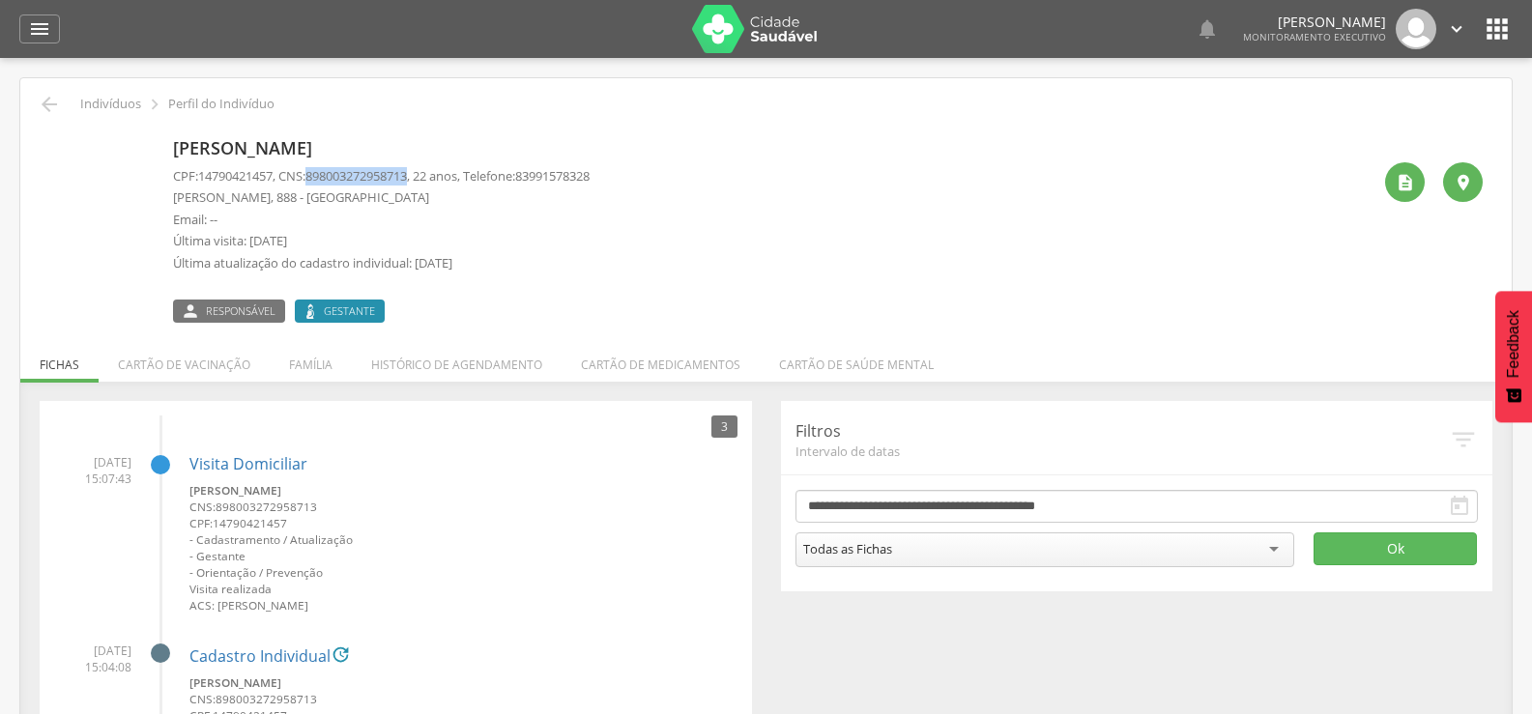
drag, startPoint x: 319, startPoint y: 174, endPoint x: 425, endPoint y: 183, distance: 106.7
click at [425, 183] on p "CPF: 14790421457 , CNS: [PHONE_NUMBER] , 22 anos, Telefone: [PHONE_NUMBER]" at bounding box center [381, 176] width 417 height 18
click at [48, 98] on icon "" at bounding box center [49, 104] width 23 height 23
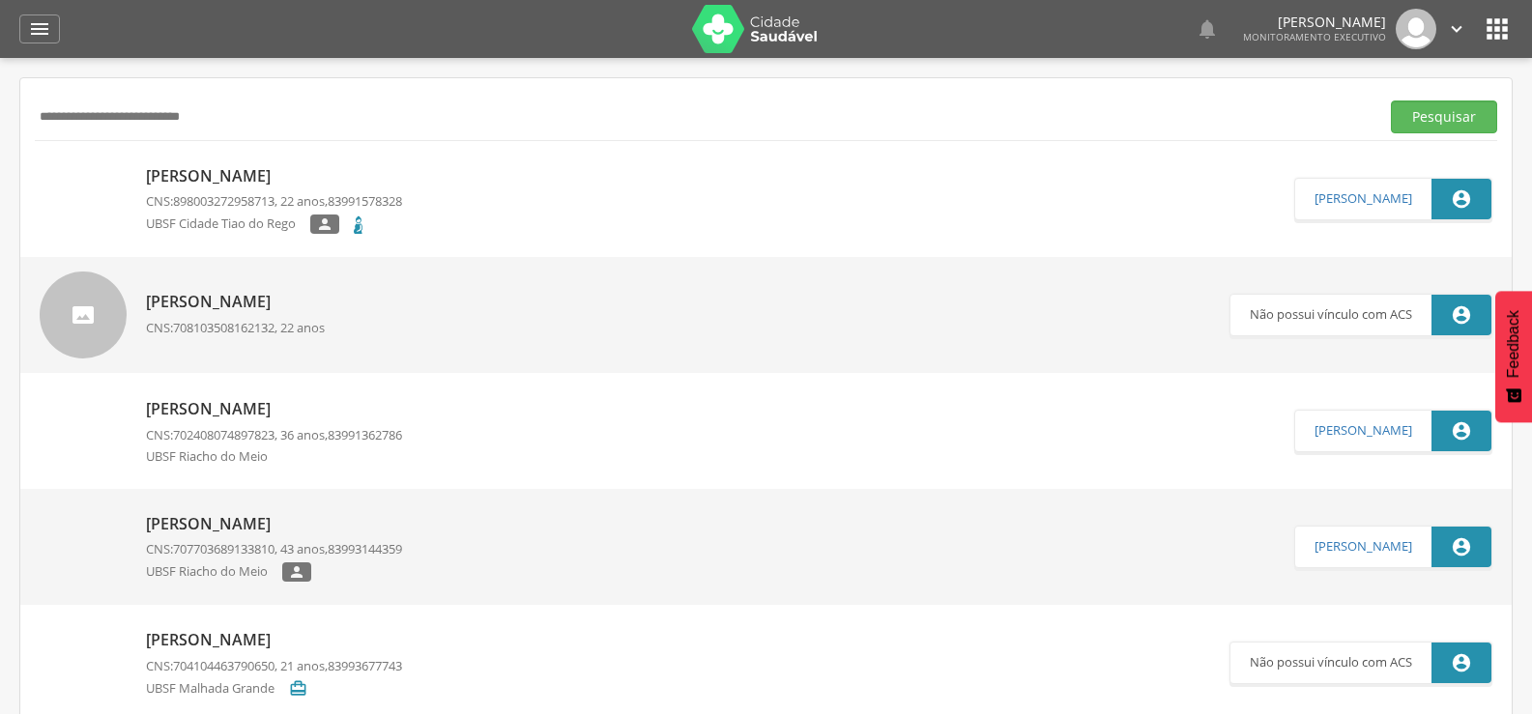
drag, startPoint x: 260, startPoint y: 106, endPoint x: 0, endPoint y: 111, distance: 260.1
click at [0, 109] on div " Supervisão  Distritos  Ubs Coordenador: - Queimadas / PB Intervalo de Tempo…" at bounding box center [766, 415] width 1532 height 714
type input "**********"
click at [1391, 101] on button "Pesquisar" at bounding box center [1444, 117] width 106 height 33
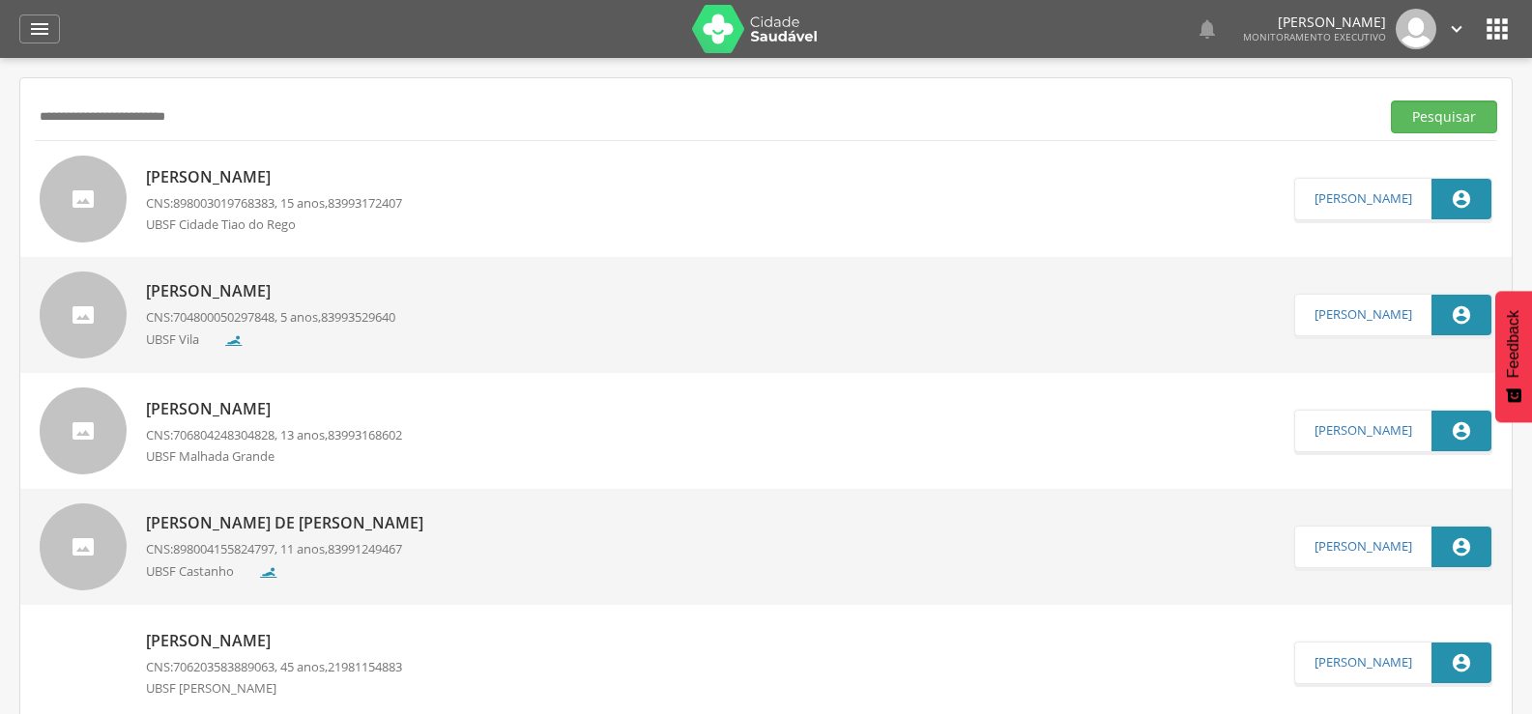
click at [298, 179] on p "[PERSON_NAME]" at bounding box center [274, 177] width 256 height 22
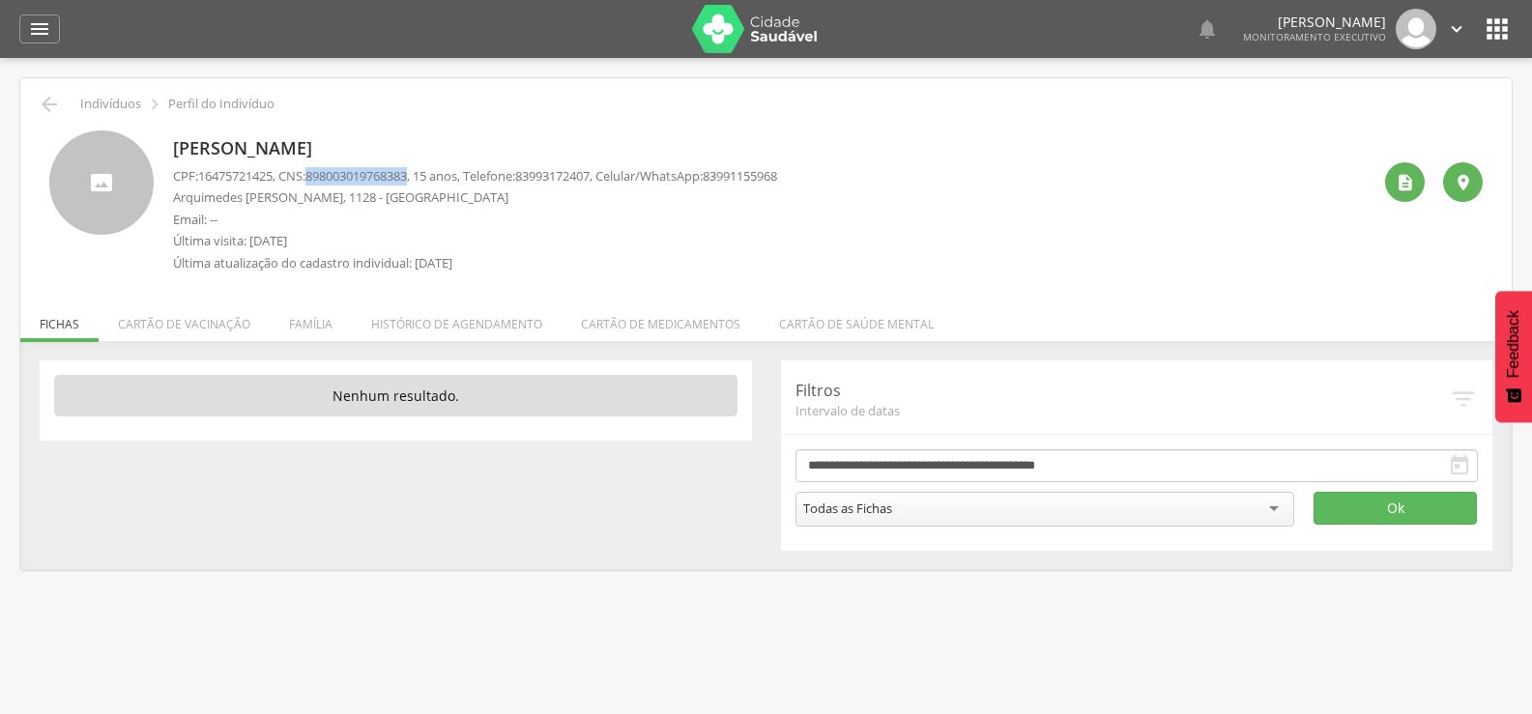
drag, startPoint x: 423, startPoint y: 171, endPoint x: 320, endPoint y: 176, distance: 103.6
click at [320, 176] on span "898003019768383" at bounding box center [357, 175] width 102 height 17
click at [72, 102] on div " Voltar Indivíduos  Perfil do Indivíduo" at bounding box center [766, 104] width 1463 height 23
click at [63, 101] on div " Indivíduos  Perfil do Indivíduo" at bounding box center [766, 104] width 1463 height 23
click at [36, 98] on div " Voltar Indivíduos  Perfil do Indivíduo" at bounding box center [766, 104] width 1463 height 23
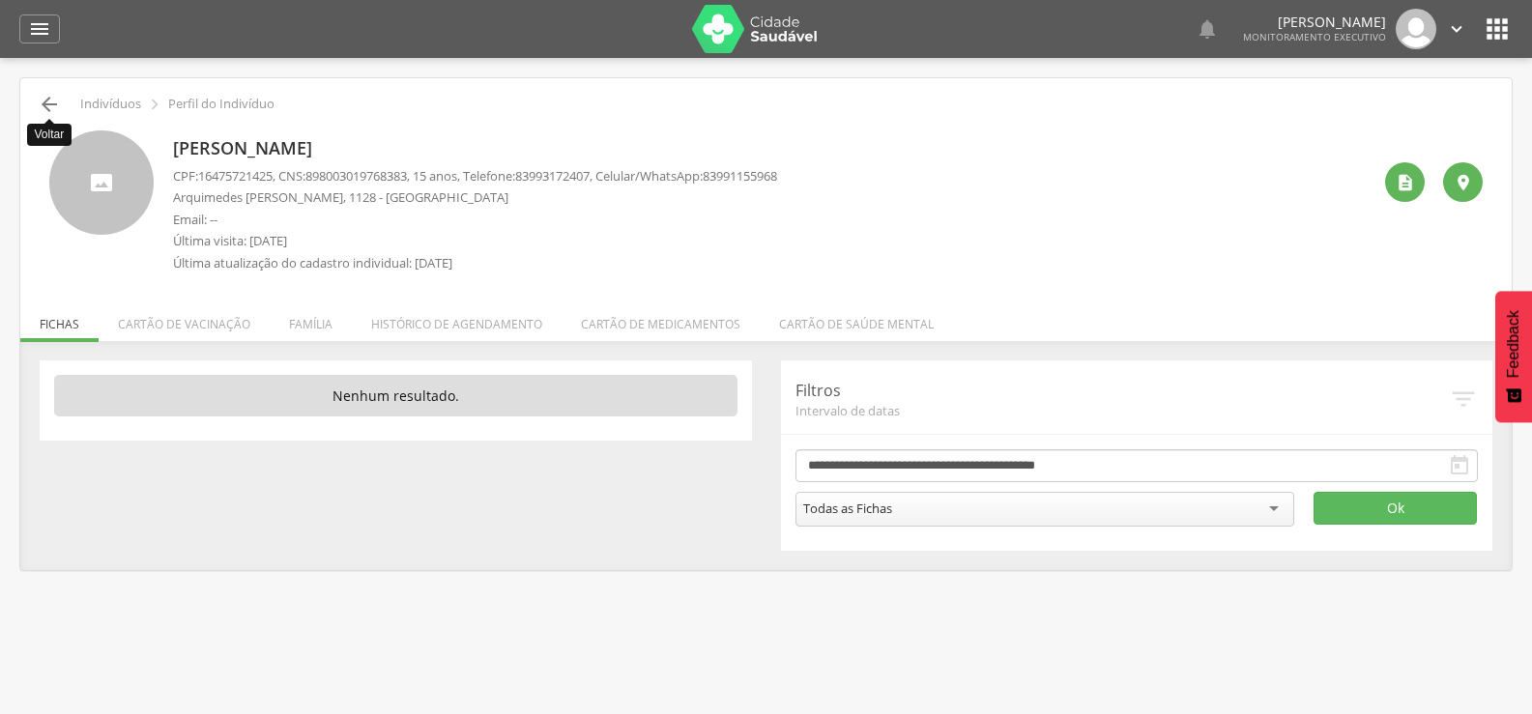
click at [48, 104] on icon "" at bounding box center [49, 104] width 23 height 23
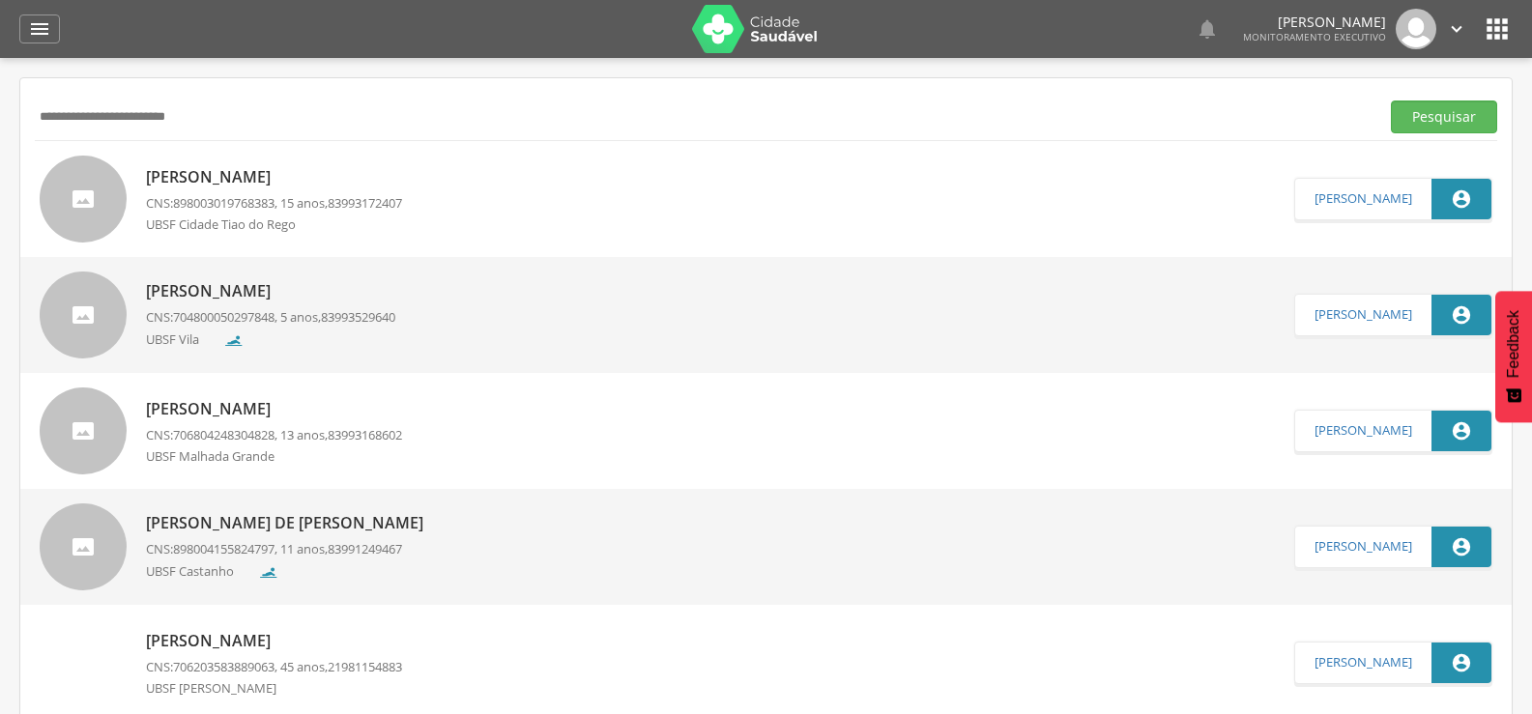
click at [48, 104] on input "**********" at bounding box center [703, 117] width 1337 height 33
drag, startPoint x: 216, startPoint y: 125, endPoint x: 0, endPoint y: 126, distance: 215.6
click at [0, 127] on div " Supervisão  Distritos  Ubs Coordenador: - Queimadas / PB Intervalo de Tempo…" at bounding box center [766, 415] width 1532 height 714
type input "**********"
click at [1391, 101] on button "Pesquisar" at bounding box center [1444, 117] width 106 height 33
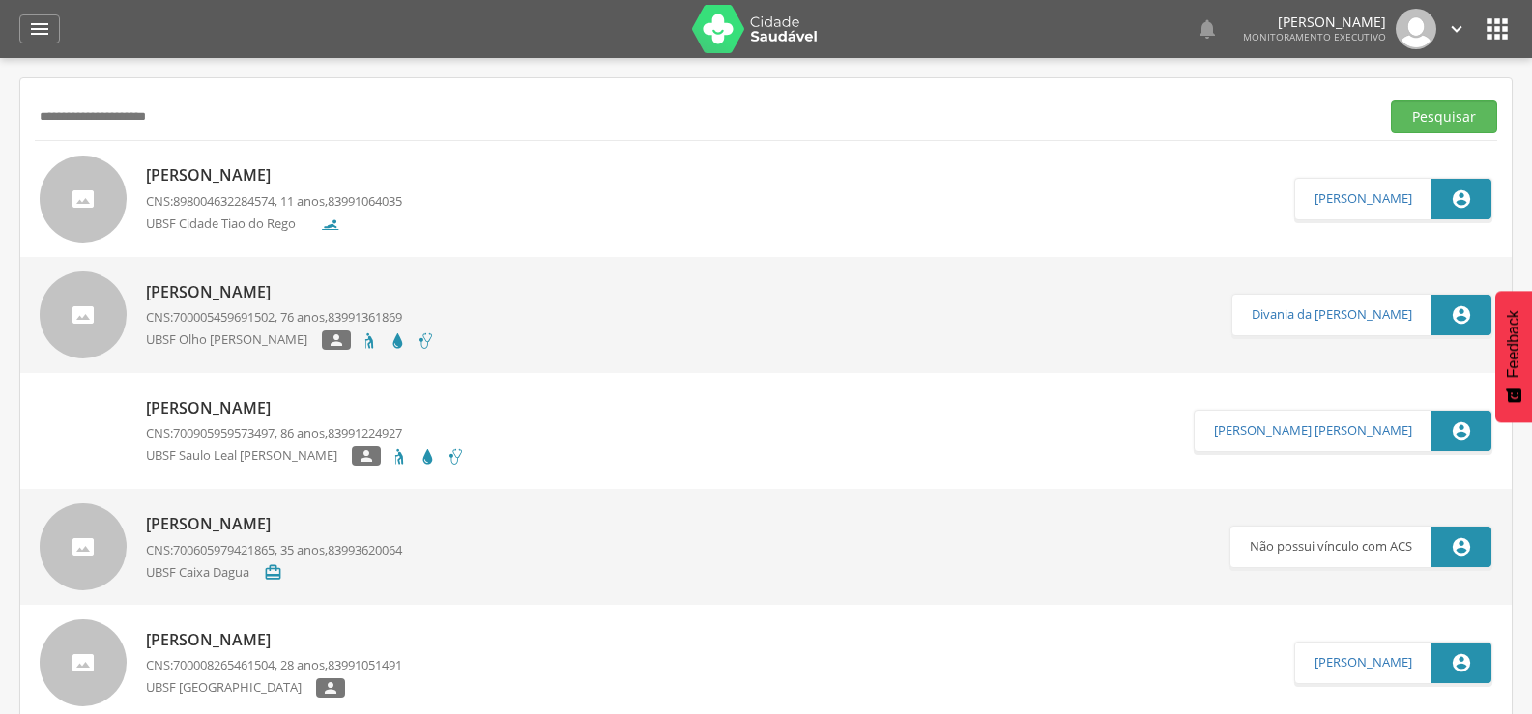
click at [272, 164] on p "[PERSON_NAME]" at bounding box center [274, 175] width 256 height 22
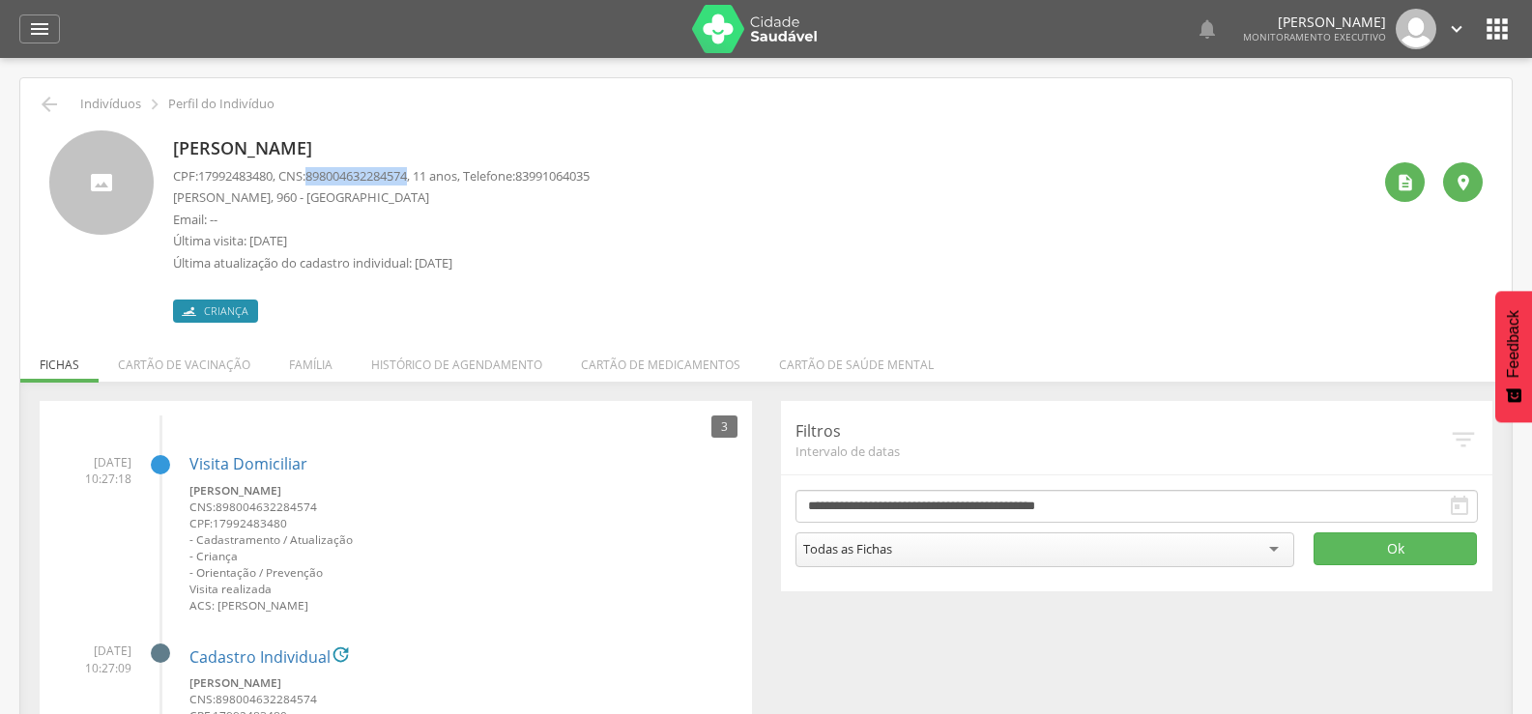
drag, startPoint x: 318, startPoint y: 175, endPoint x: 423, endPoint y: 182, distance: 104.6
click at [407, 182] on span "898004632284574" at bounding box center [357, 175] width 102 height 17
click at [54, 94] on icon "" at bounding box center [49, 104] width 23 height 23
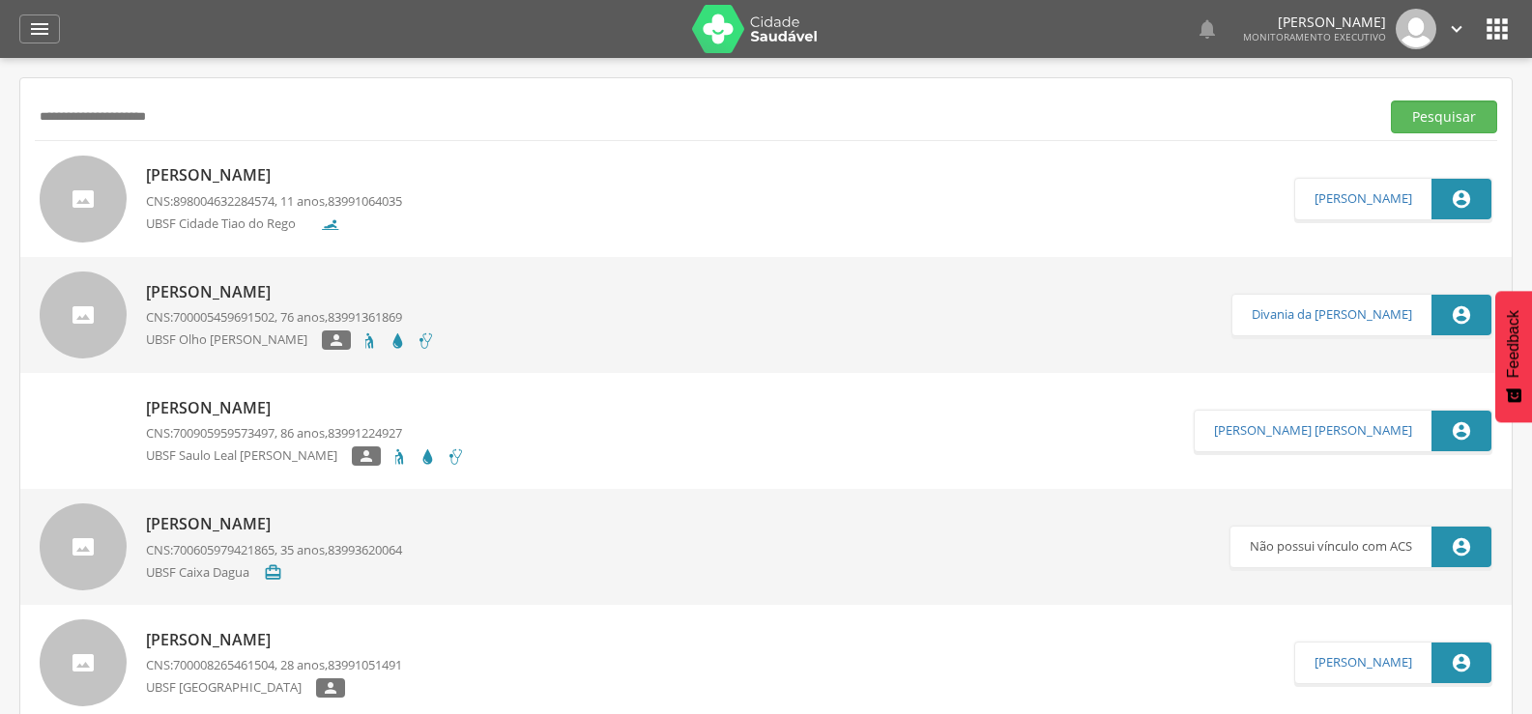
click at [250, 98] on div "**********" at bounding box center [766, 116] width 1463 height 47
drag, startPoint x: 256, startPoint y: 107, endPoint x: 0, endPoint y: 150, distance: 259.7
click at [0, 143] on div " Supervisão  Distritos  Ubs Coordenador: - Queimadas / PB Intervalo de Tempo…" at bounding box center [766, 415] width 1532 height 714
type input "**********"
click at [1391, 101] on button "Pesquisar" at bounding box center [1444, 117] width 106 height 33
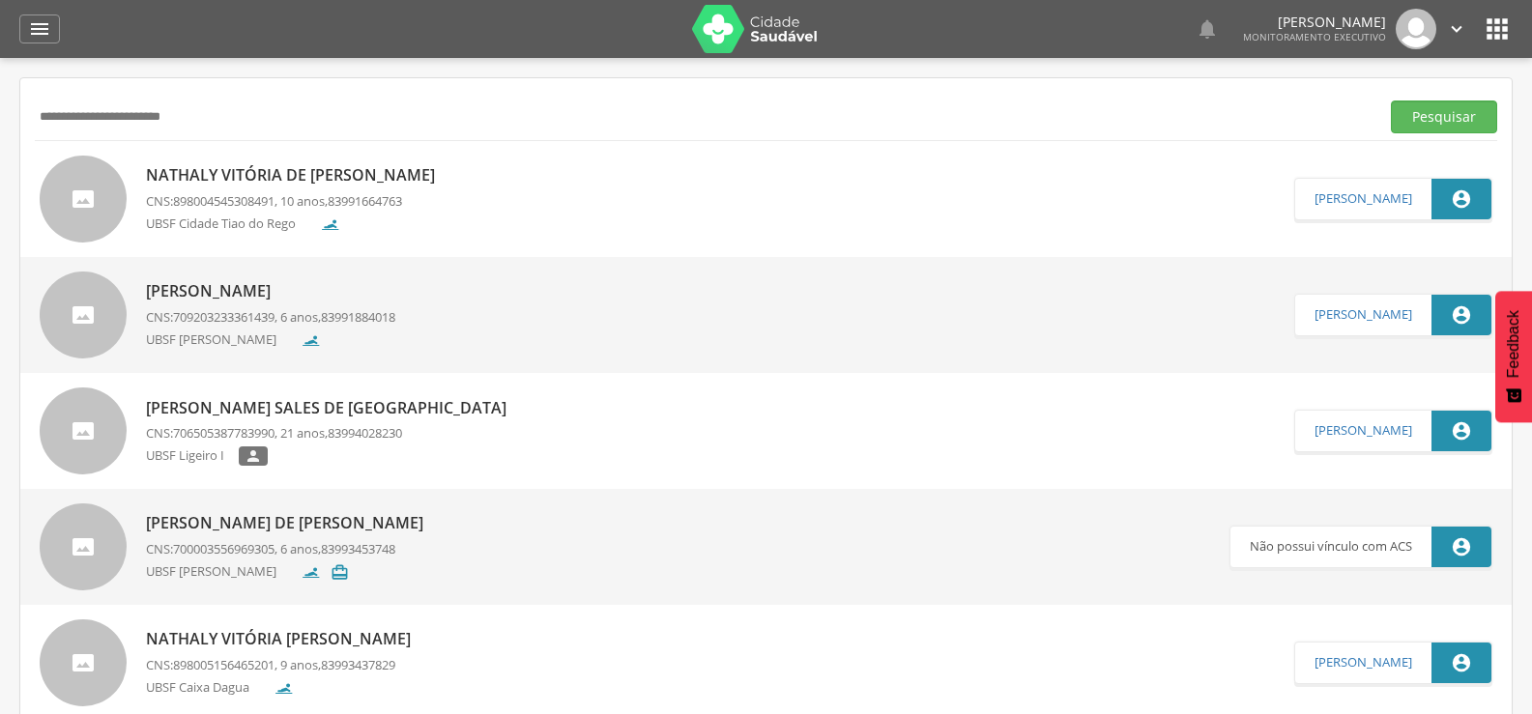
click at [361, 175] on p "Nathaly Vitória de [PERSON_NAME]" at bounding box center [295, 175] width 299 height 22
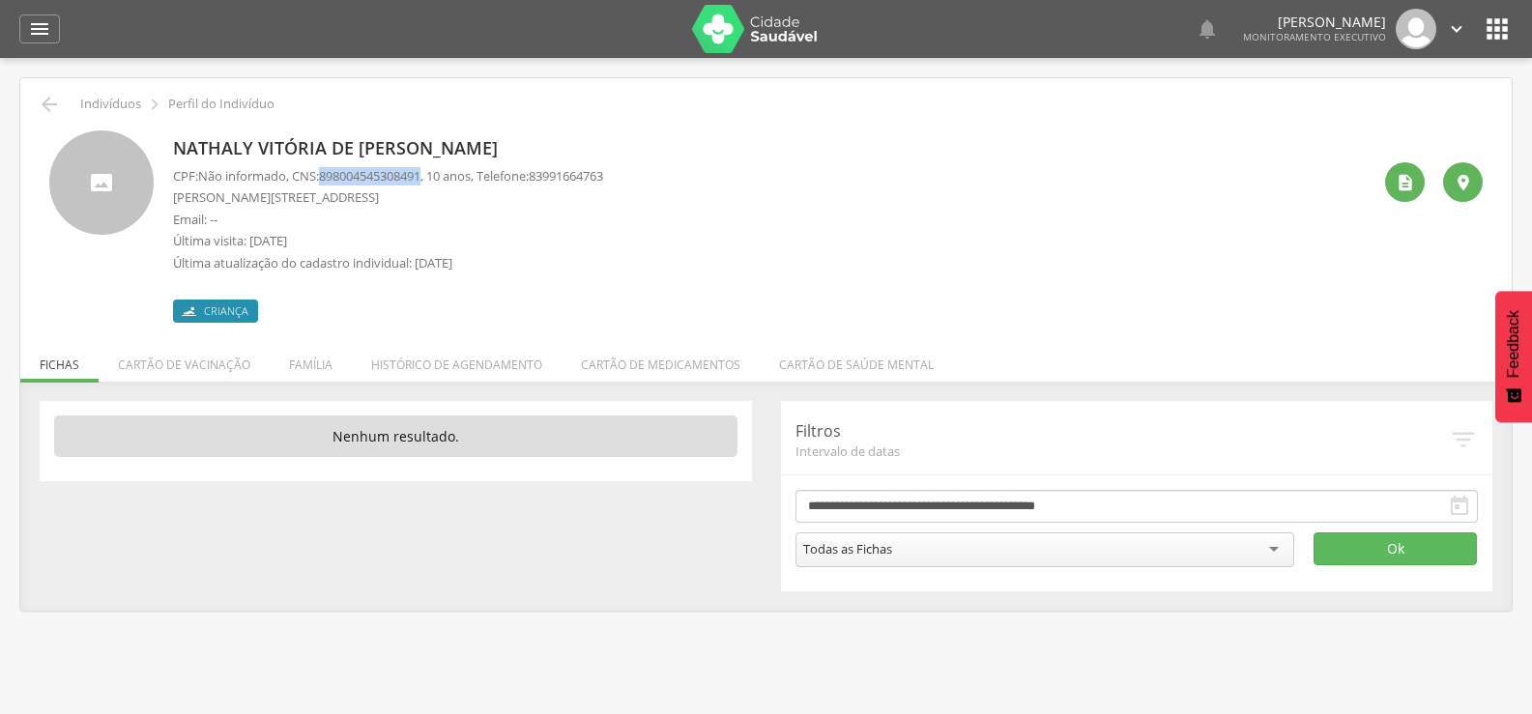
drag, startPoint x: 433, startPoint y: 174, endPoint x: 332, endPoint y: 177, distance: 101.6
click at [332, 177] on span "898004545308491" at bounding box center [370, 175] width 102 height 17
click at [56, 106] on icon "" at bounding box center [49, 104] width 23 height 23
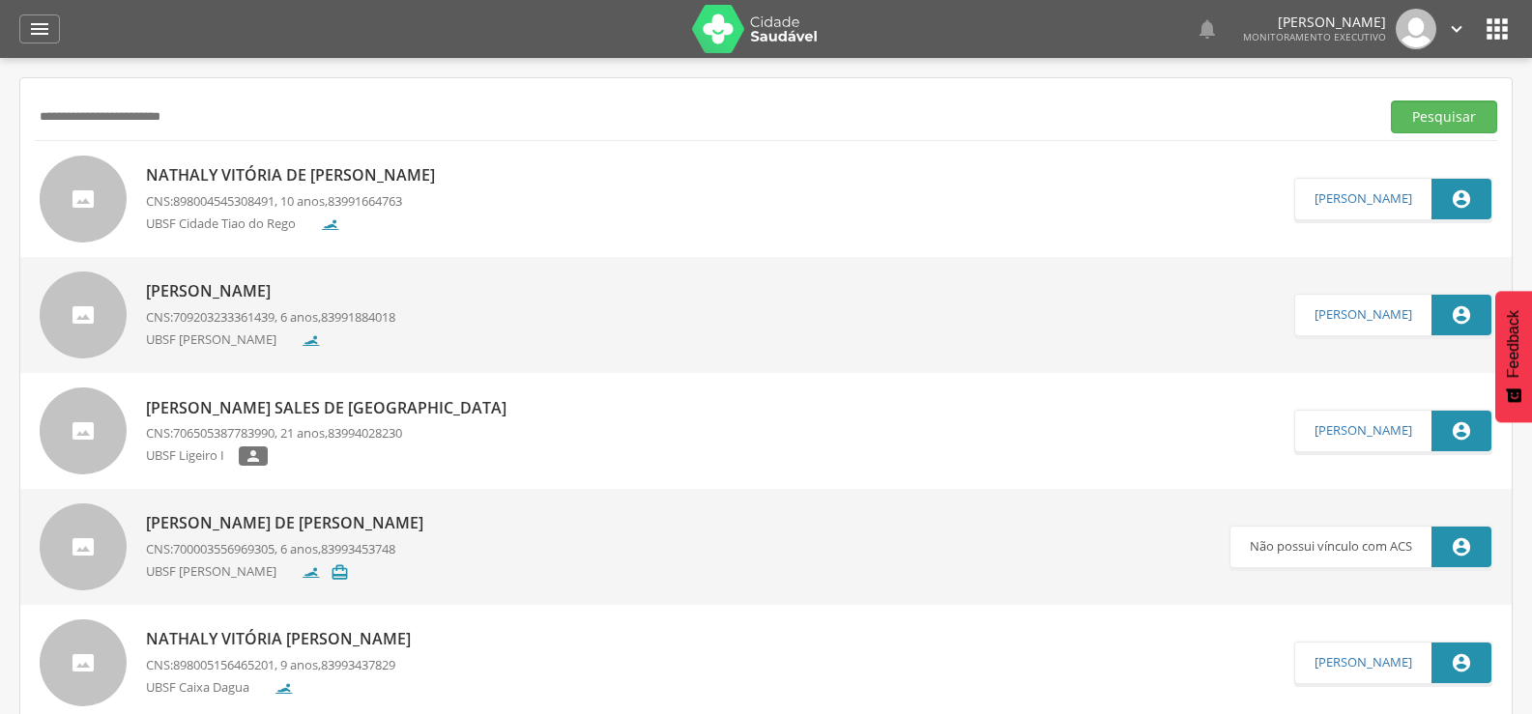
drag, startPoint x: 251, startPoint y: 115, endPoint x: 0, endPoint y: 126, distance: 251.6
click at [0, 131] on div " Supervisão  Distritos  Ubs Coordenador: - Queimadas / PB Intervalo de Tempo…" at bounding box center [766, 415] width 1532 height 714
type input "**********"
click at [1391, 101] on button "Pesquisar" at bounding box center [1444, 117] width 106 height 33
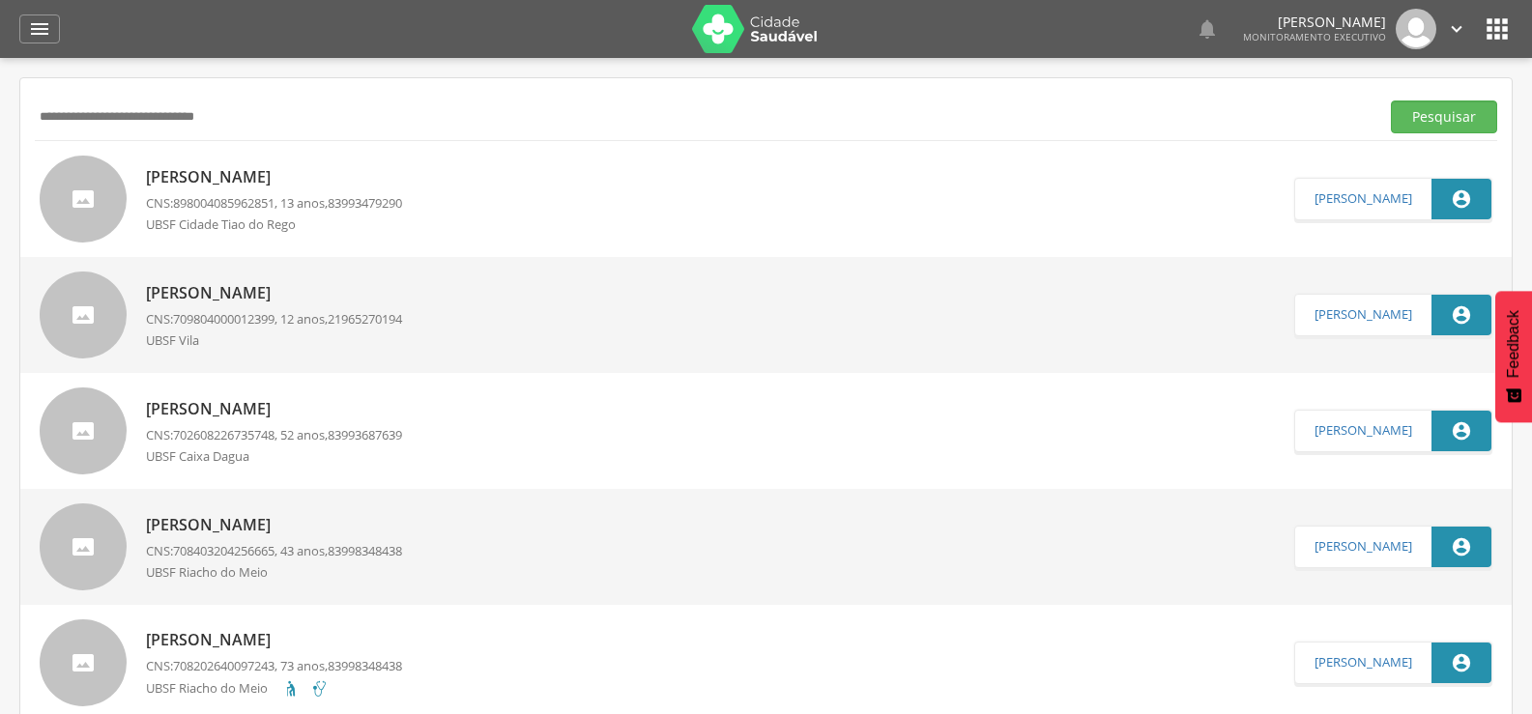
click at [307, 165] on div "[PERSON_NAME] CNS: 898004085962851 , 13 anos, 83993479290 [GEOGRAPHIC_DATA]" at bounding box center [274, 198] width 256 height 77
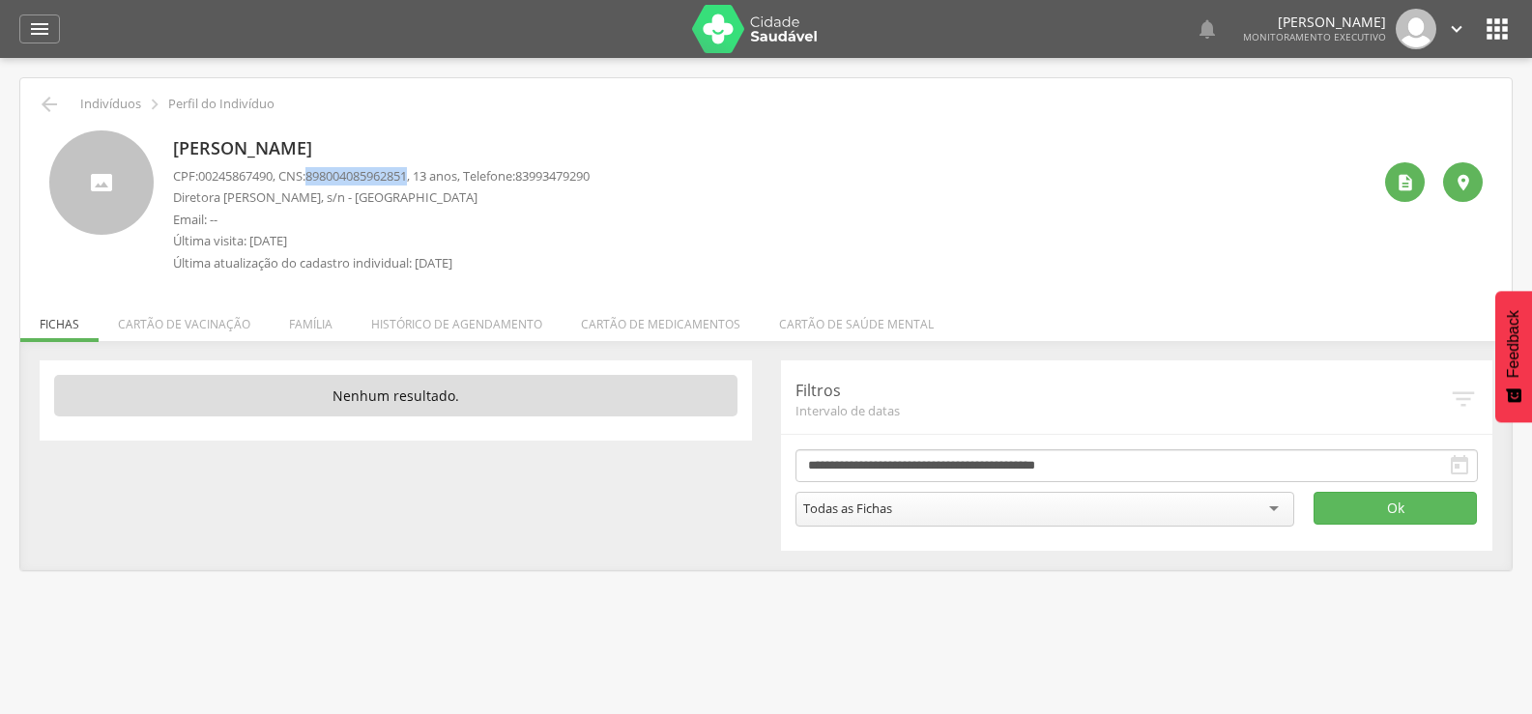
drag, startPoint x: 319, startPoint y: 173, endPoint x: 424, endPoint y: 175, distance: 105.4
click at [407, 175] on span "898004085962851" at bounding box center [357, 175] width 102 height 17
click at [50, 95] on icon "" at bounding box center [49, 104] width 23 height 23
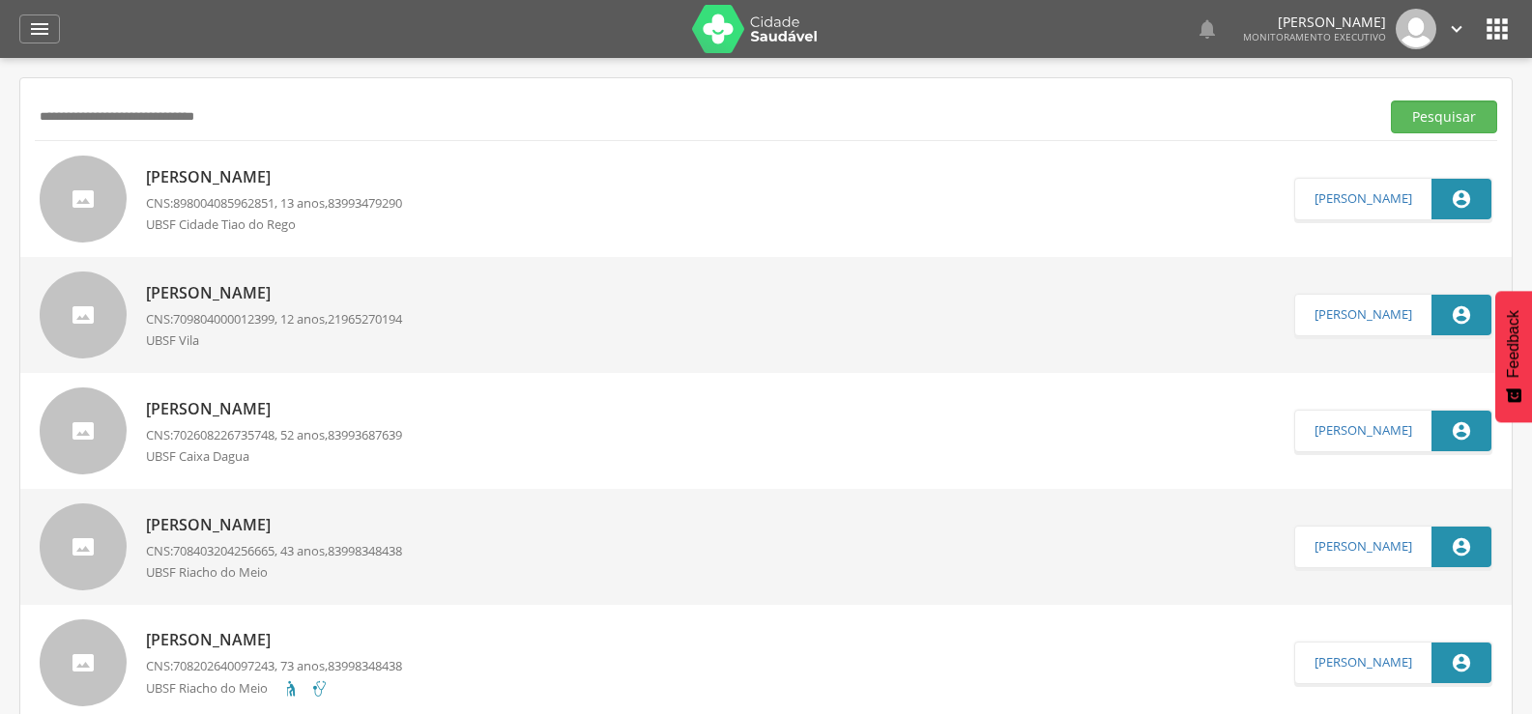
drag, startPoint x: 316, startPoint y: 112, endPoint x: 0, endPoint y: 141, distance: 317.5
click at [0, 141] on div " Supervisão  Distritos  Ubs Coordenador: - Queimadas / PB Intervalo de Tempo…" at bounding box center [766, 415] width 1532 height 714
type input "**********"
click at [1391, 101] on button "Pesquisar" at bounding box center [1444, 117] width 106 height 33
click at [274, 180] on p "[PERSON_NAME]" at bounding box center [274, 177] width 256 height 22
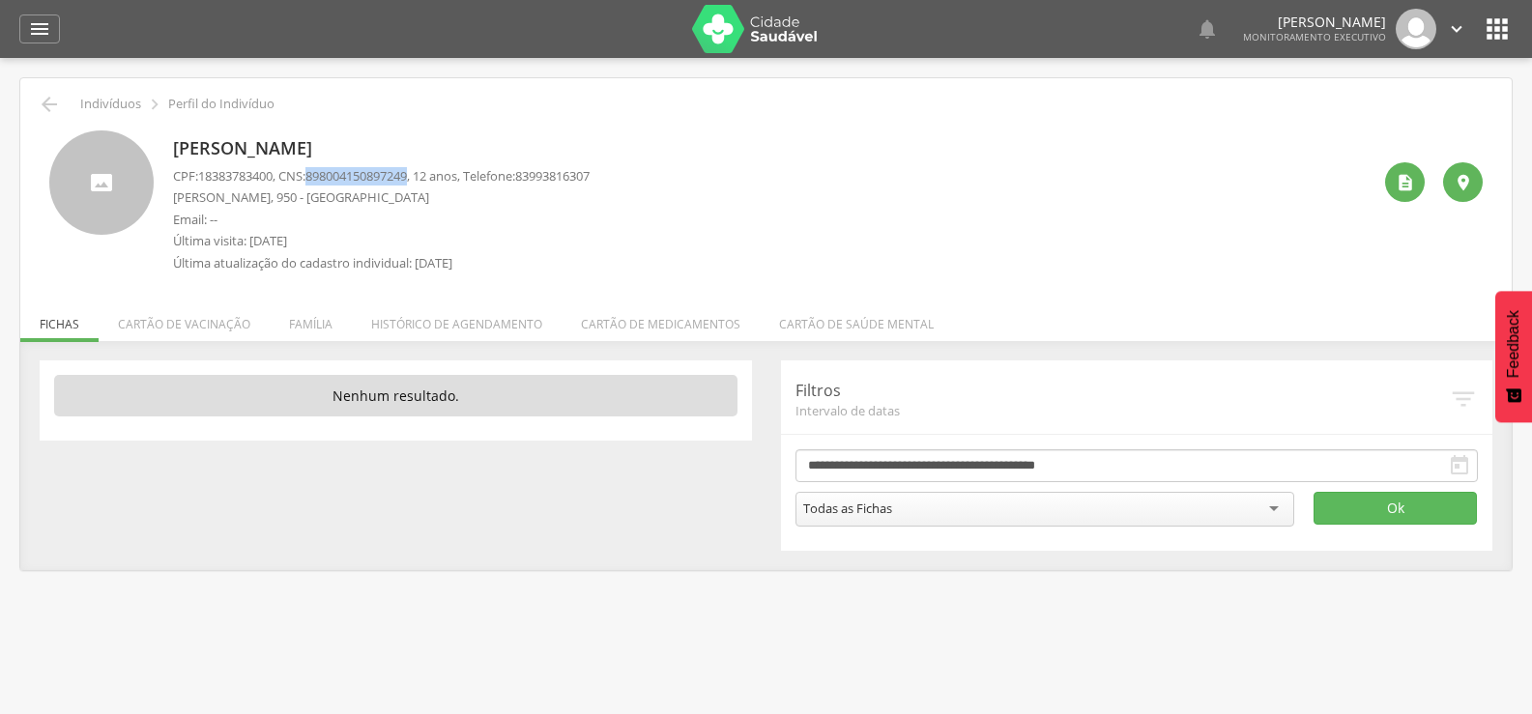
drag, startPoint x: 423, startPoint y: 173, endPoint x: 317, endPoint y: 183, distance: 106.8
click at [317, 183] on span "898004150897249" at bounding box center [357, 175] width 102 height 17
click at [47, 96] on icon "" at bounding box center [49, 104] width 23 height 23
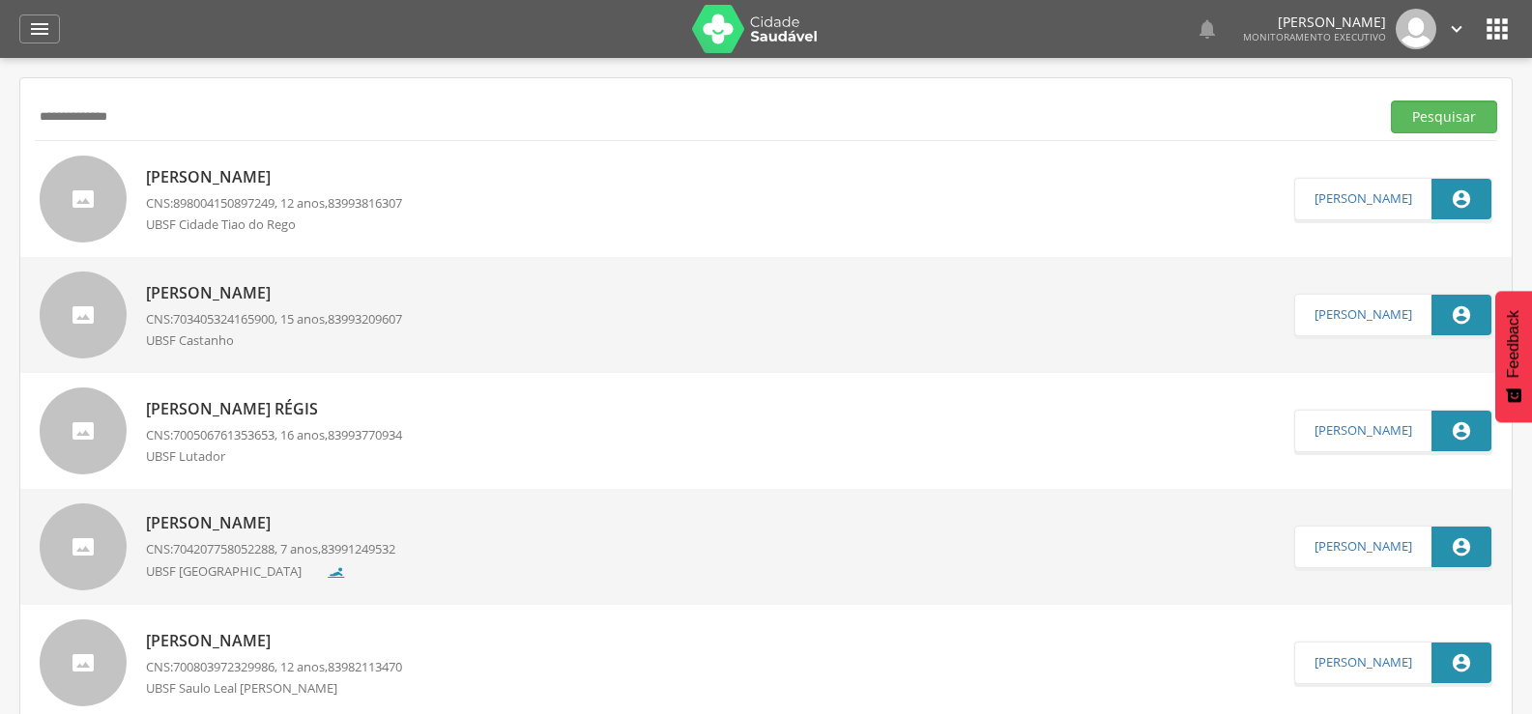
drag, startPoint x: 220, startPoint y: 118, endPoint x: 0, endPoint y: 116, distance: 220.4
click at [0, 117] on div " Supervisão  Distritos  Ubs Coordenador: - Queimadas / PB Intervalo de Tempo…" at bounding box center [766, 415] width 1532 height 714
click at [1391, 101] on button "Pesquisar" at bounding box center [1444, 117] width 106 height 33
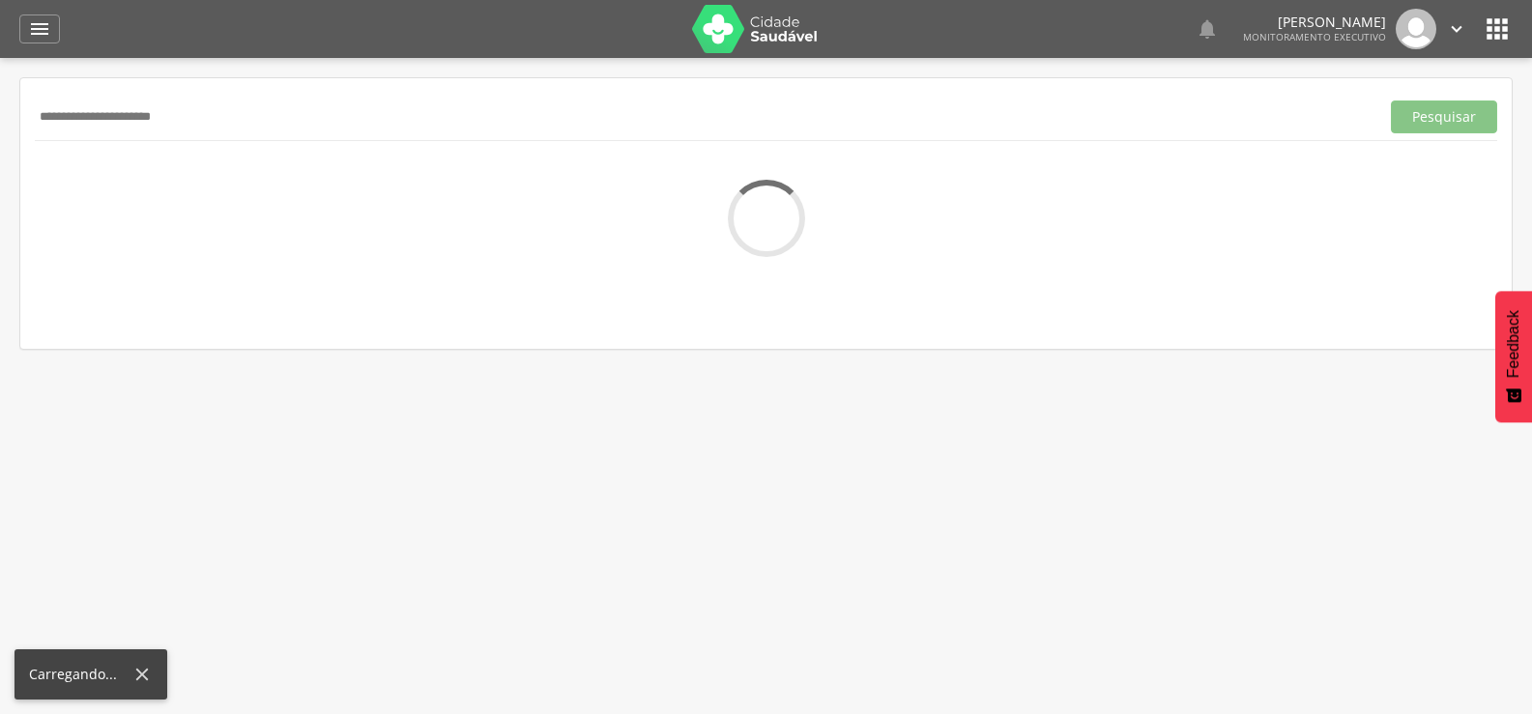
type input "**********"
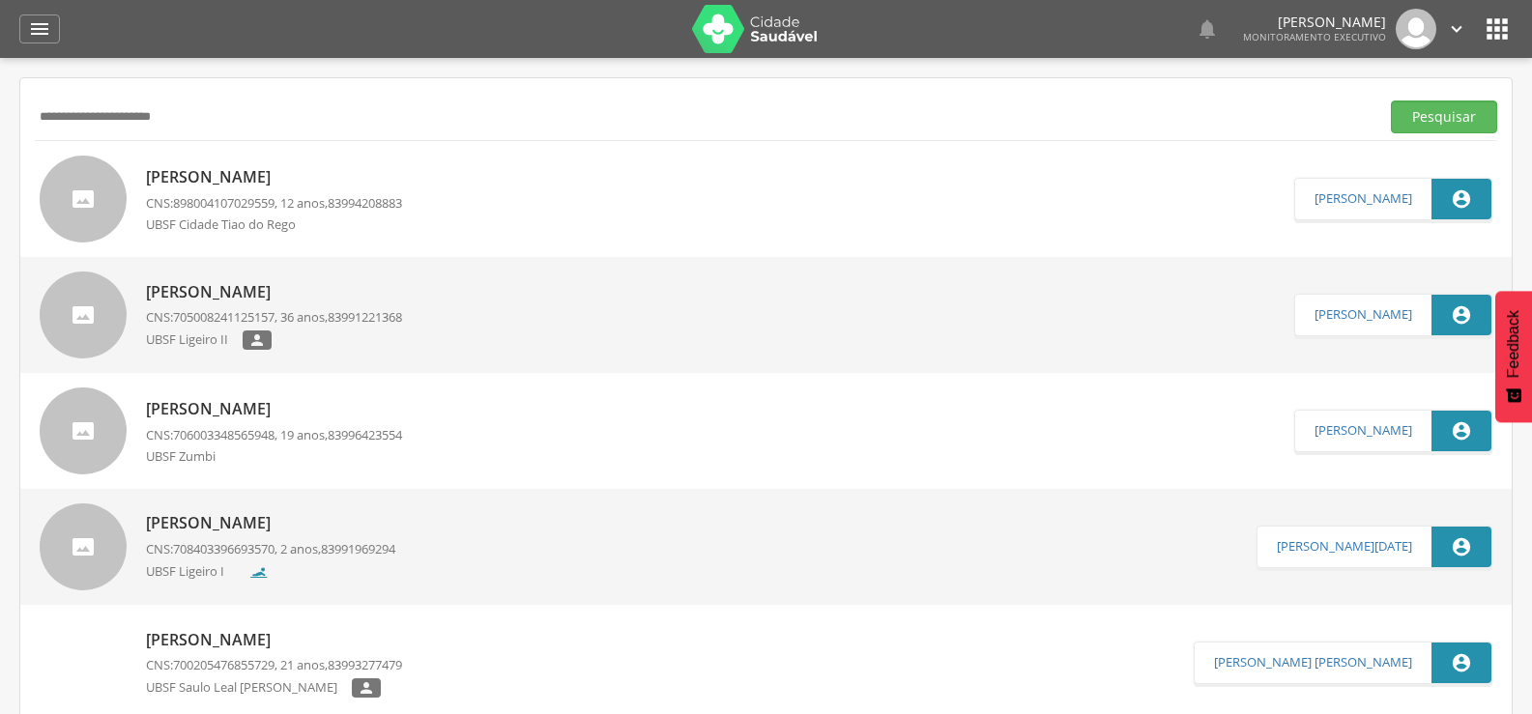
click at [370, 184] on p "[PERSON_NAME]" at bounding box center [274, 177] width 256 height 22
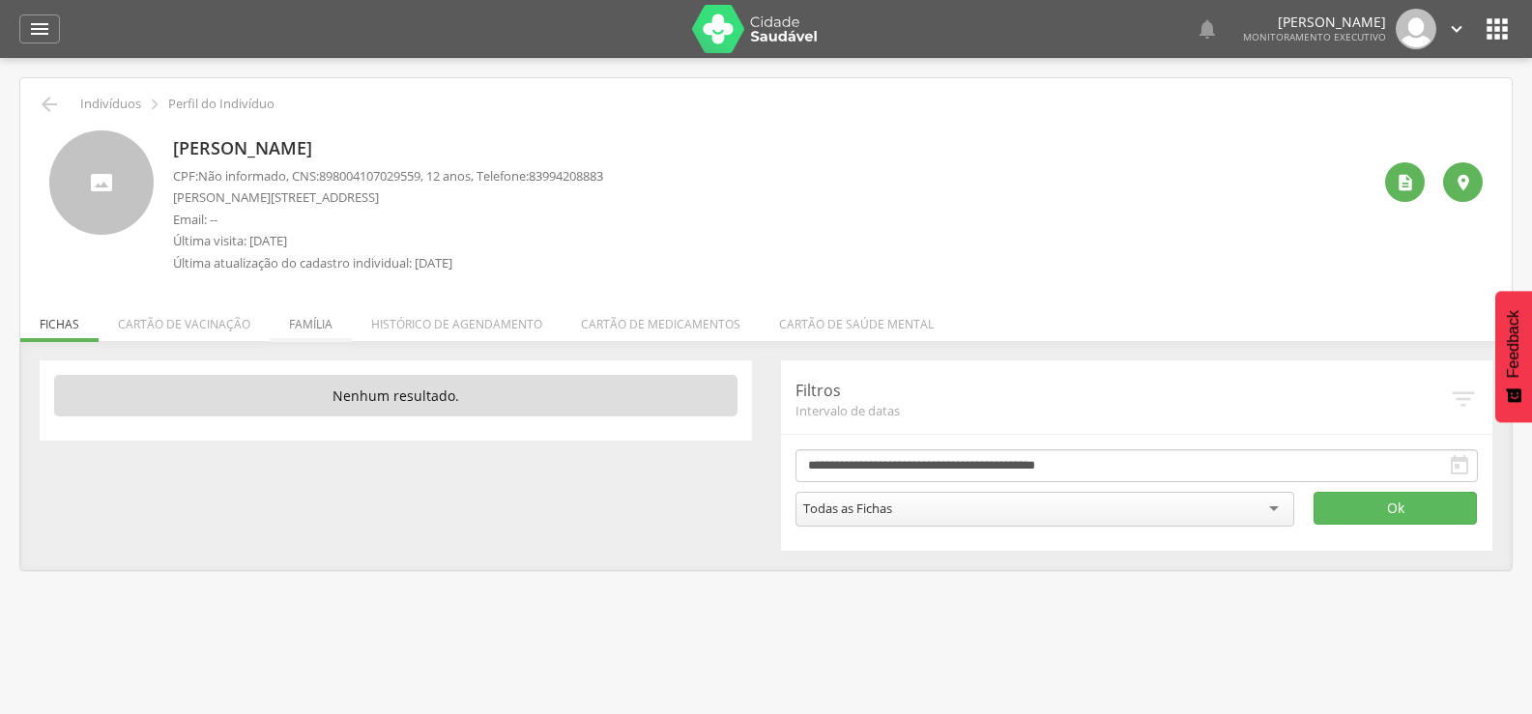
click at [328, 330] on li "Família" at bounding box center [311, 319] width 82 height 45
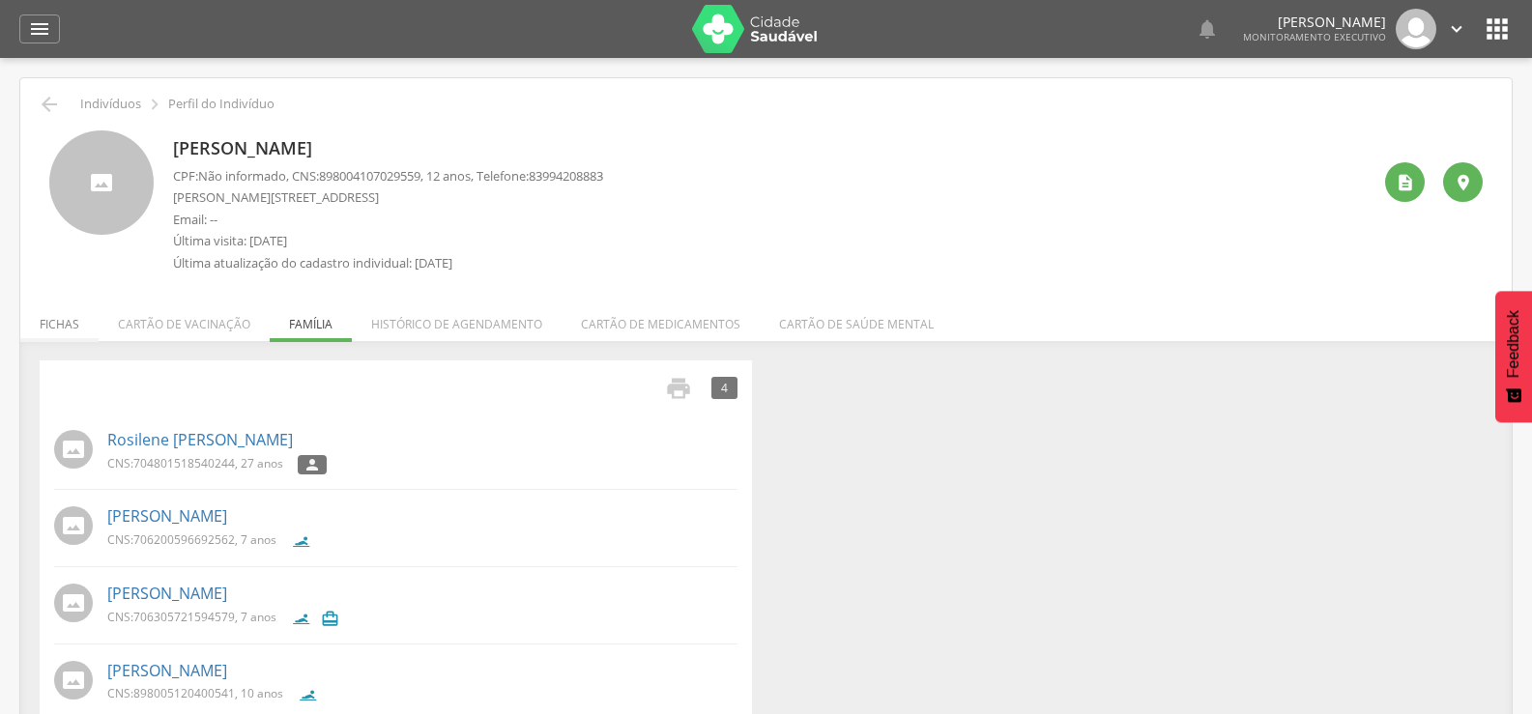
click at [73, 325] on li "Fichas" at bounding box center [59, 319] width 78 height 45
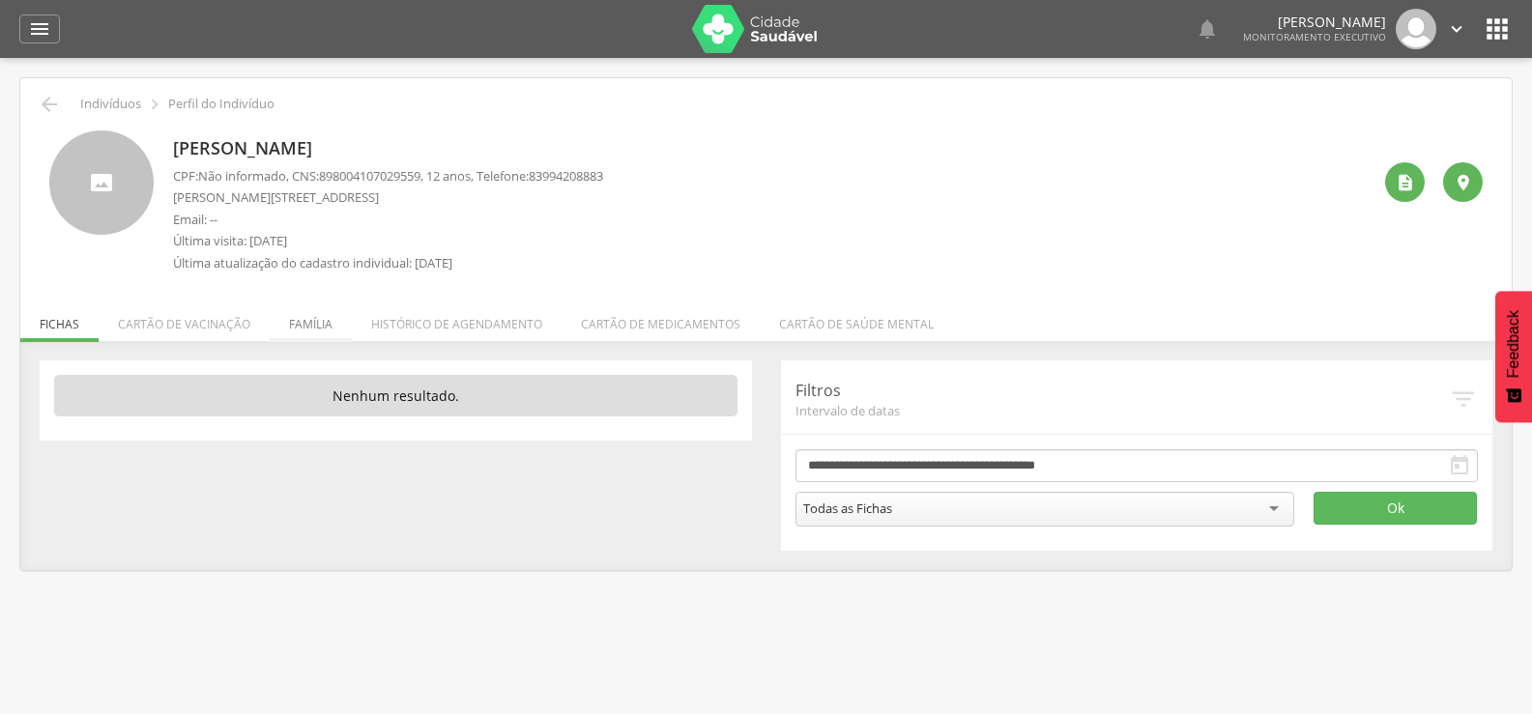
click at [311, 325] on li "Família" at bounding box center [311, 319] width 82 height 45
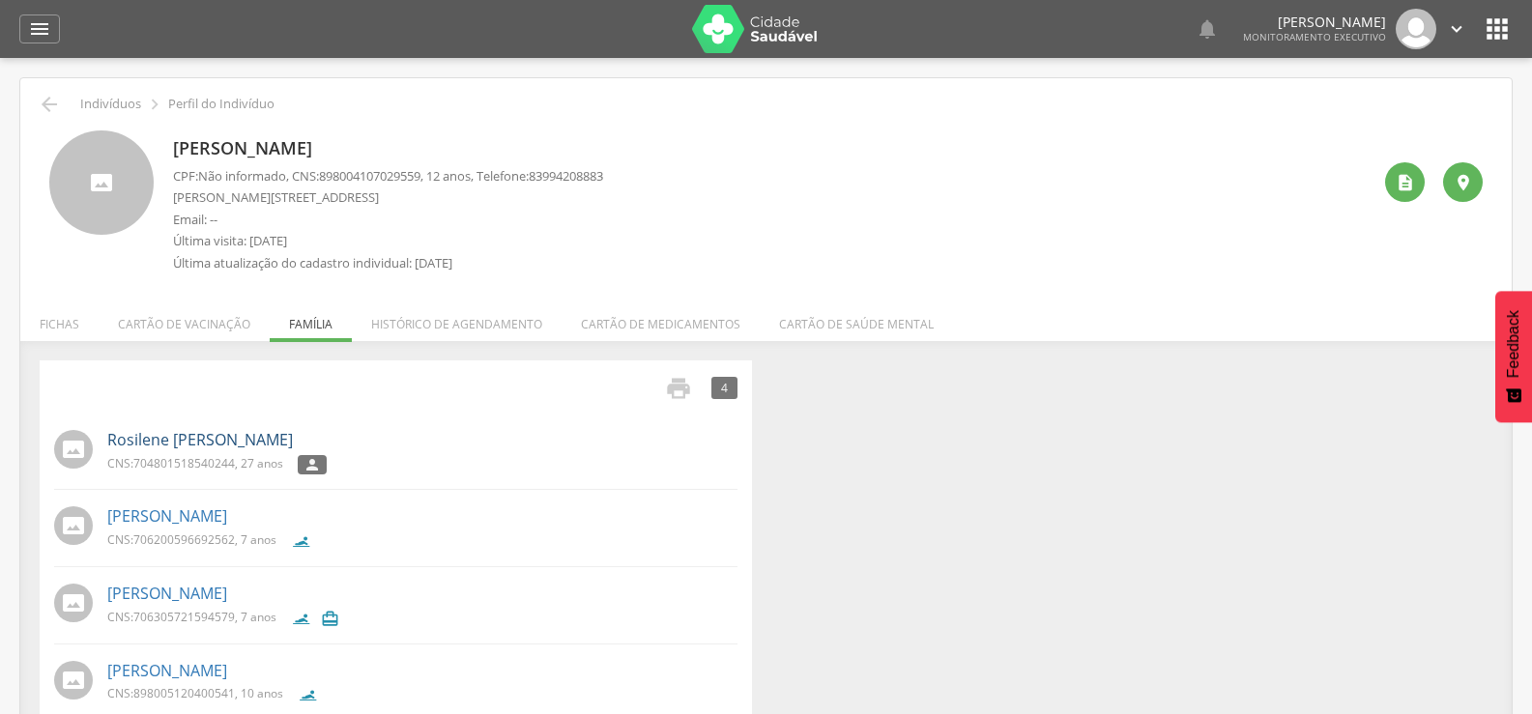
click at [221, 443] on link "Rosilene [PERSON_NAME]" at bounding box center [200, 440] width 186 height 22
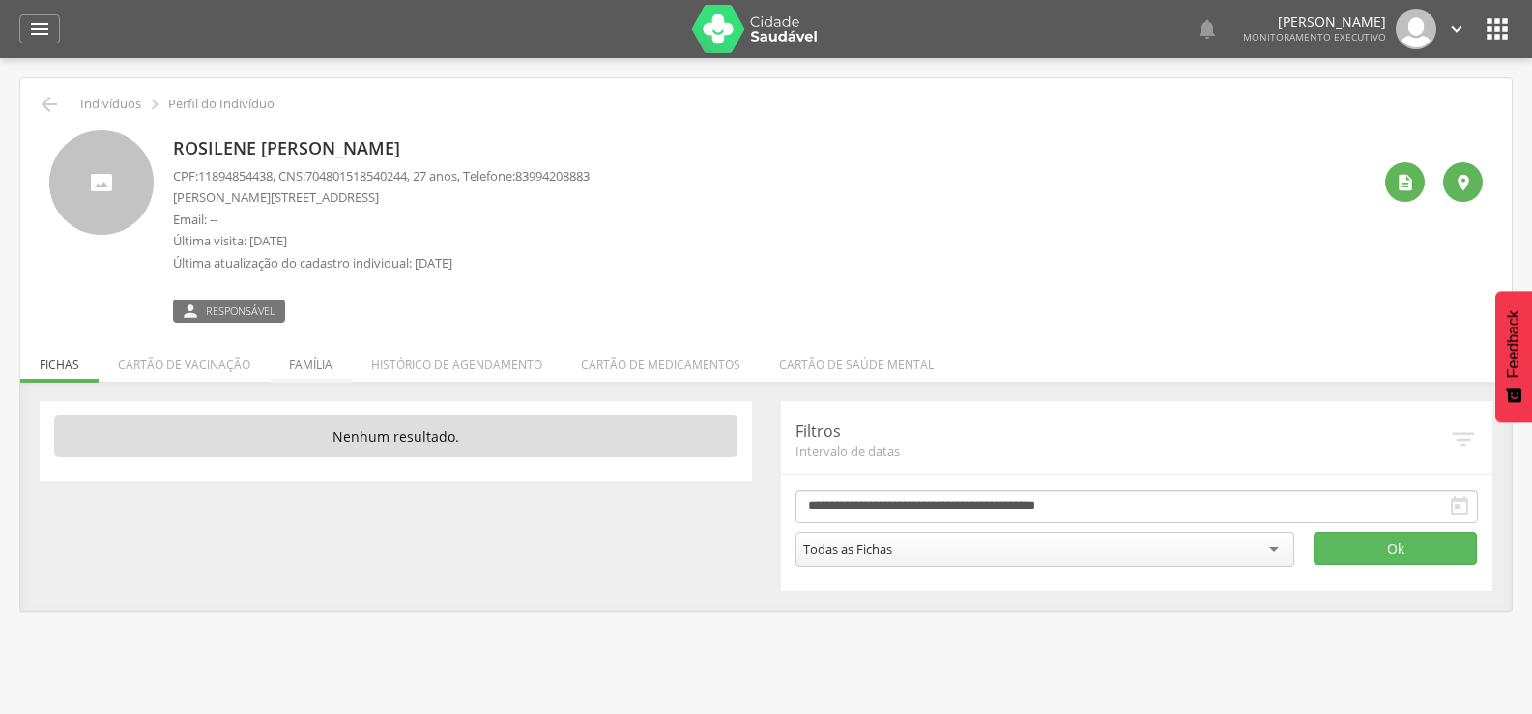
click at [342, 368] on li "Família" at bounding box center [311, 359] width 82 height 45
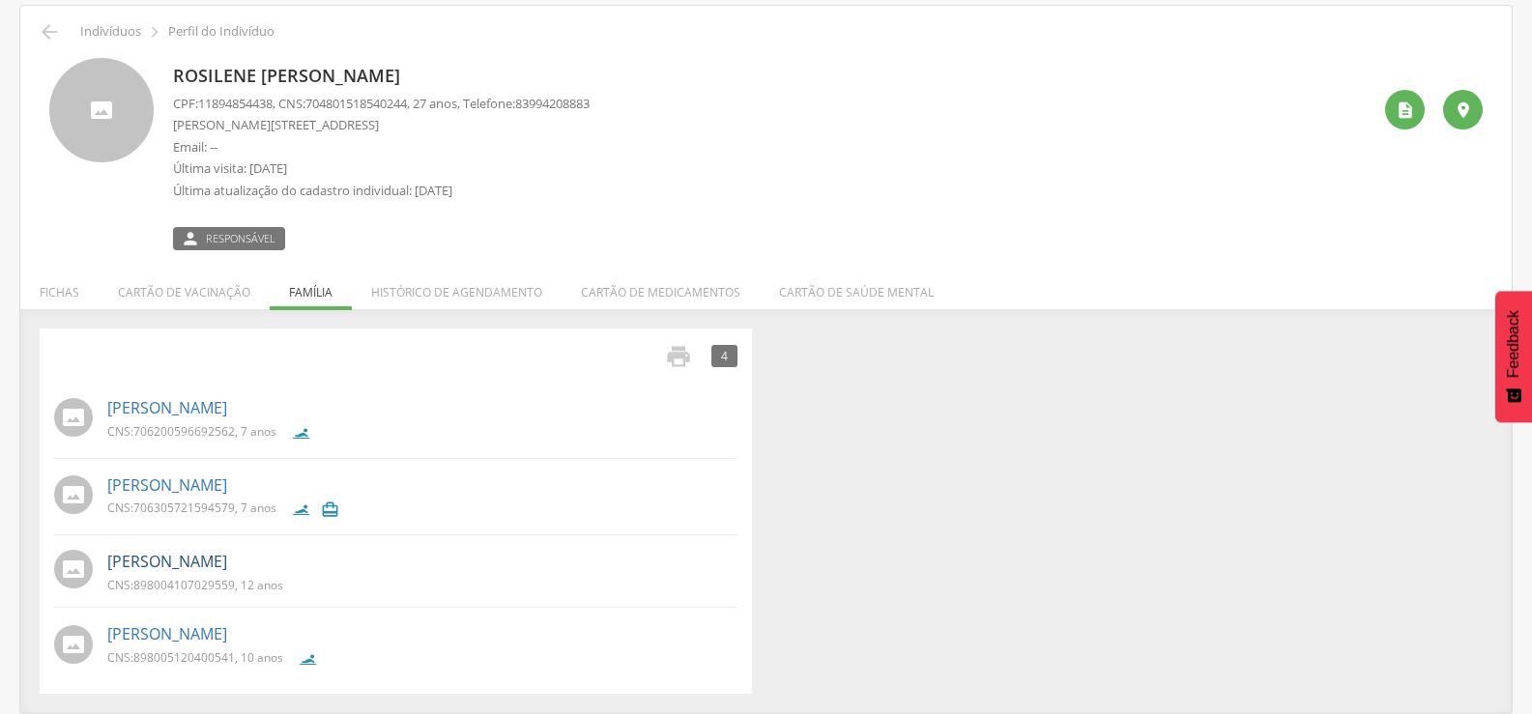
click at [227, 558] on link "[PERSON_NAME]" at bounding box center [167, 562] width 120 height 22
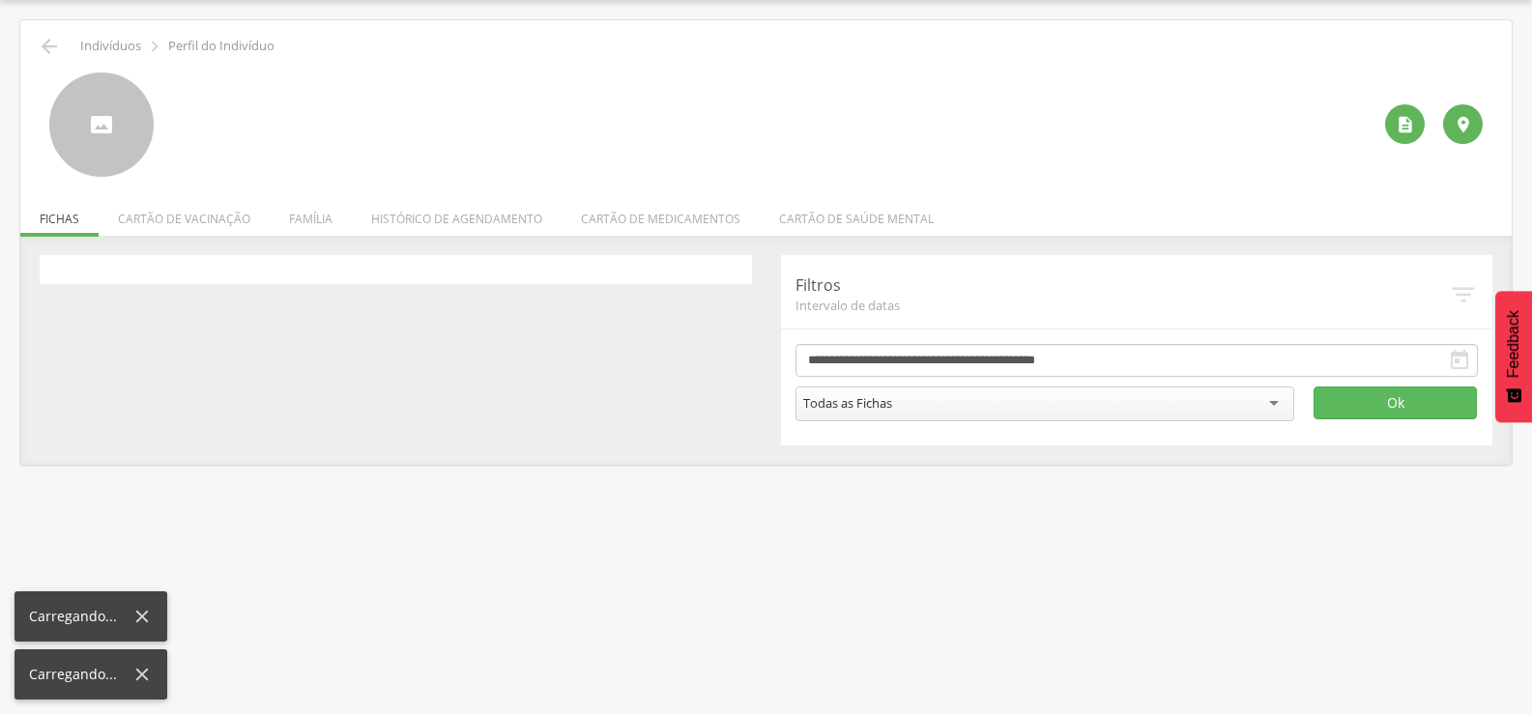
scroll to position [58, 0]
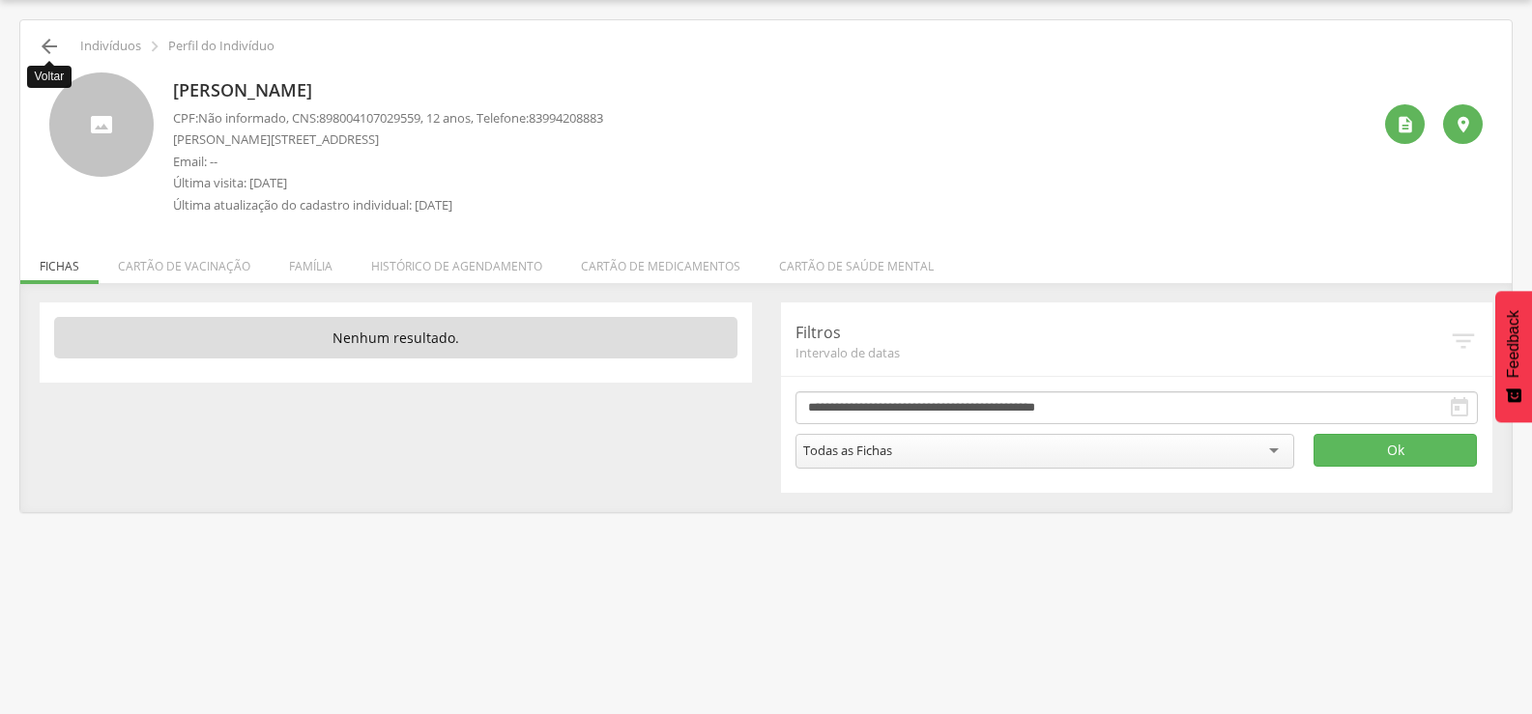
click at [45, 50] on icon "" at bounding box center [49, 46] width 23 height 23
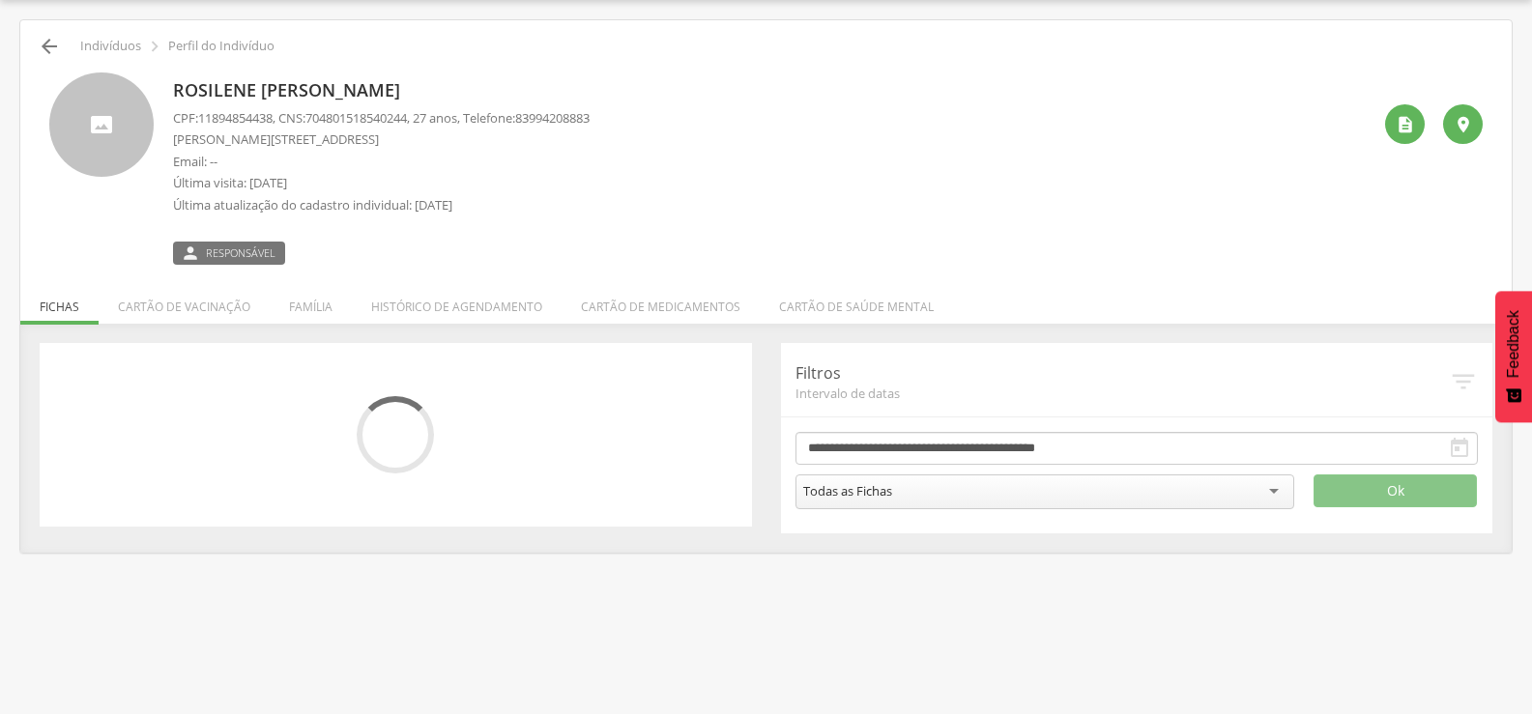
drag, startPoint x: 40, startPoint y: 32, endPoint x: 45, endPoint y: 44, distance: 13.8
click at [44, 40] on div " Indivíduos  Perfil do Indivíduo [PERSON_NAME] CPF: 11894854438 , CNS: [PHONE…" at bounding box center [766, 286] width 1492 height 533
click at [45, 46] on icon "" at bounding box center [49, 46] width 23 height 23
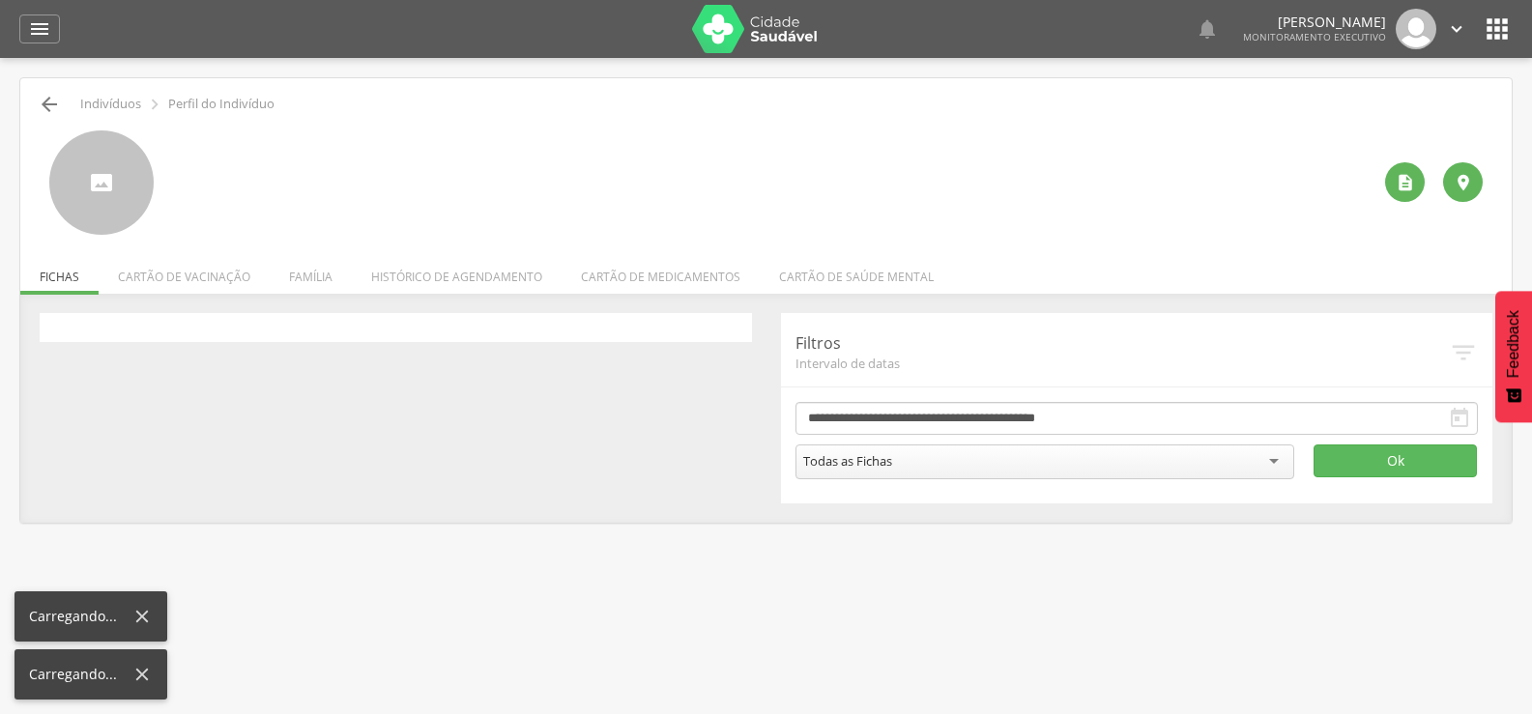
click at [45, 46] on div " Dashboard Supervisão Produtividade Mapa da cidade Mapa de cobertura Ranking A…" at bounding box center [766, 29] width 1494 height 58
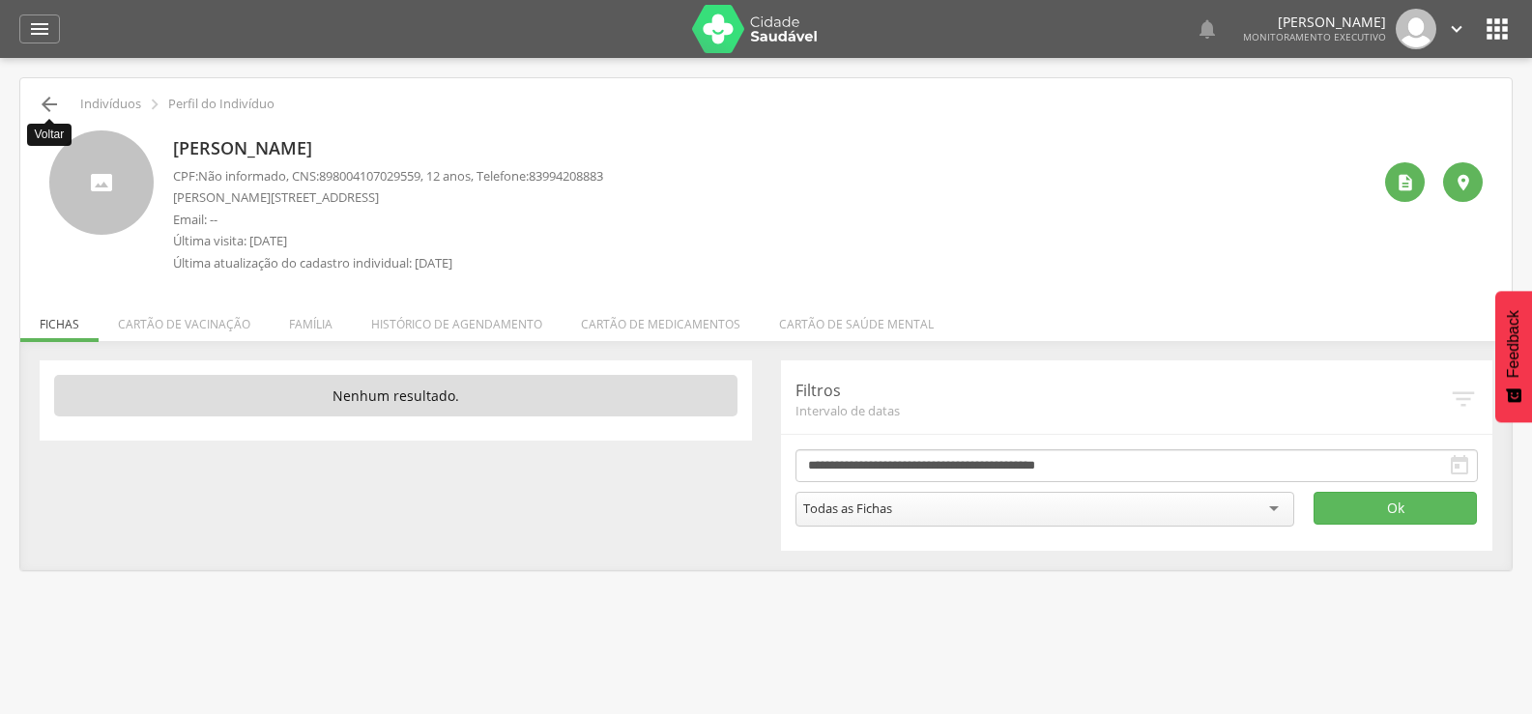
click at [50, 107] on icon "" at bounding box center [49, 104] width 23 height 23
click at [0, 0] on input "**********" at bounding box center [0, 0] width 0 height 0
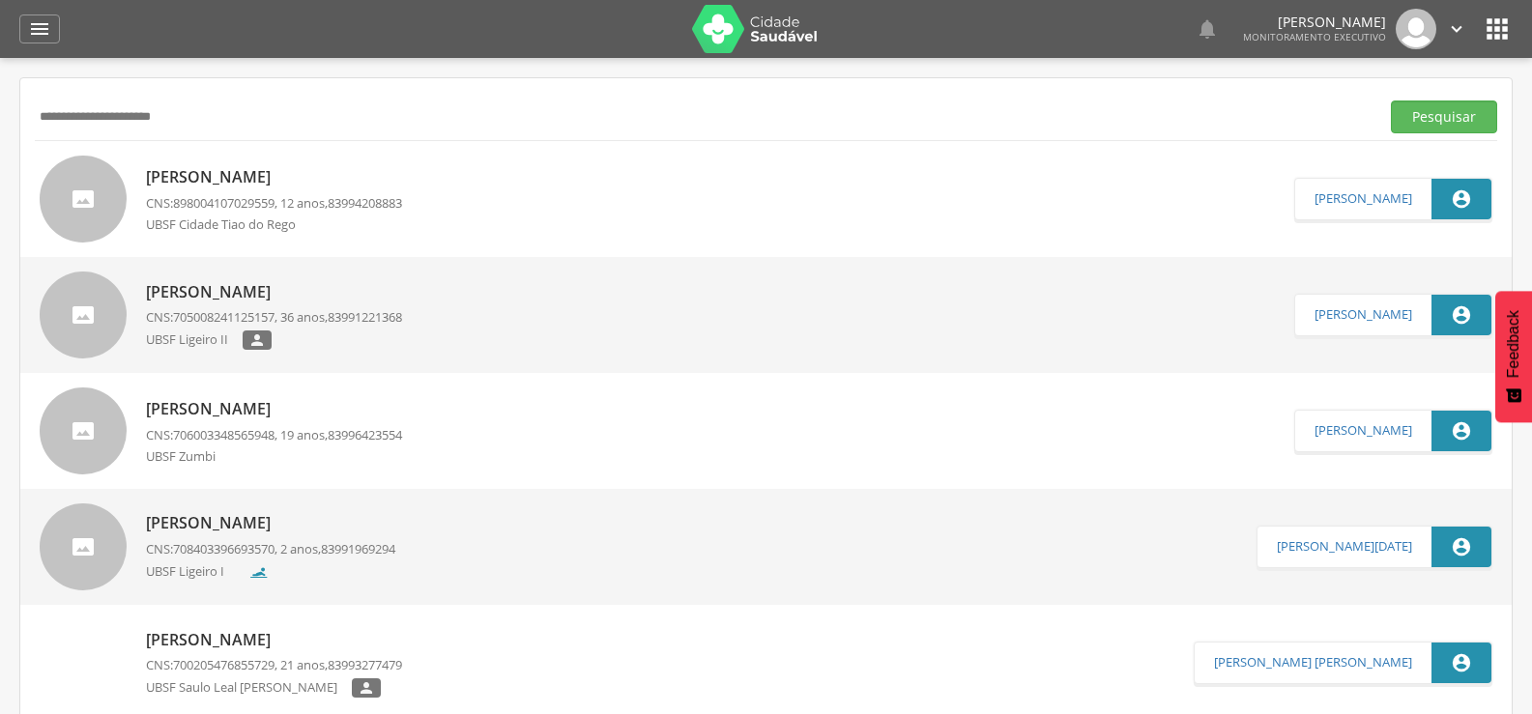
drag, startPoint x: 323, startPoint y: 121, endPoint x: 0, endPoint y: 116, distance: 323.0
click at [0, 115] on div " Supervisão  Distritos  Ubs Coordenador: - Queimadas / PB Intervalo de Tempo…" at bounding box center [766, 415] width 1532 height 714
type input "**********"
click at [1391, 101] on button "Pesquisar" at bounding box center [1444, 117] width 106 height 33
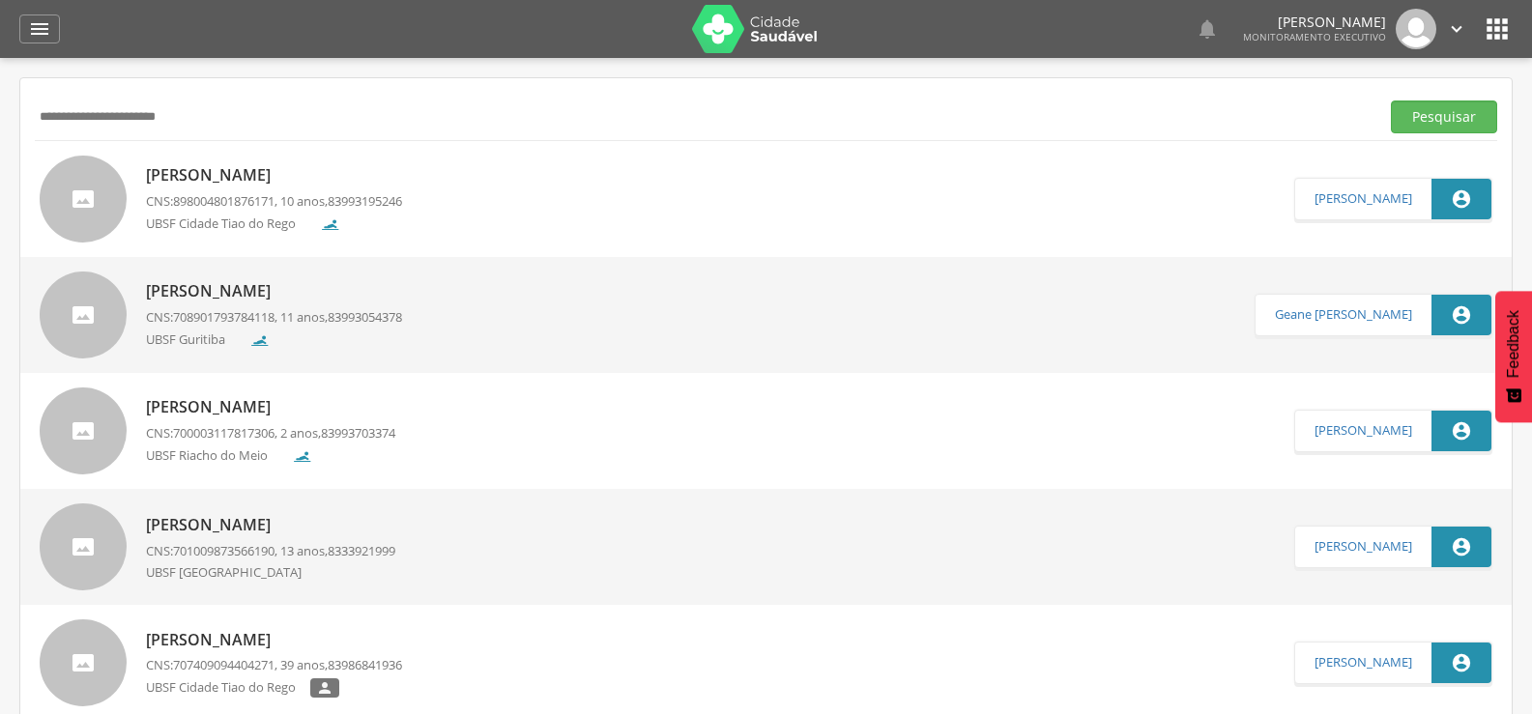
click at [272, 170] on p "[PERSON_NAME]" at bounding box center [274, 175] width 256 height 22
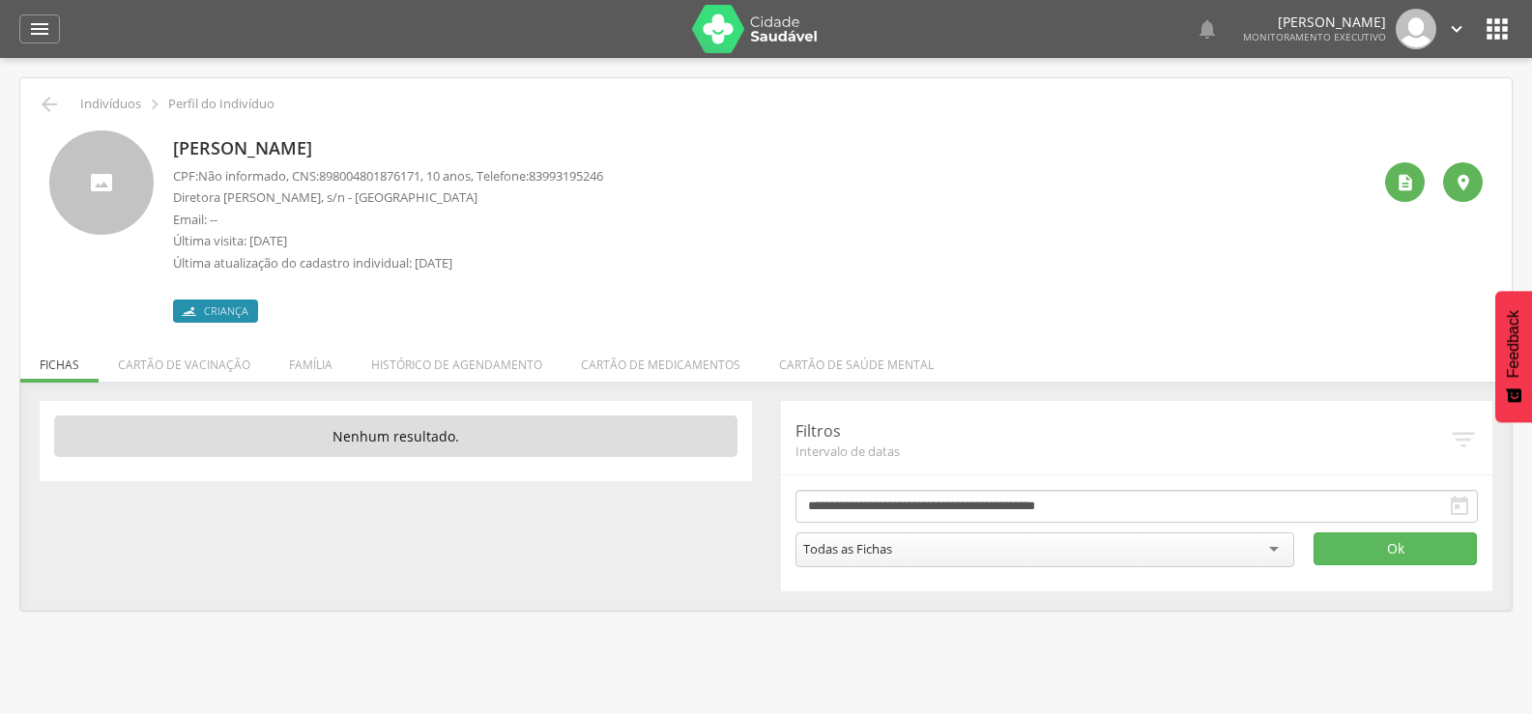
drag, startPoint x: 429, startPoint y: 136, endPoint x: 220, endPoint y: 136, distance: 208.8
click at [117, 136] on div "[PERSON_NAME] CPF: Não informado , CNS: [PHONE_NUMBER] , 10 anos, Telefone: 839…" at bounding box center [766, 227] width 1434 height 192
click at [323, 350] on li "Família" at bounding box center [311, 359] width 82 height 45
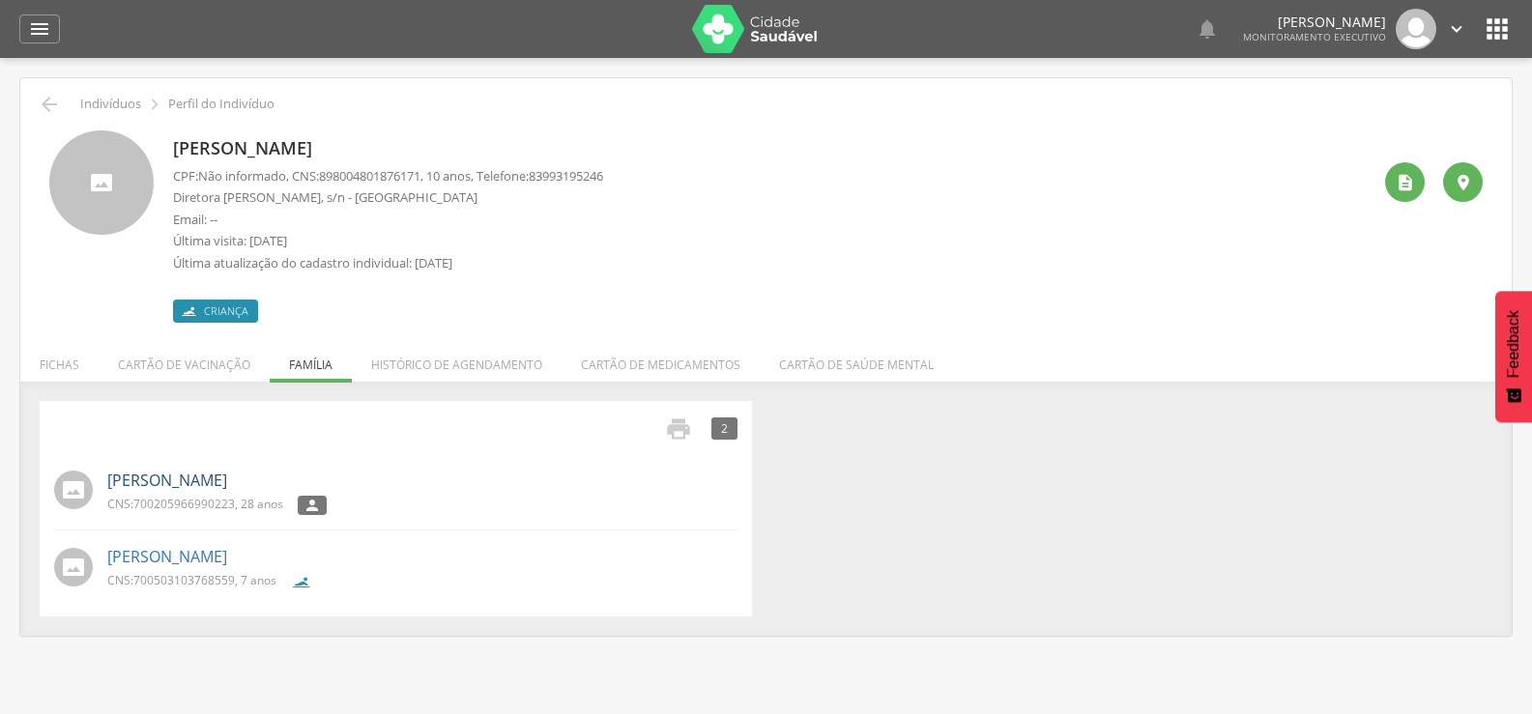
click at [227, 483] on link "[PERSON_NAME]" at bounding box center [167, 481] width 120 height 22
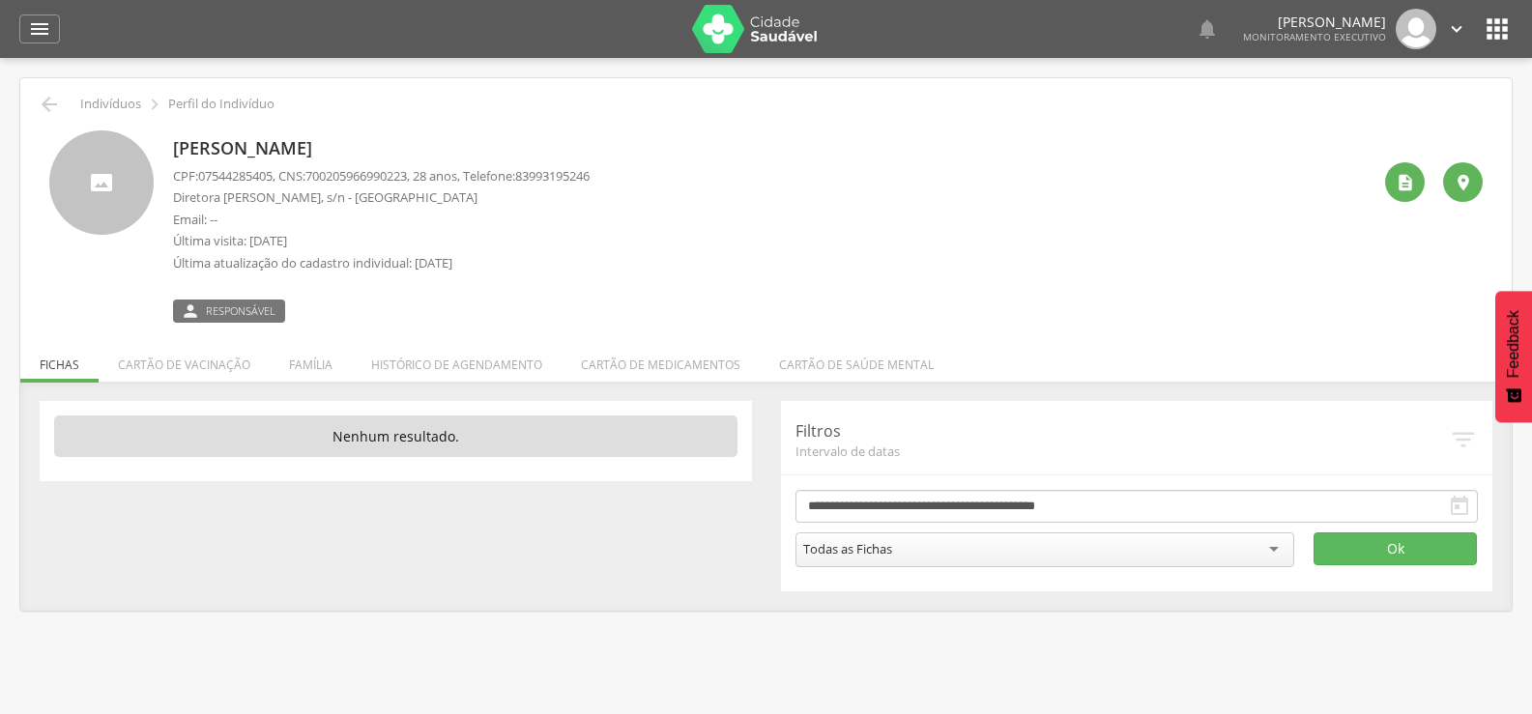
drag, startPoint x: 456, startPoint y: 139, endPoint x: 150, endPoint y: 142, distance: 306.5
click at [150, 142] on div "[PERSON_NAME] CPF: 07544285405 , CNS: [PHONE_NUMBER] , 28 anos, Telefone: 83993…" at bounding box center [766, 227] width 1434 height 192
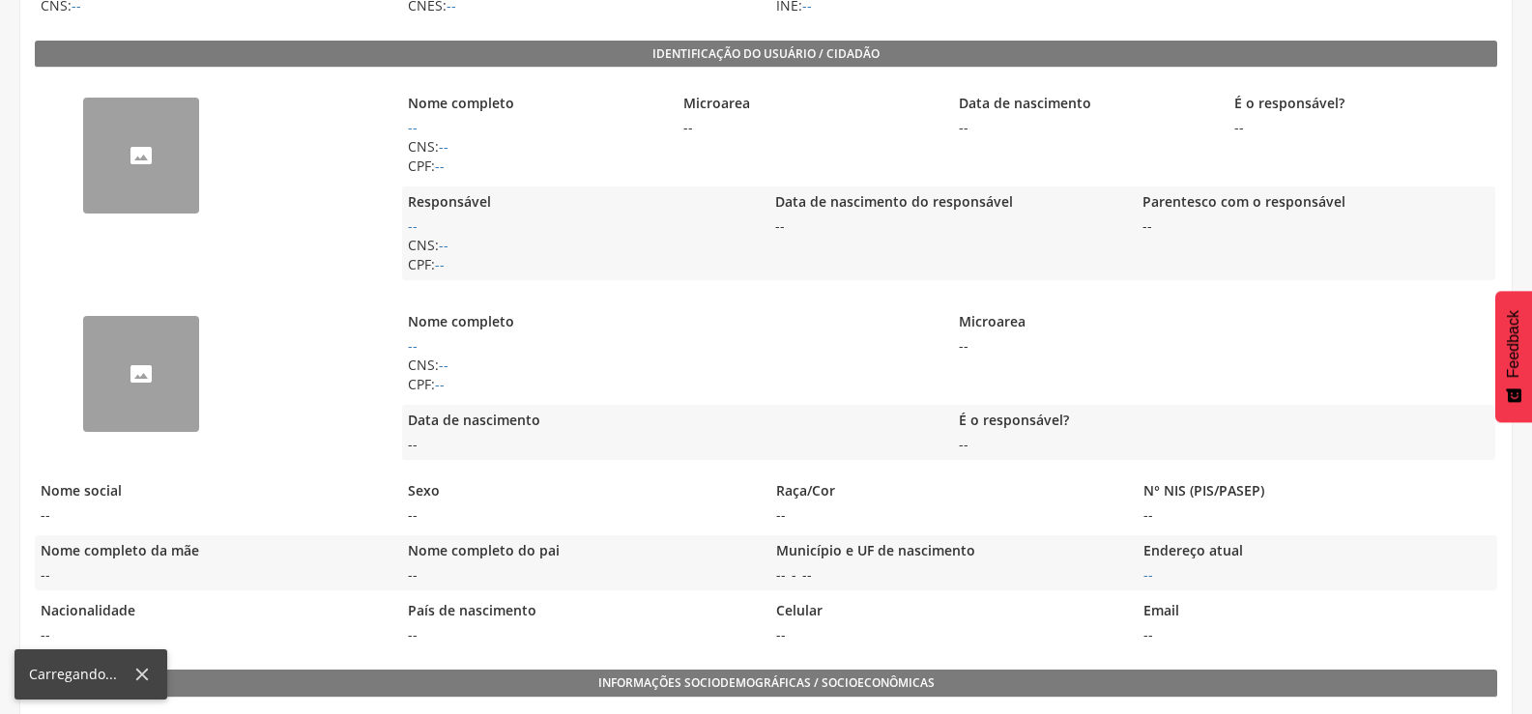
scroll to position [414, 0]
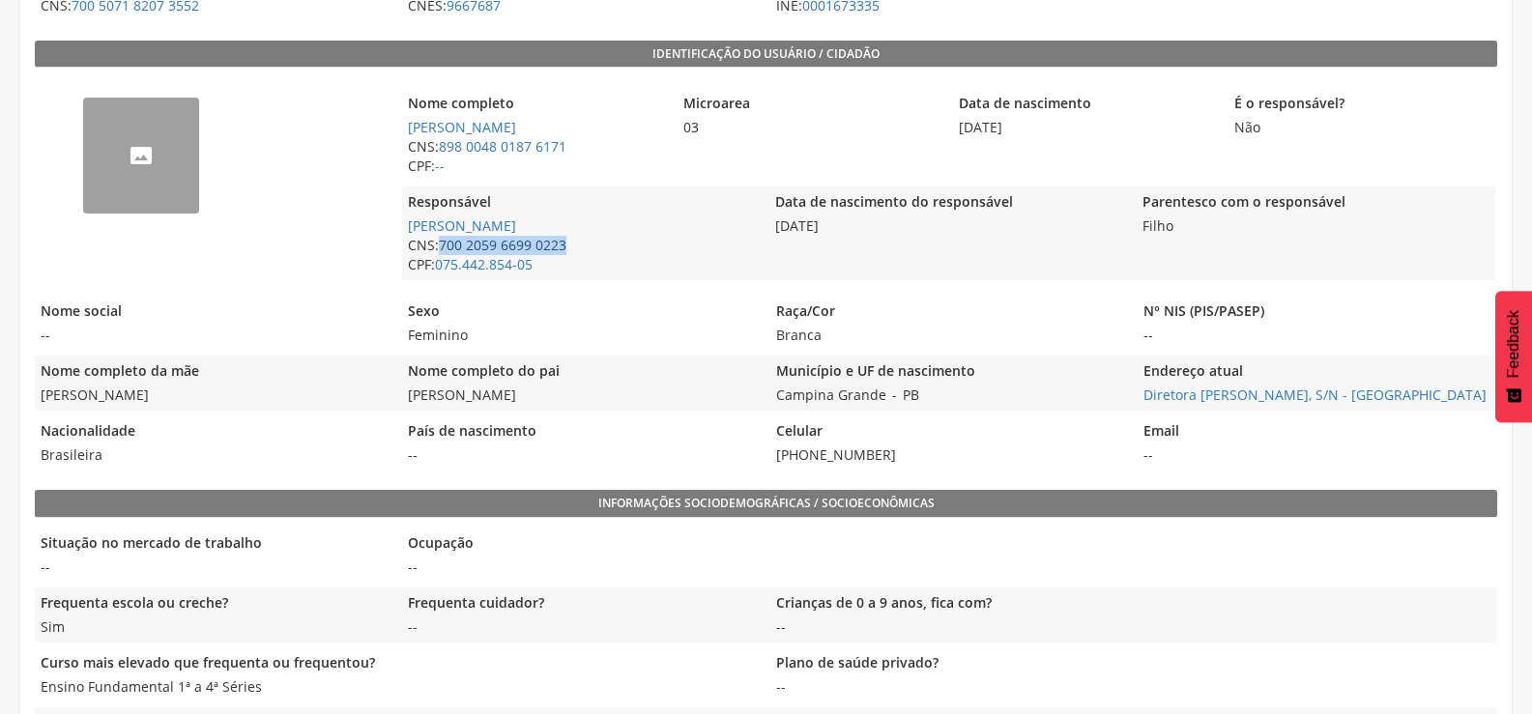
drag, startPoint x: 599, startPoint y: 244, endPoint x: 445, endPoint y: 251, distance: 154.9
click at [445, 251] on span "CNS: 700 2059 6699 0223" at bounding box center [581, 245] width 358 height 19
click at [307, 444] on legend "Nacionalidade" at bounding box center [214, 433] width 358 height 22
drag, startPoint x: 590, startPoint y: 392, endPoint x: 406, endPoint y: 405, distance: 184.2
click at [406, 405] on span "João Batista Gonçalves Felipe" at bounding box center [581, 395] width 358 height 19
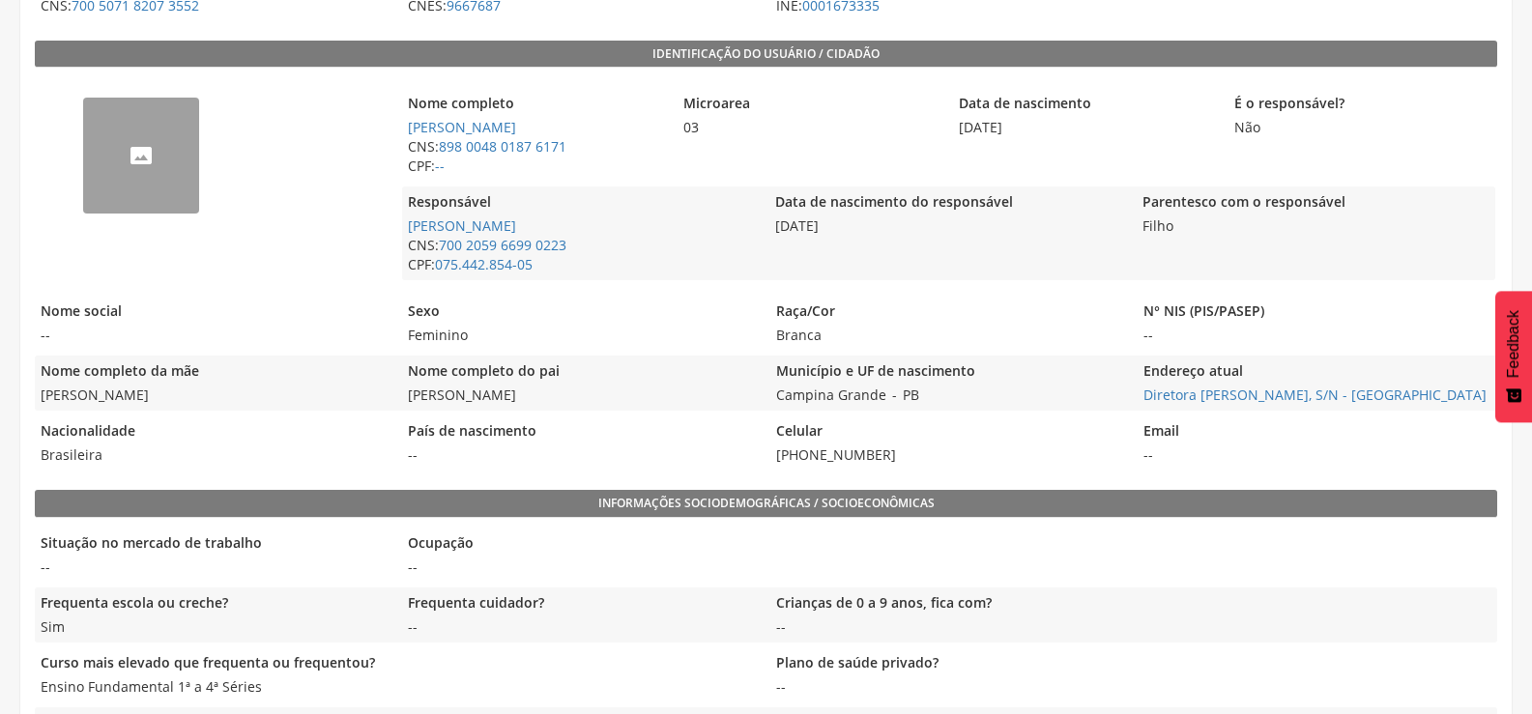
copy span "João Batista Gonçalves Felipe"
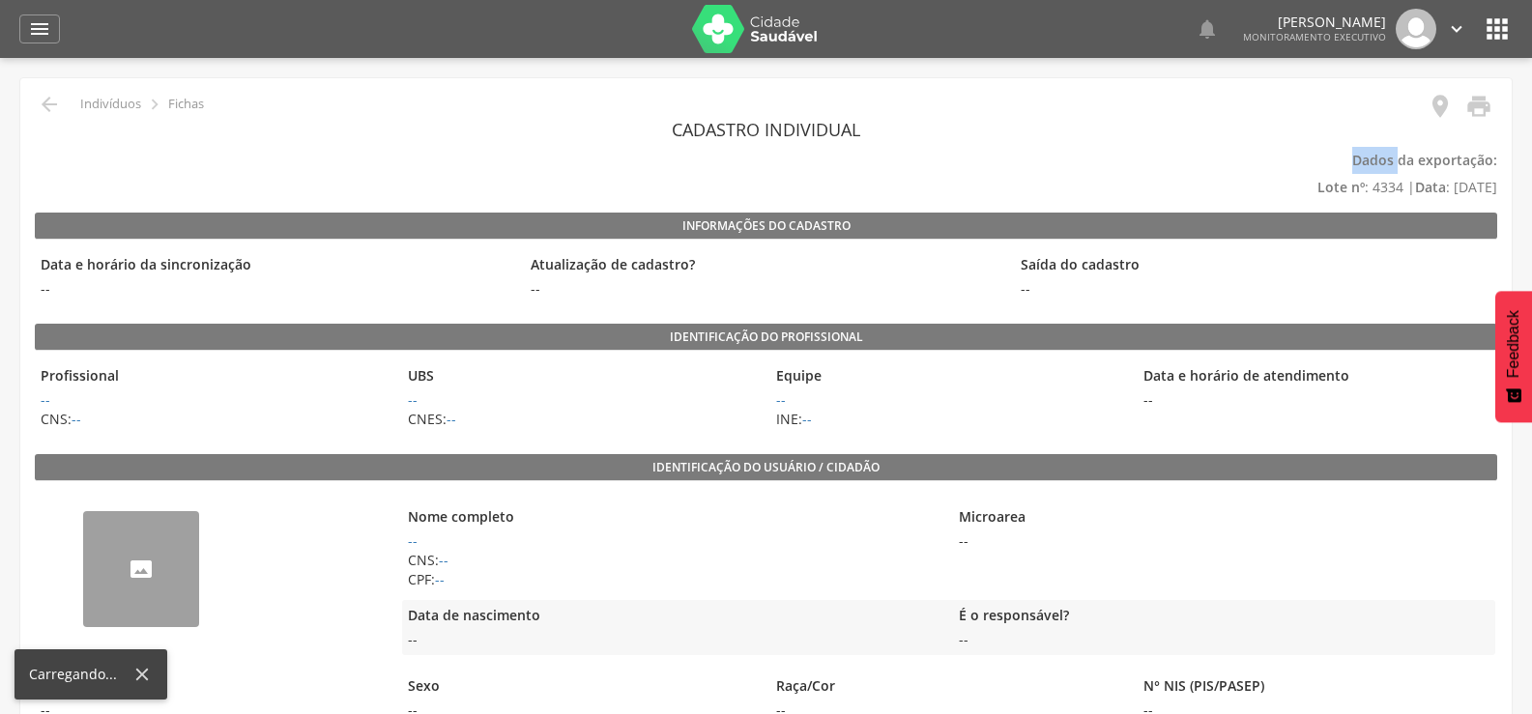
click at [1266, 163] on p "Dados da exportação: Lote nº : 4334 | Data : 25/06/2025" at bounding box center [766, 174] width 1463 height 54
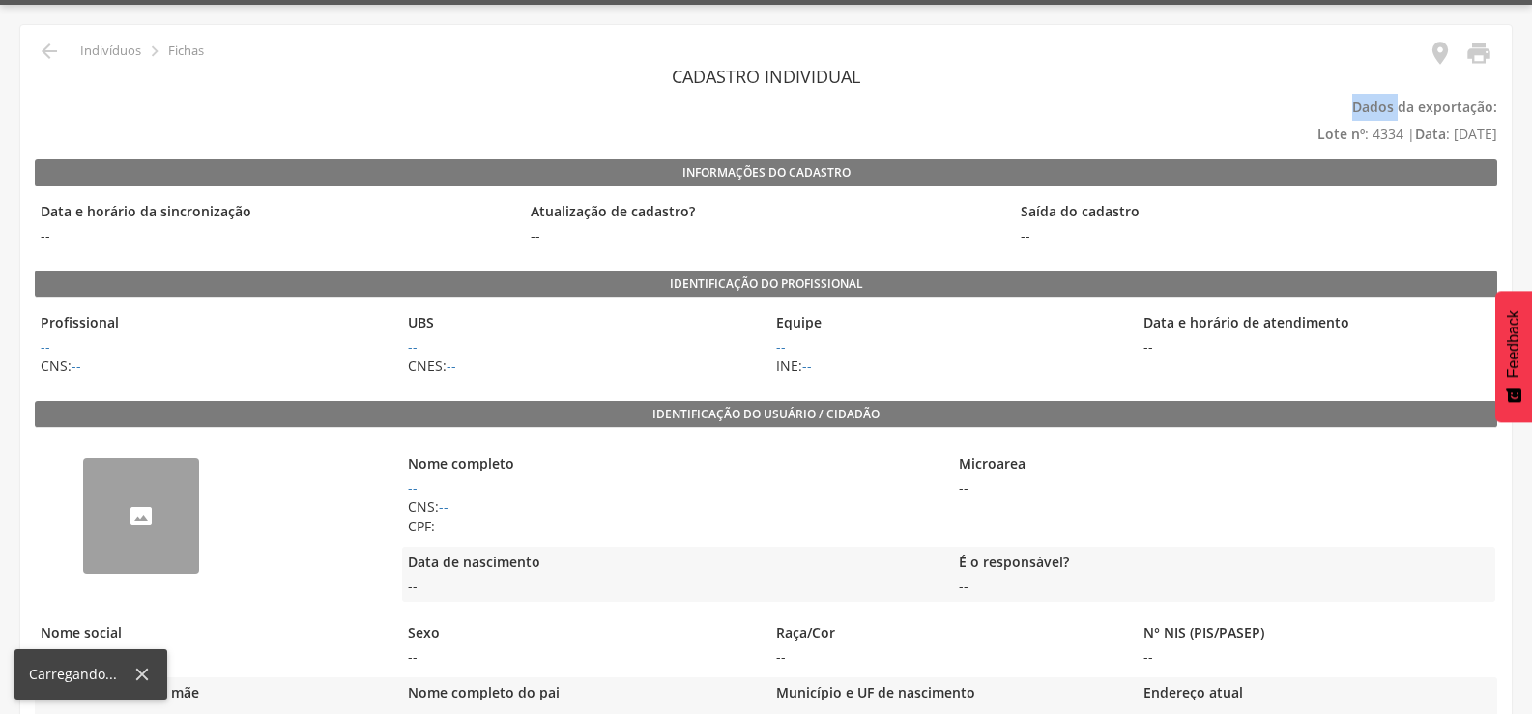
scroll to position [290, 0]
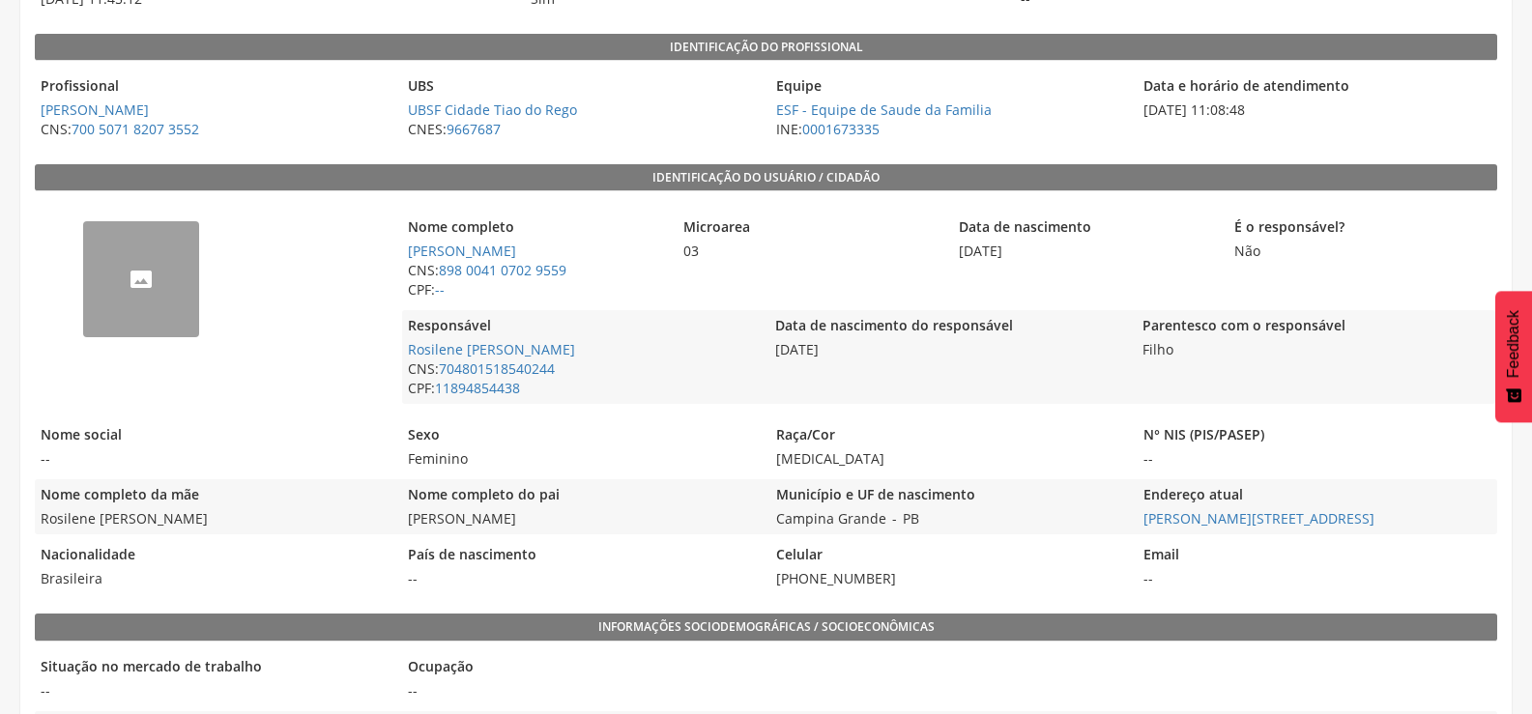
drag, startPoint x: 207, startPoint y: 517, endPoint x: 44, endPoint y: 523, distance: 162.5
click at [44, 523] on span "Rosilene [PERSON_NAME]" at bounding box center [214, 519] width 358 height 19
copy span "Rosilene [PERSON_NAME]"
